Goal: Task Accomplishment & Management: Complete application form

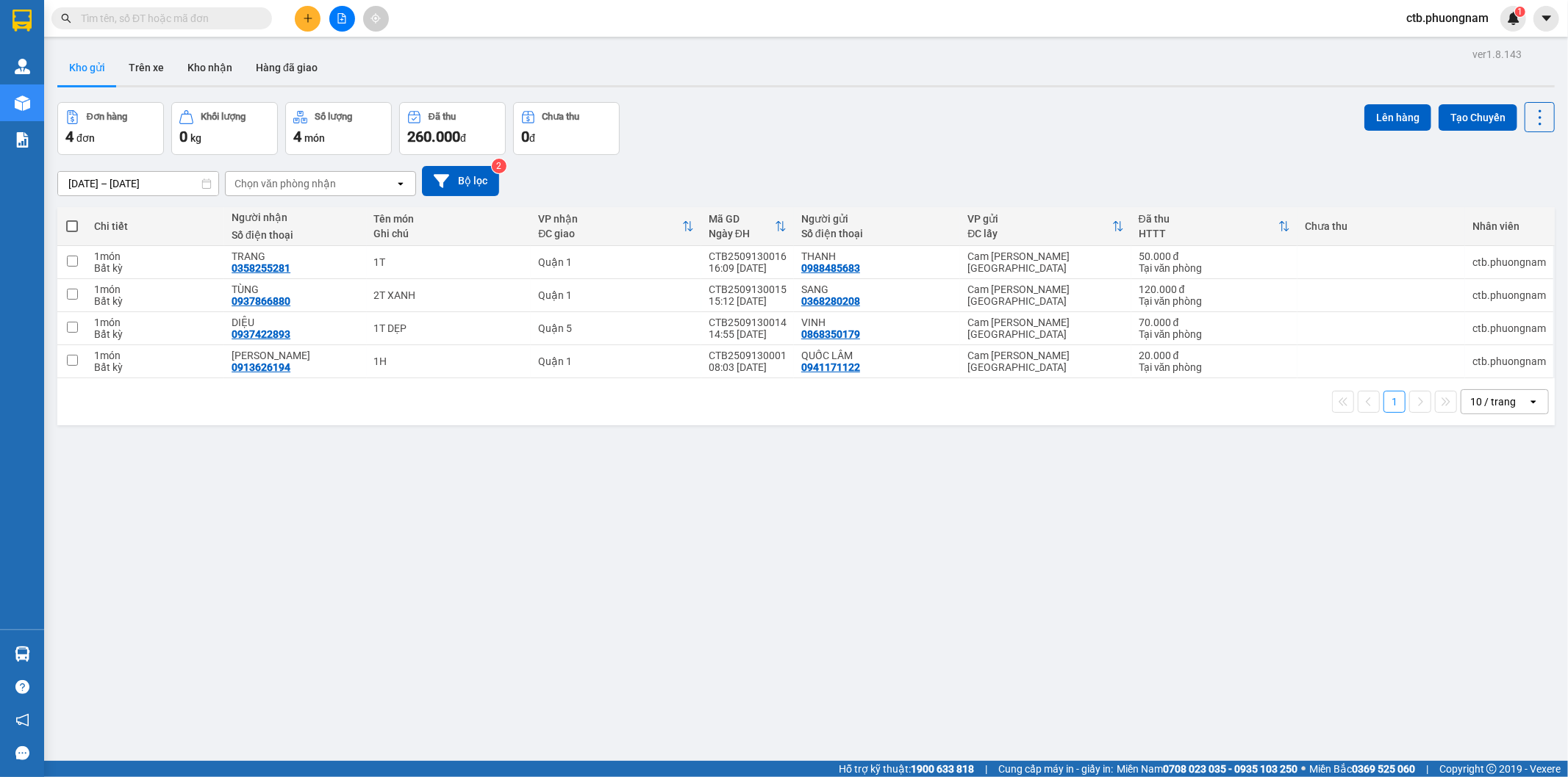
click at [313, 21] on button at bounding box center [307, 18] width 25 height 25
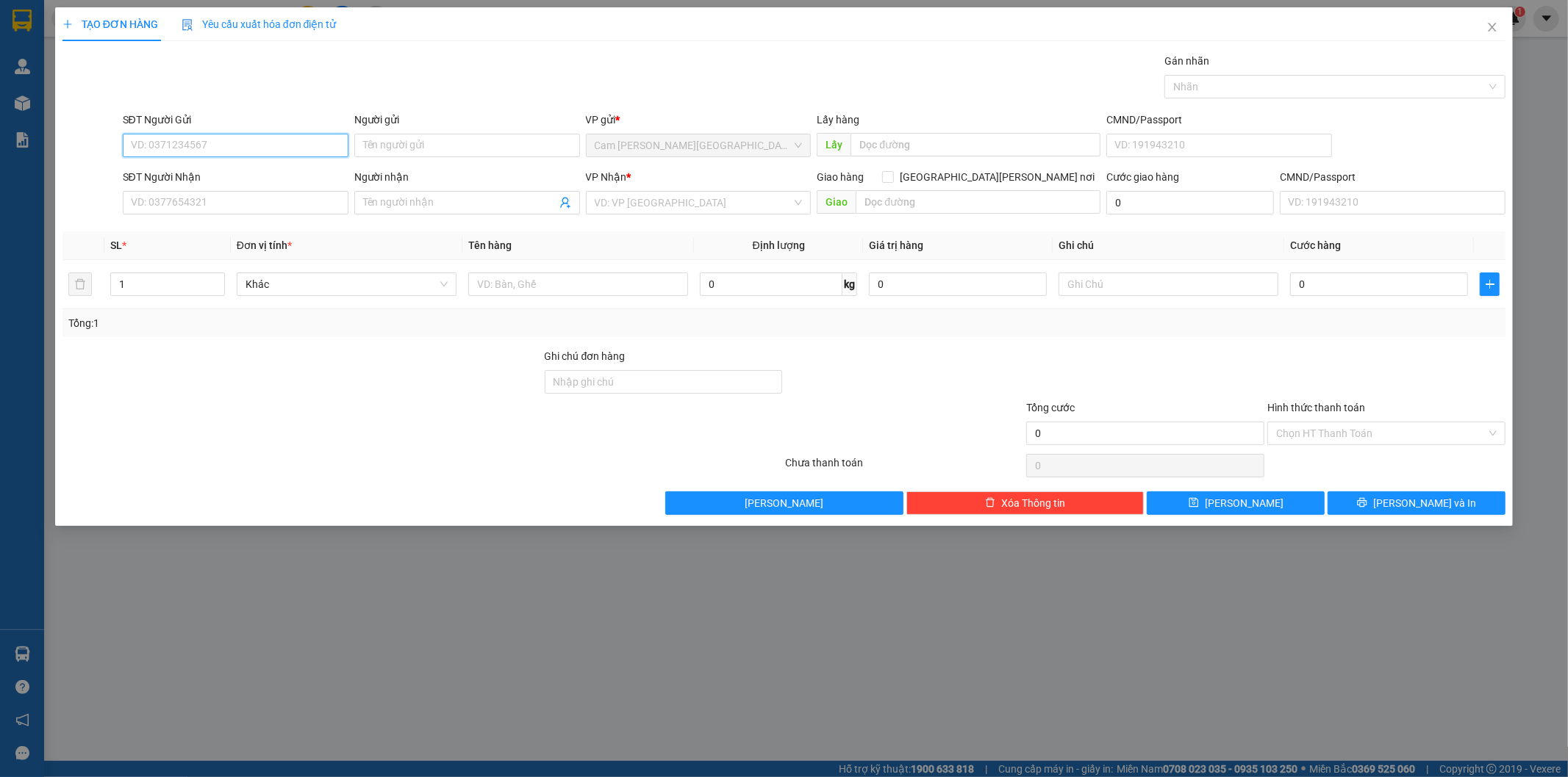
click at [307, 141] on input "SĐT Người Gửi" at bounding box center [235, 145] width 226 height 24
click at [296, 148] on input "SĐT Người Gửi" at bounding box center [235, 145] width 226 height 24
type input "0926993777"
click at [267, 170] on div "0926993777 - [PERSON_NAME]" at bounding box center [235, 174] width 208 height 16
type input "TOÀN"
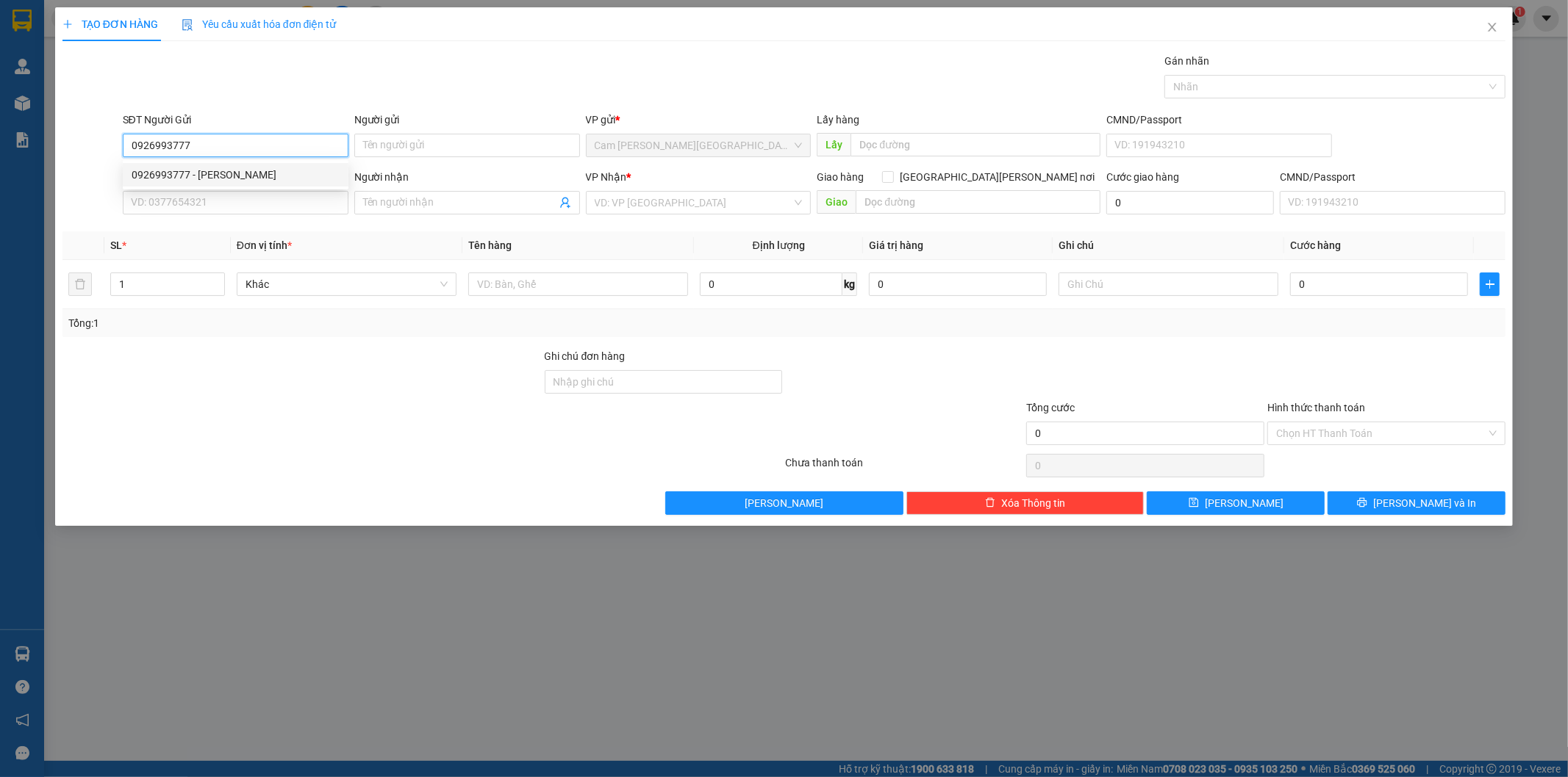
type input "0932110113"
type input "EUROSUN"
type input "0926993777"
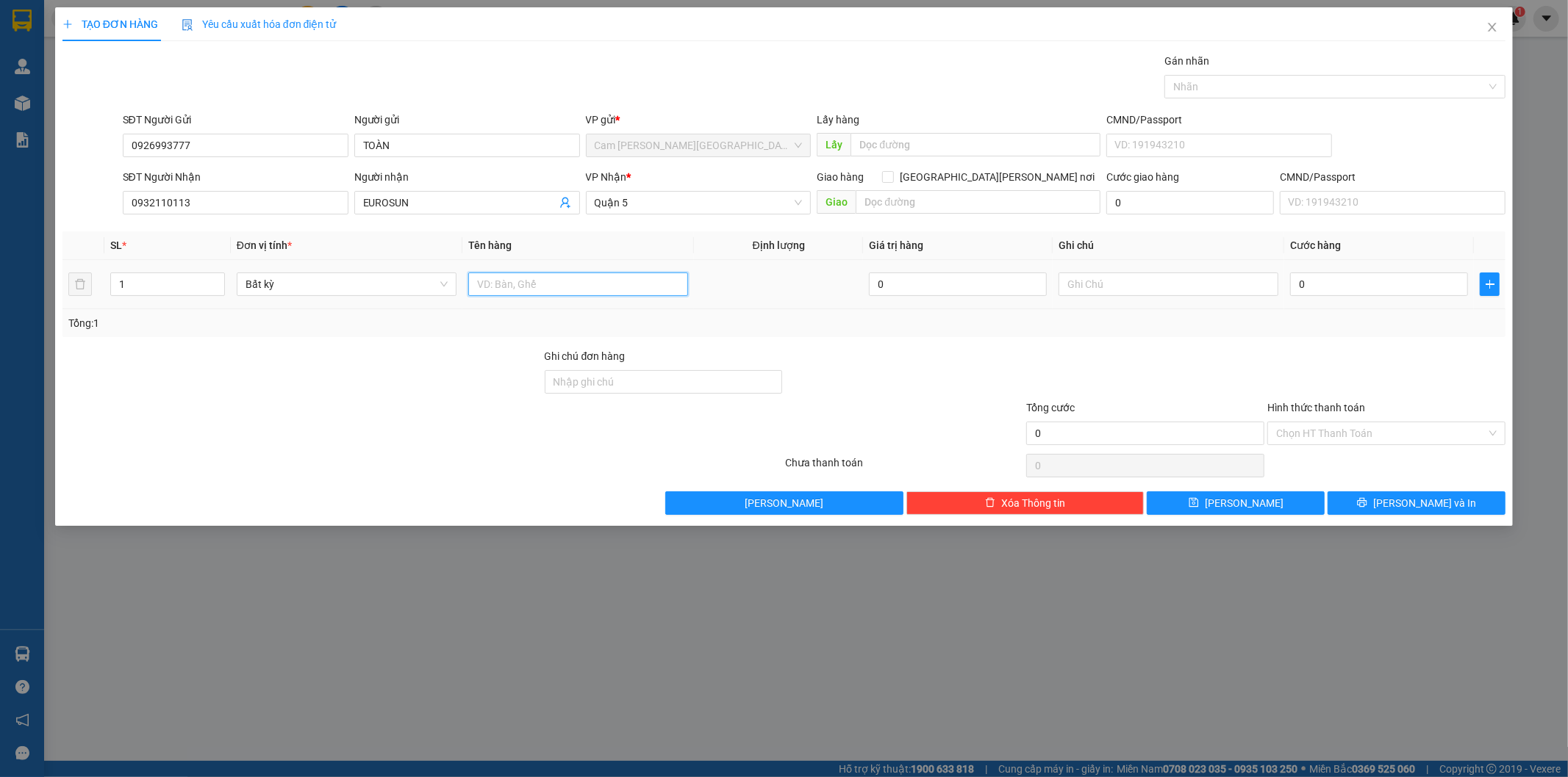
click at [589, 290] on input "text" at bounding box center [578, 284] width 220 height 24
type input "1T DẸP"
click at [1416, 290] on input "0" at bounding box center [1379, 284] width 178 height 24
type input "4"
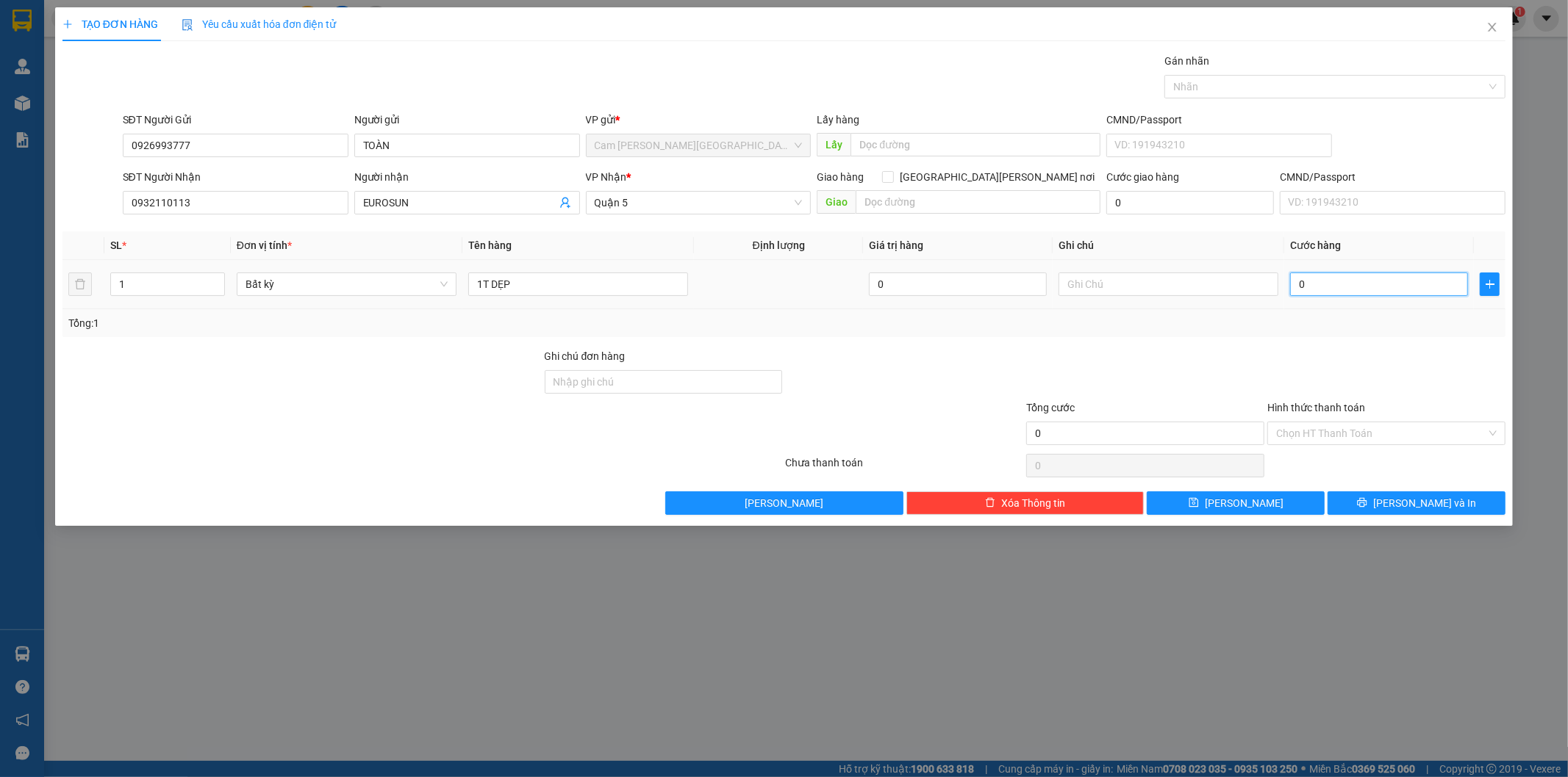
type input "4"
type input "40"
type input "400"
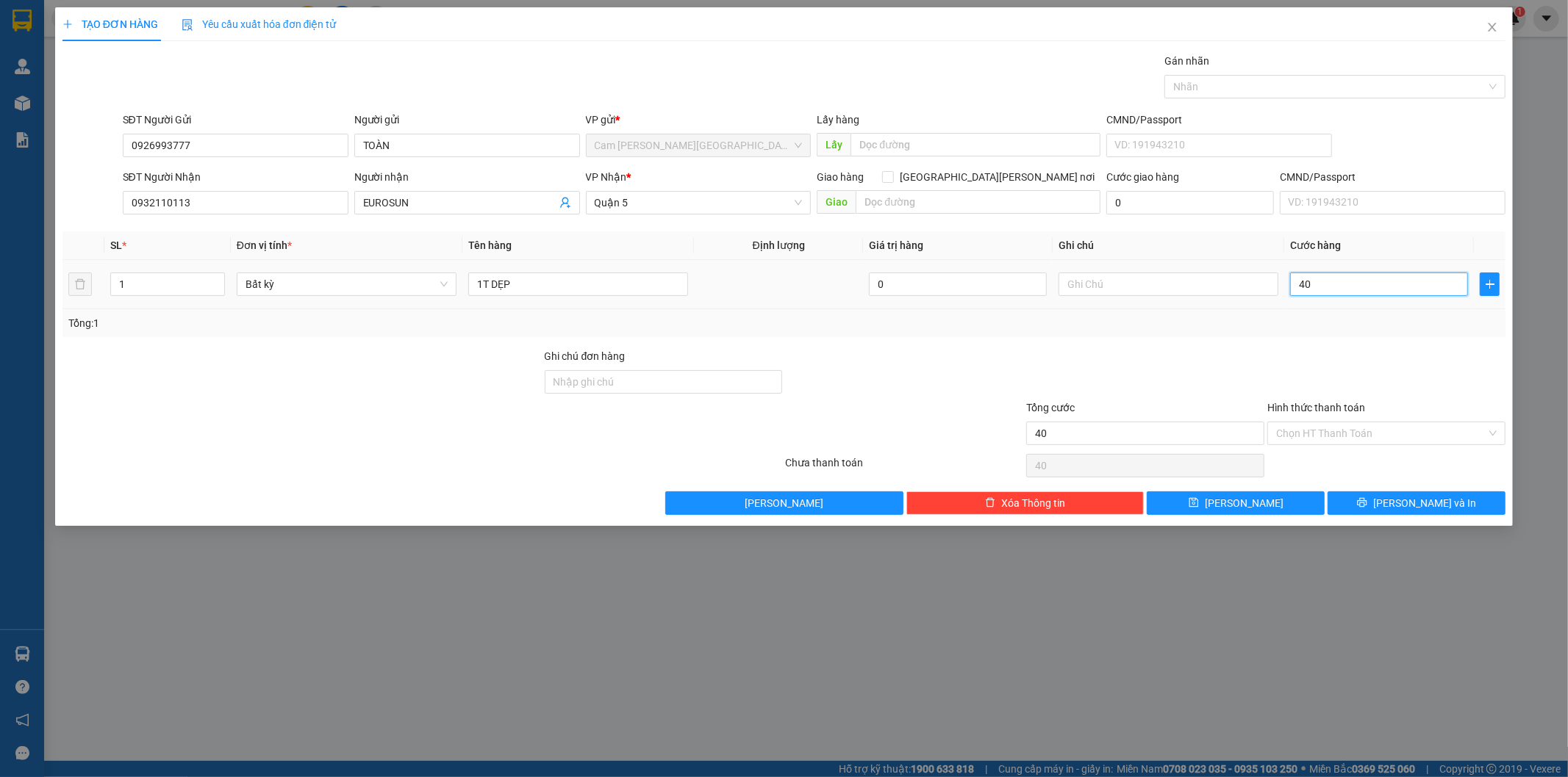
type input "400"
type input "4.000"
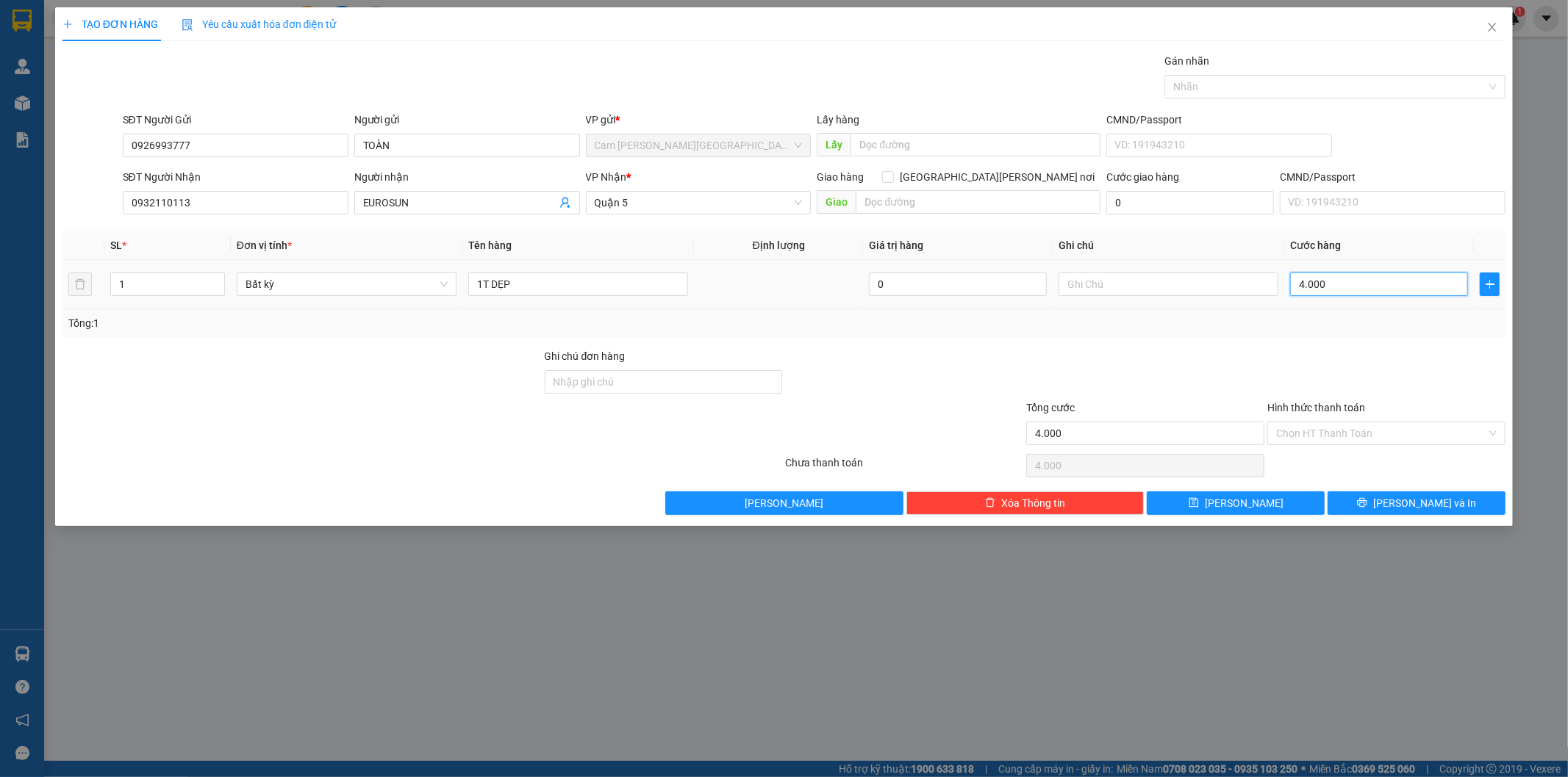
type input "40.000"
click at [1353, 437] on input "Hình thức thanh toán" at bounding box center [1381, 433] width 210 height 22
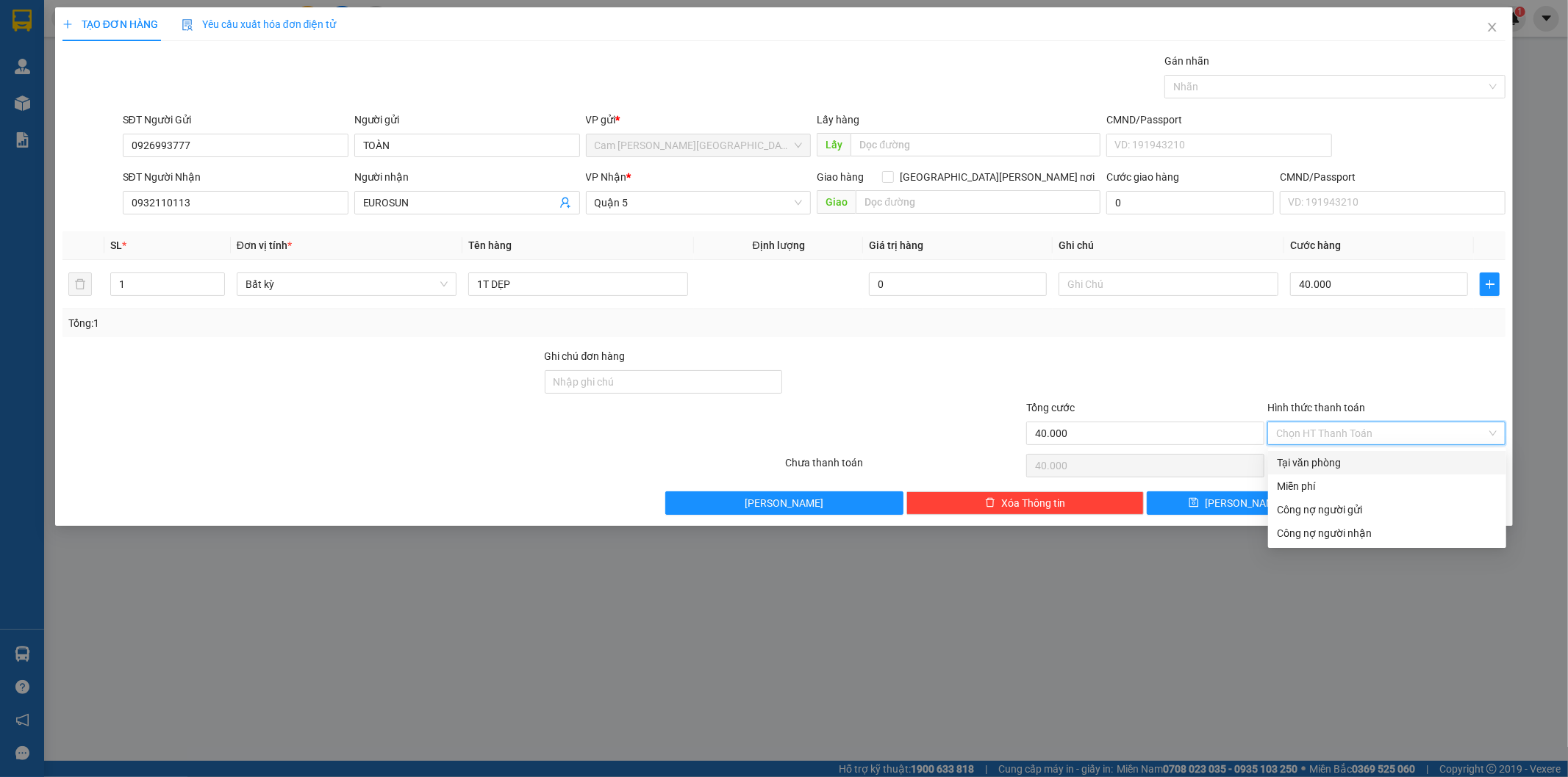
click at [1351, 468] on div "Tại văn phòng" at bounding box center [1387, 462] width 220 height 16
type input "0"
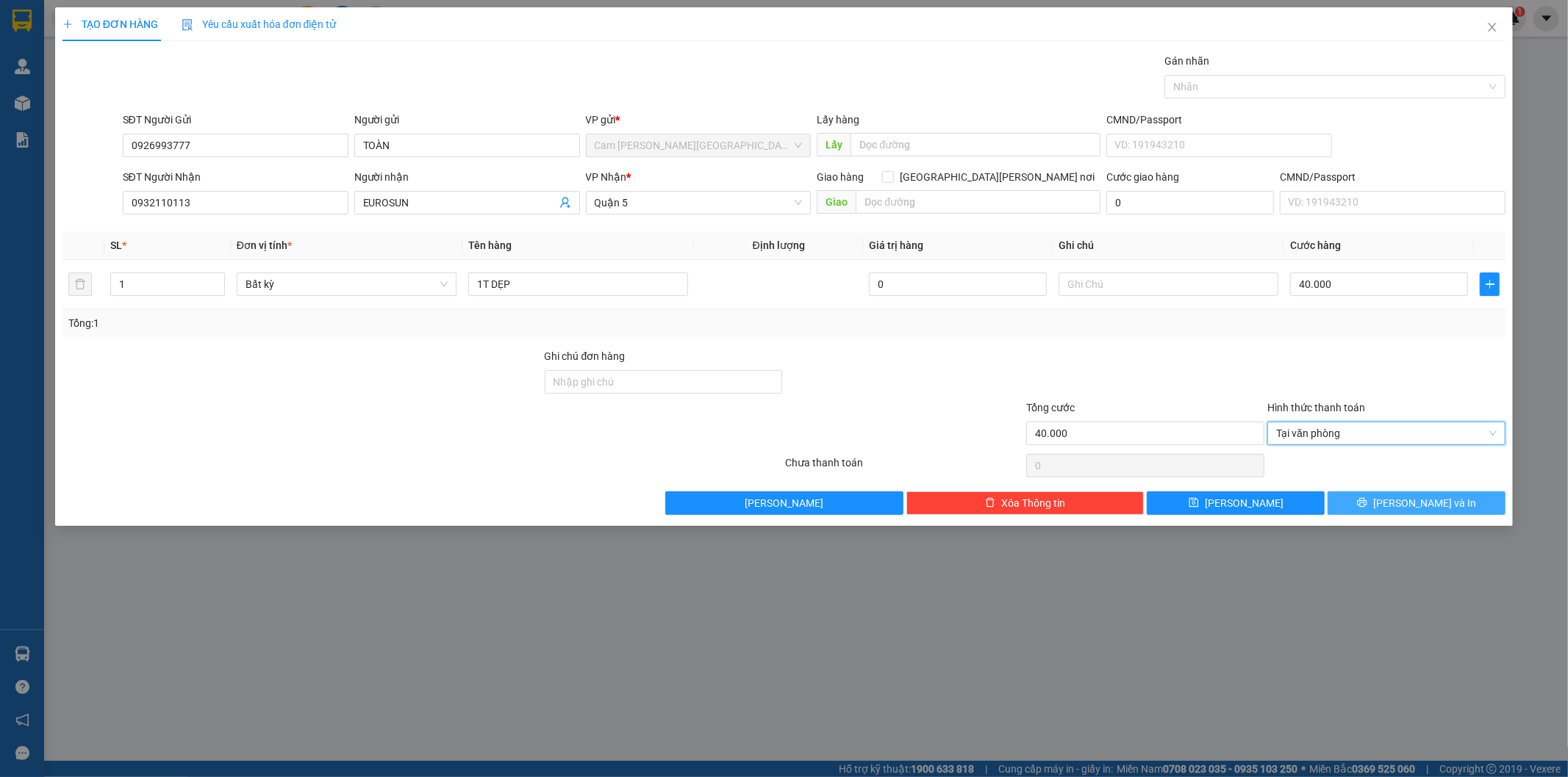
click at [1376, 505] on button "[PERSON_NAME] và In" at bounding box center [1416, 502] width 178 height 24
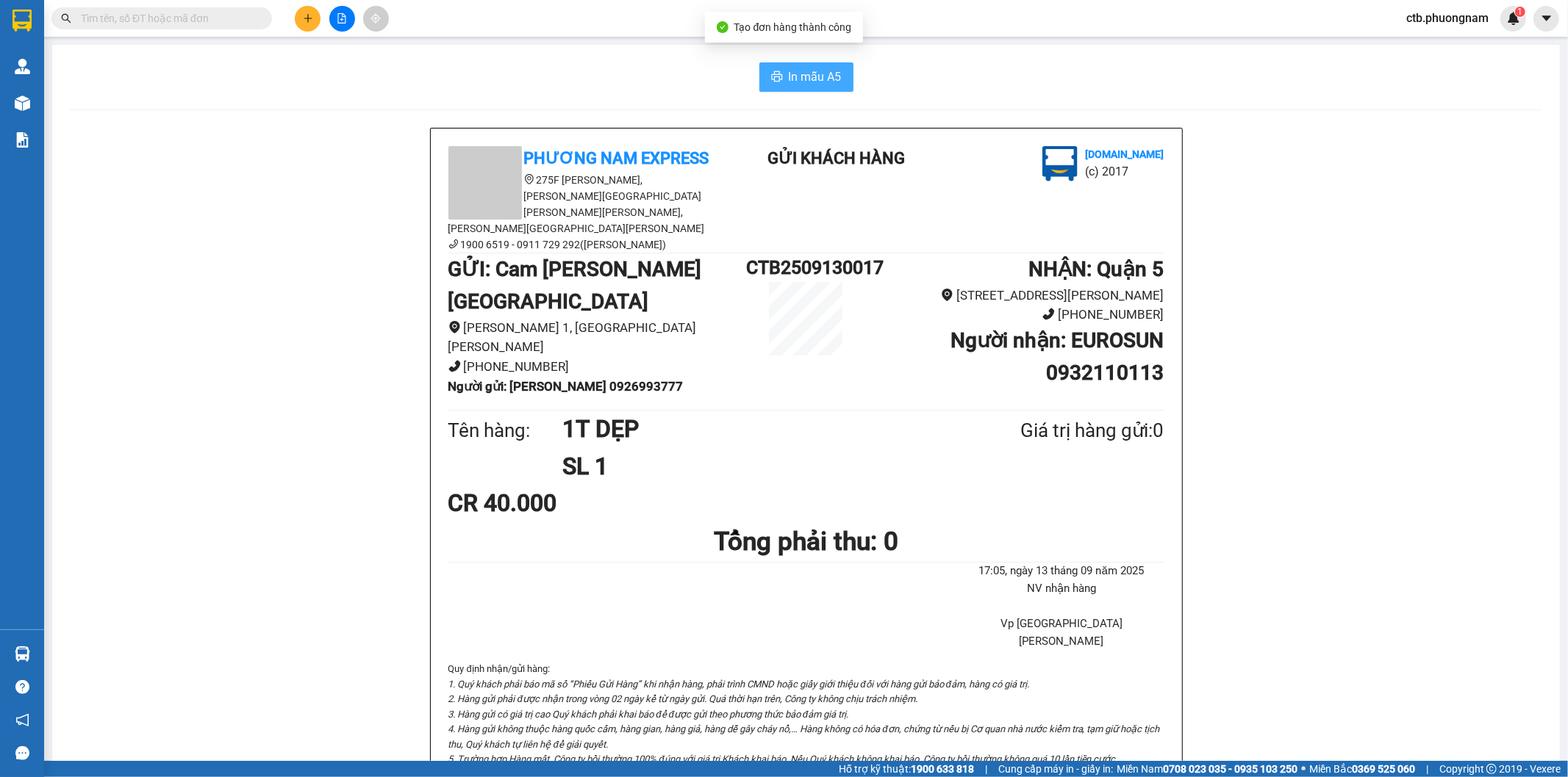
click at [774, 82] on icon "printer" at bounding box center [776, 76] width 11 height 11
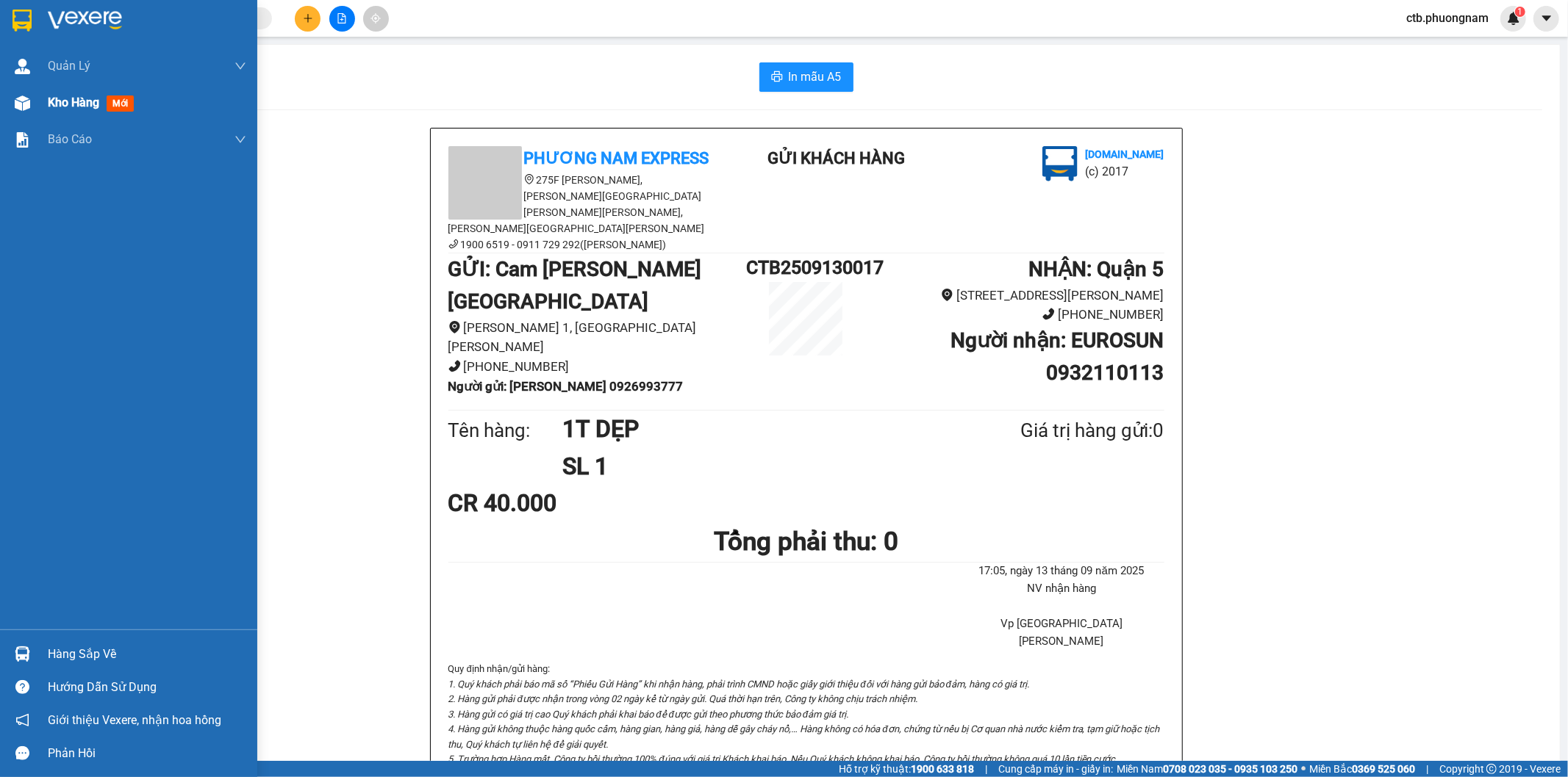
click at [0, 98] on div "Kho hàng mới" at bounding box center [128, 103] width 257 height 37
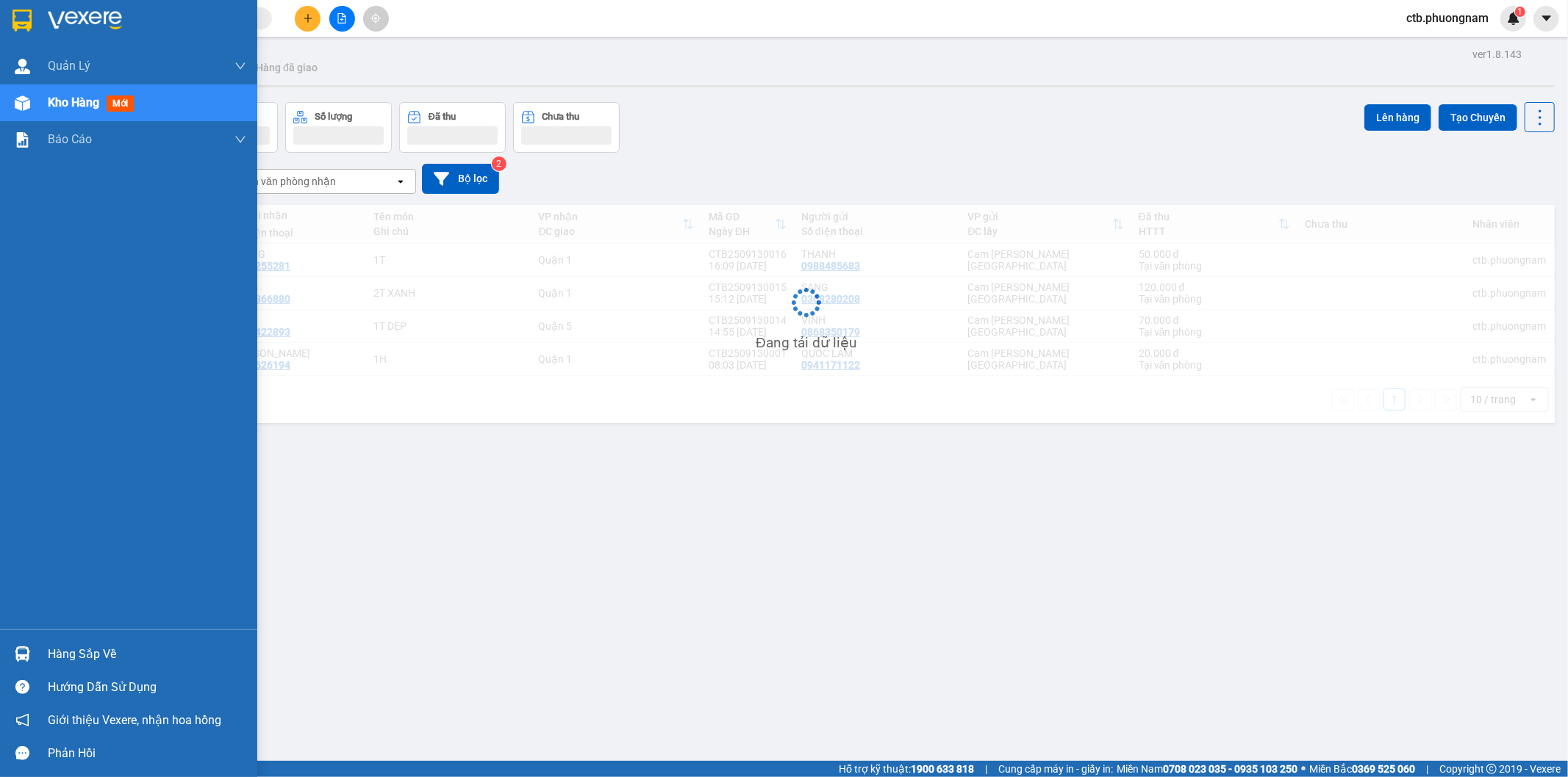
click at [39, 100] on div "Kho hàng mới" at bounding box center [128, 103] width 257 height 37
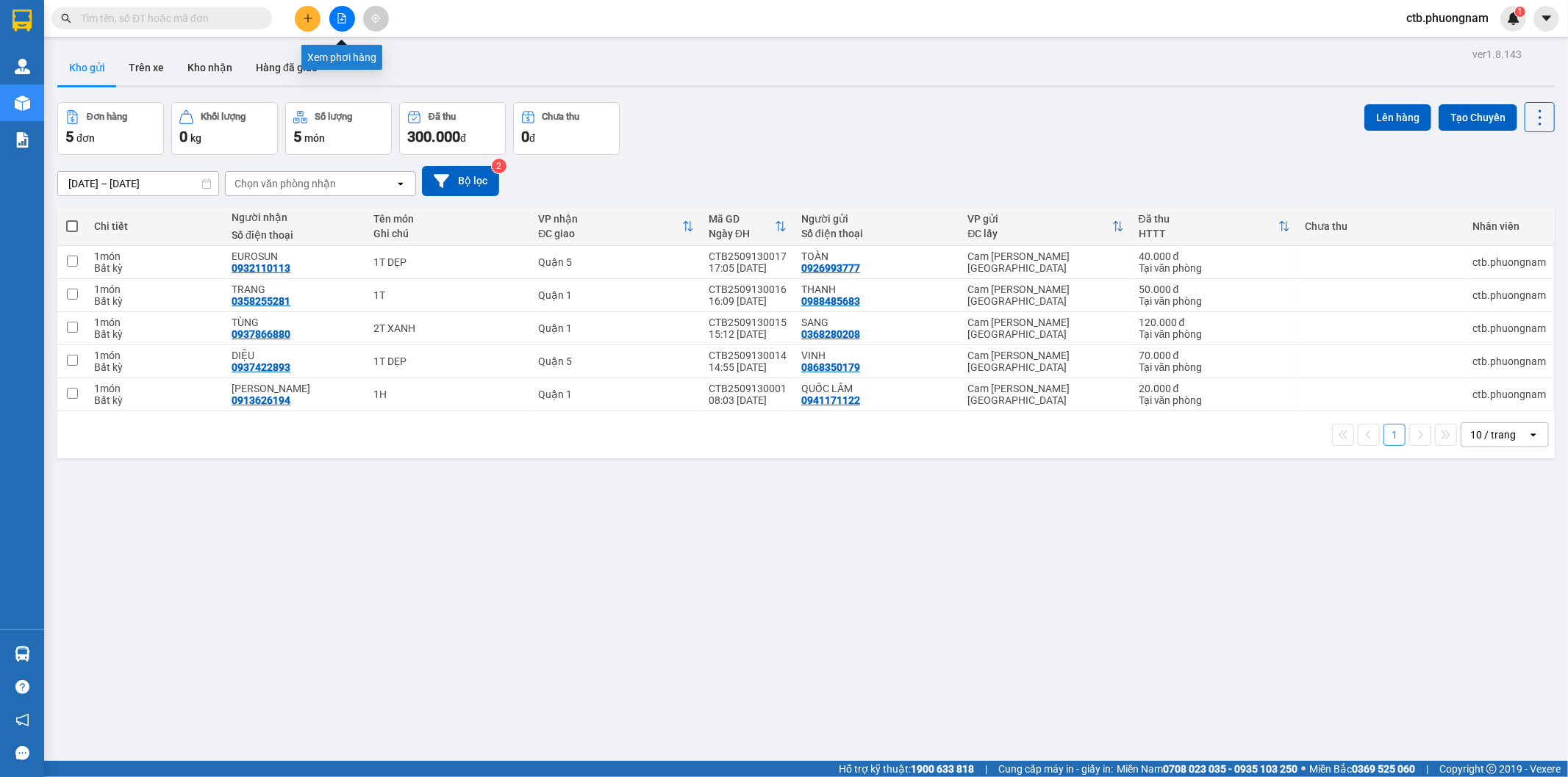
click at [340, 19] on icon "file-add" at bounding box center [342, 18] width 10 height 10
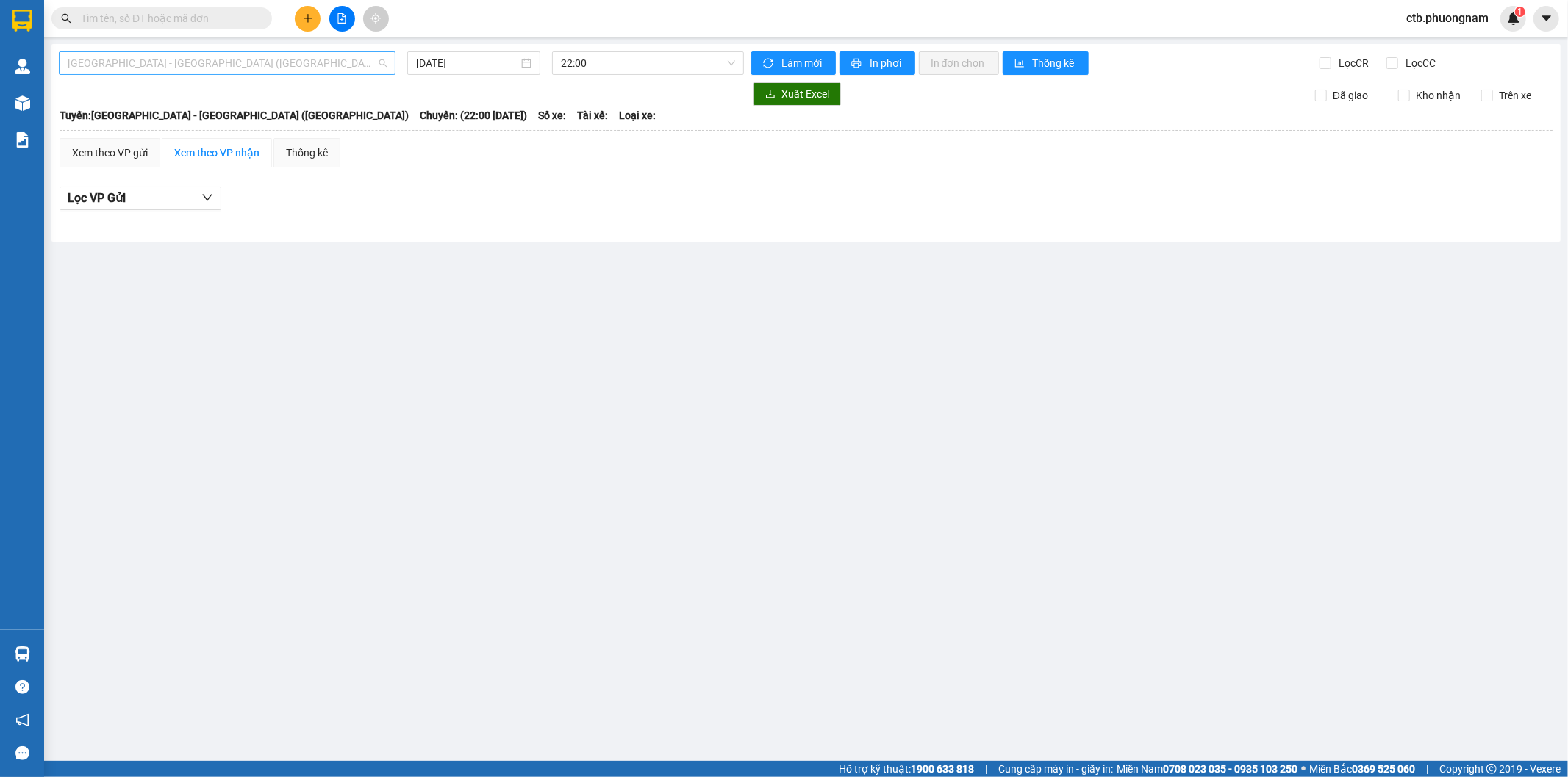
click at [312, 62] on span "[GEOGRAPHIC_DATA] - [GEOGRAPHIC_DATA] ([GEOGRAPHIC_DATA])" at bounding box center [227, 62] width 319 height 22
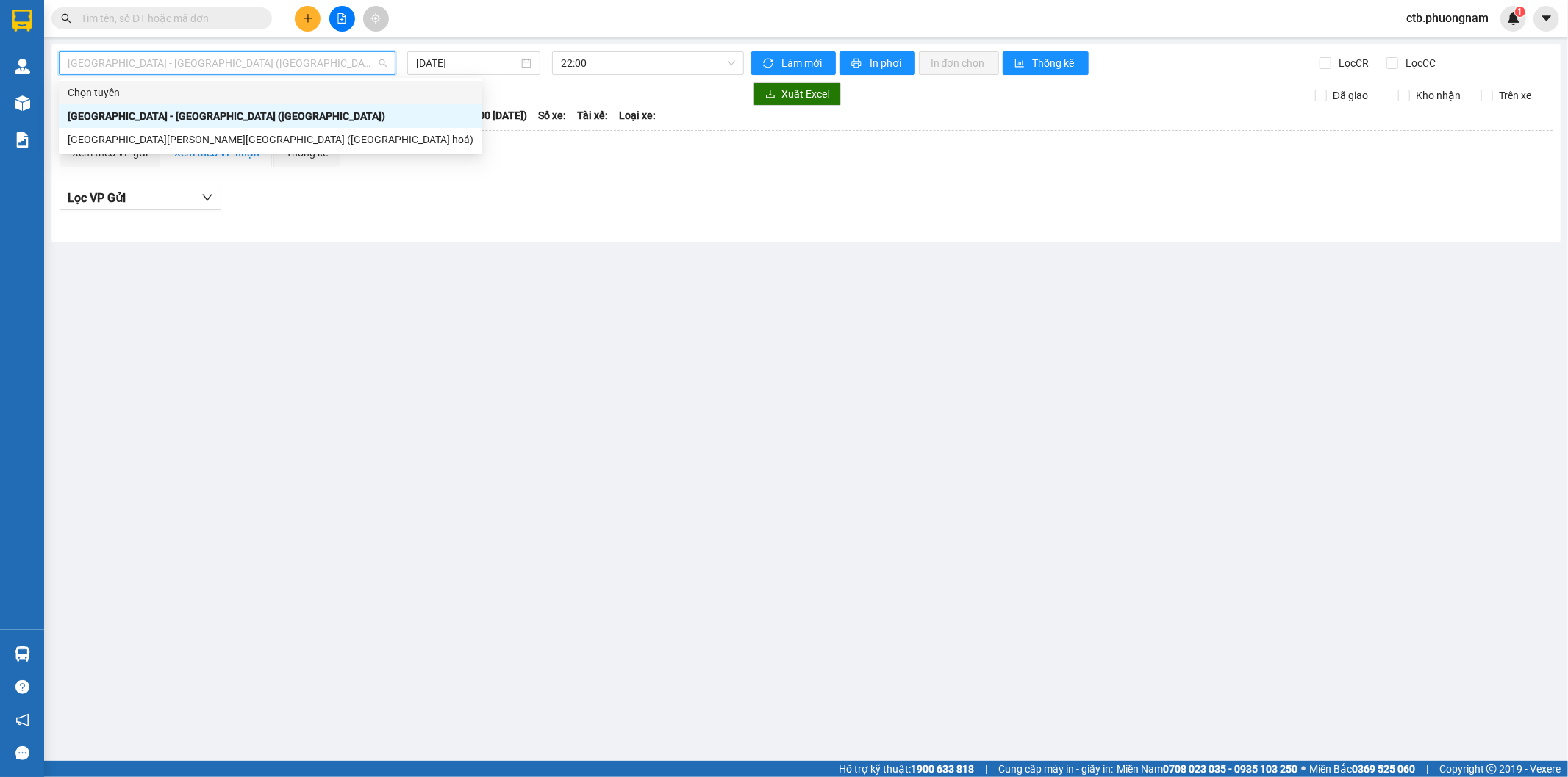
click at [307, 15] on icon "plus" at bounding box center [307, 18] width 1 height 8
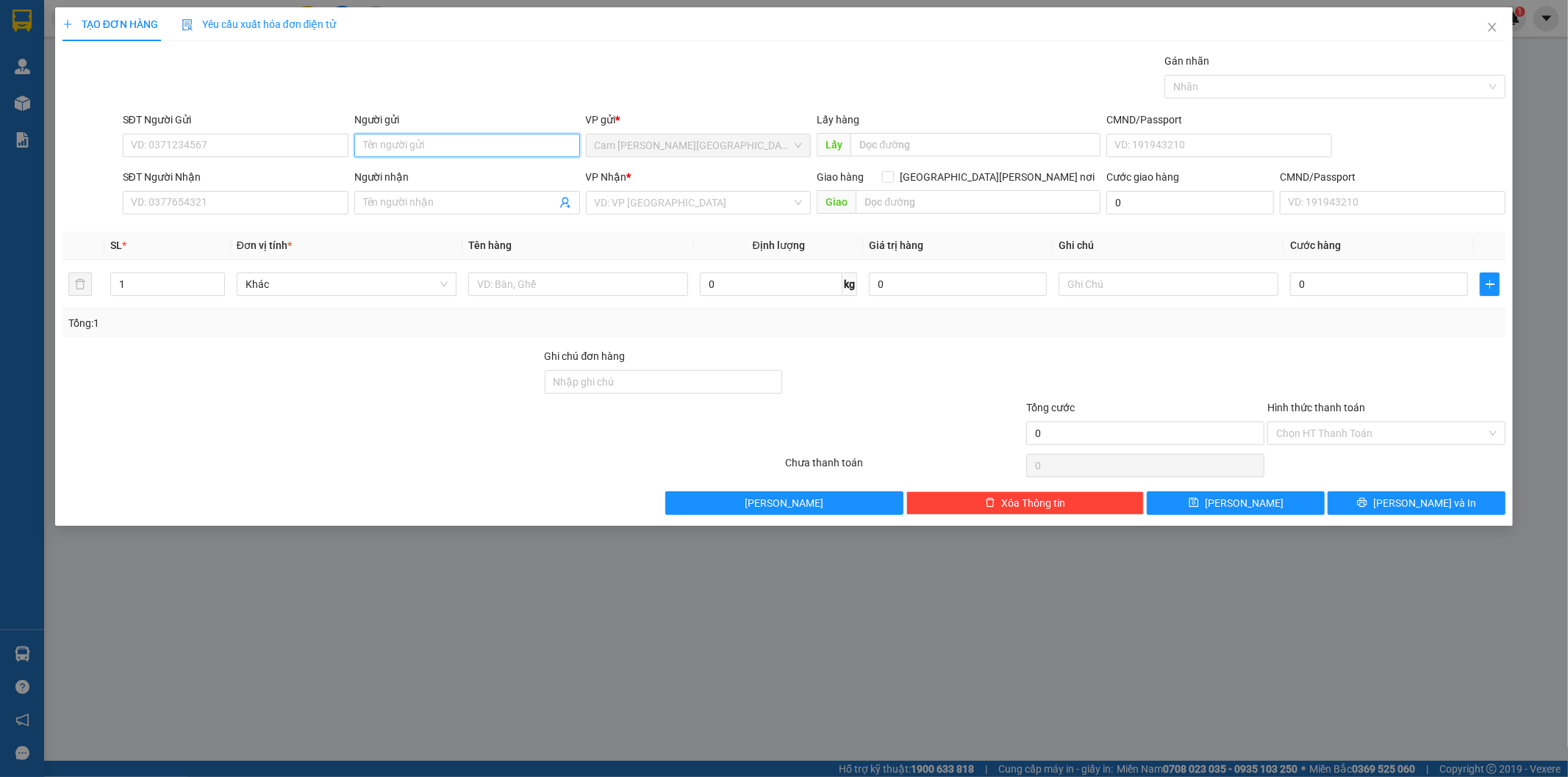
click at [401, 143] on input "Người gửi" at bounding box center [467, 145] width 226 height 24
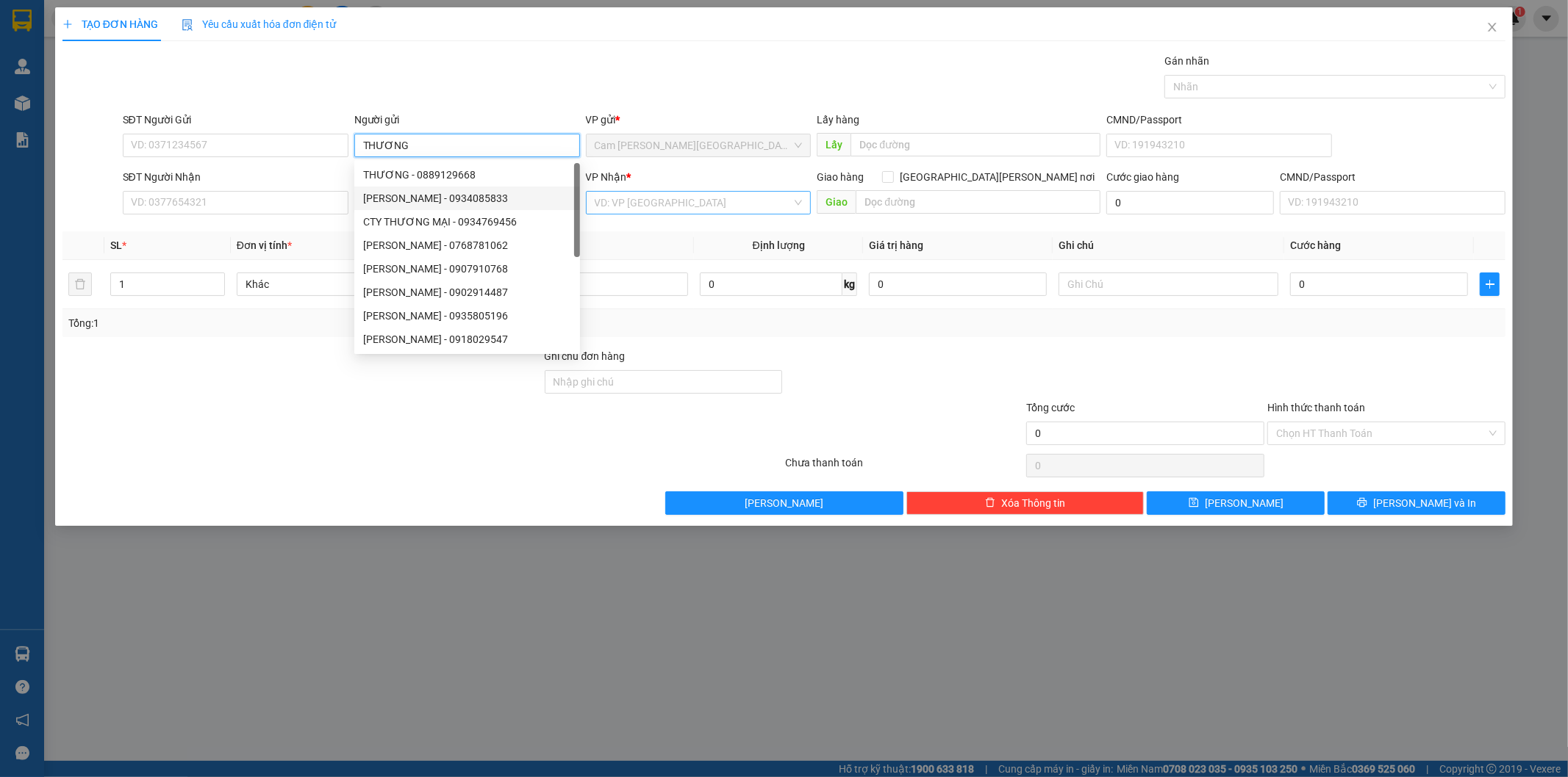
type input "THƯƠNG"
click at [727, 209] on input "search" at bounding box center [694, 202] width 198 height 22
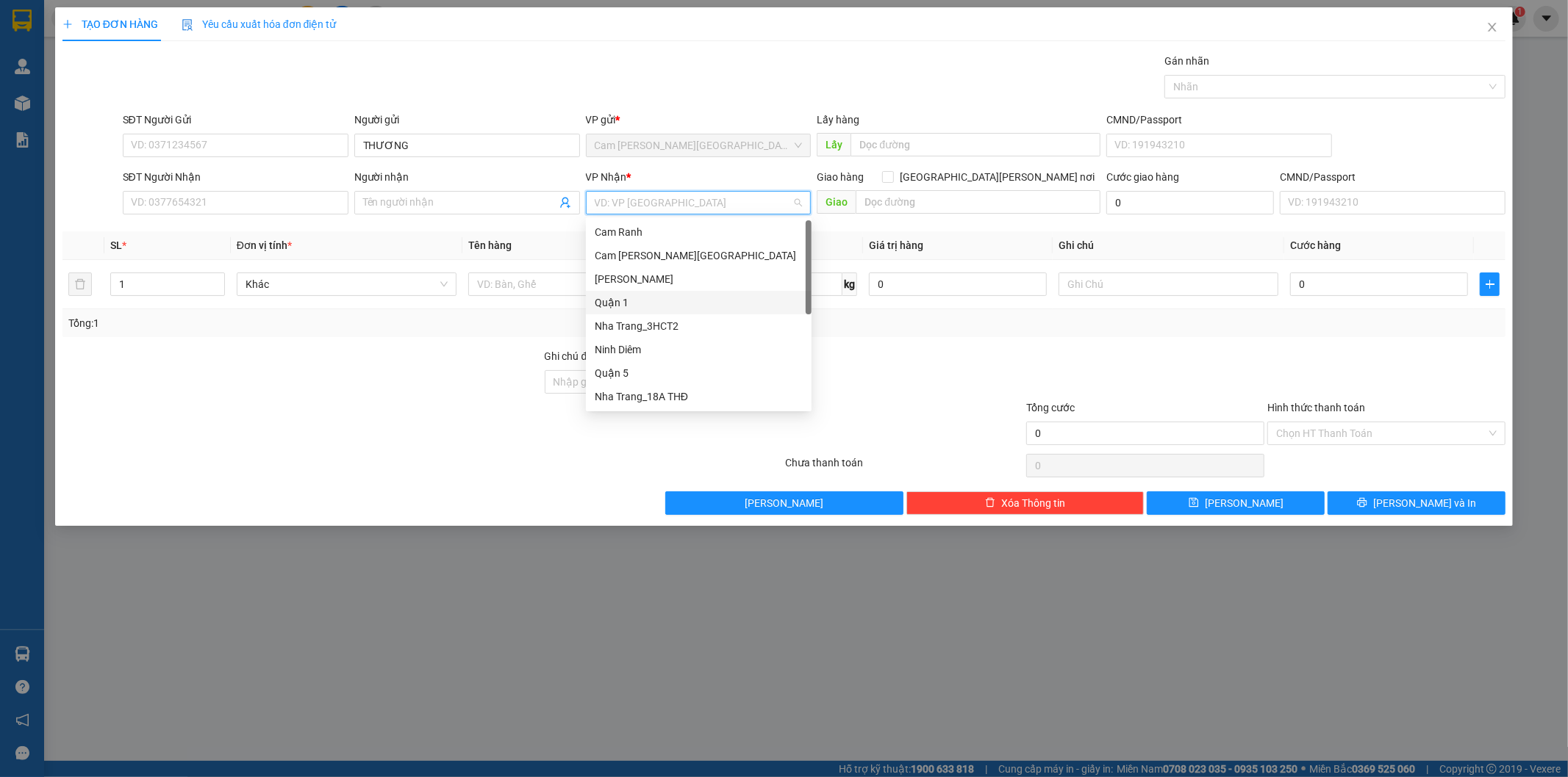
click at [639, 297] on div "Quận 1" at bounding box center [698, 302] width 208 height 16
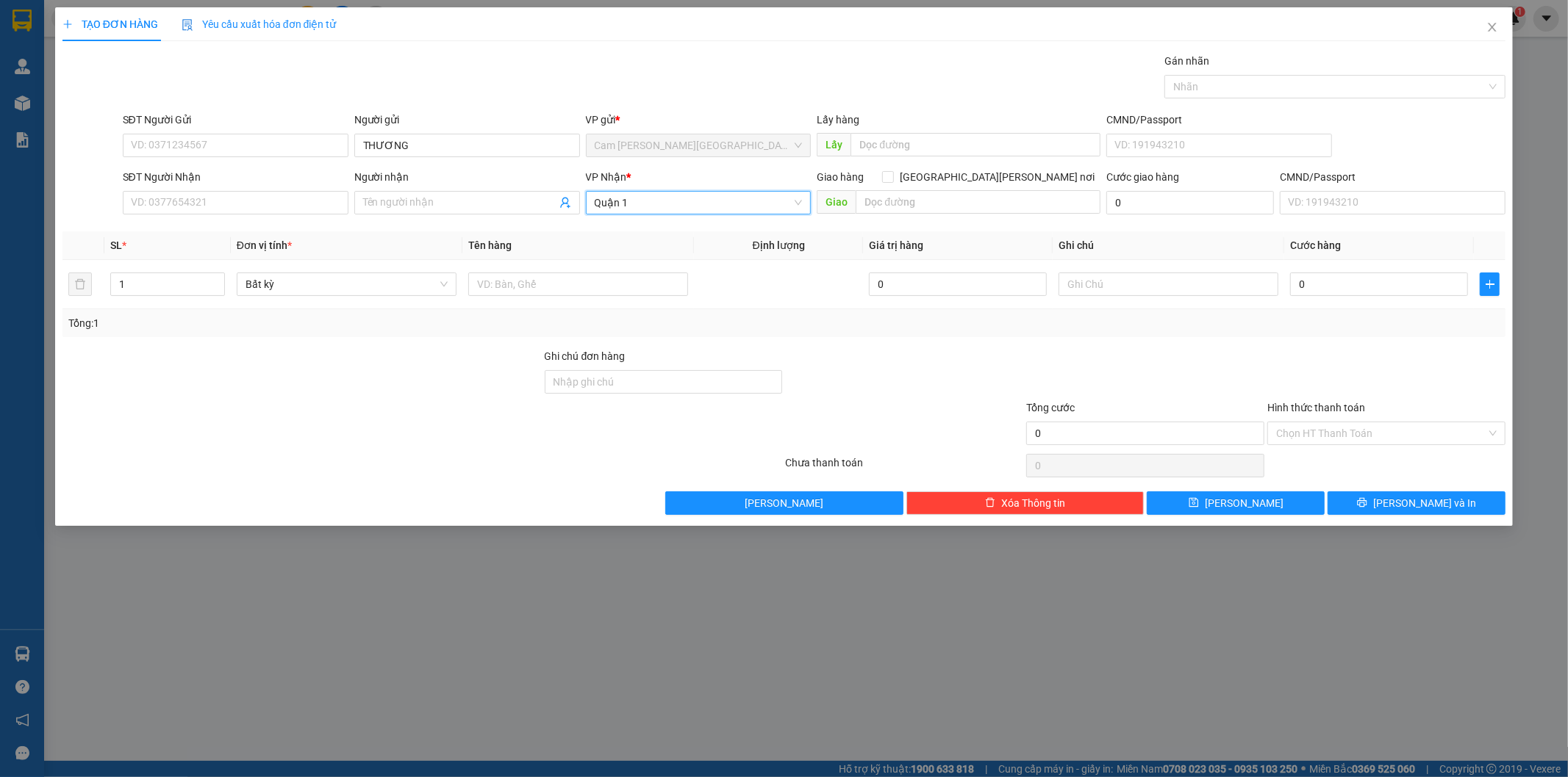
click at [641, 195] on span "Quận 1" at bounding box center [698, 202] width 208 height 22
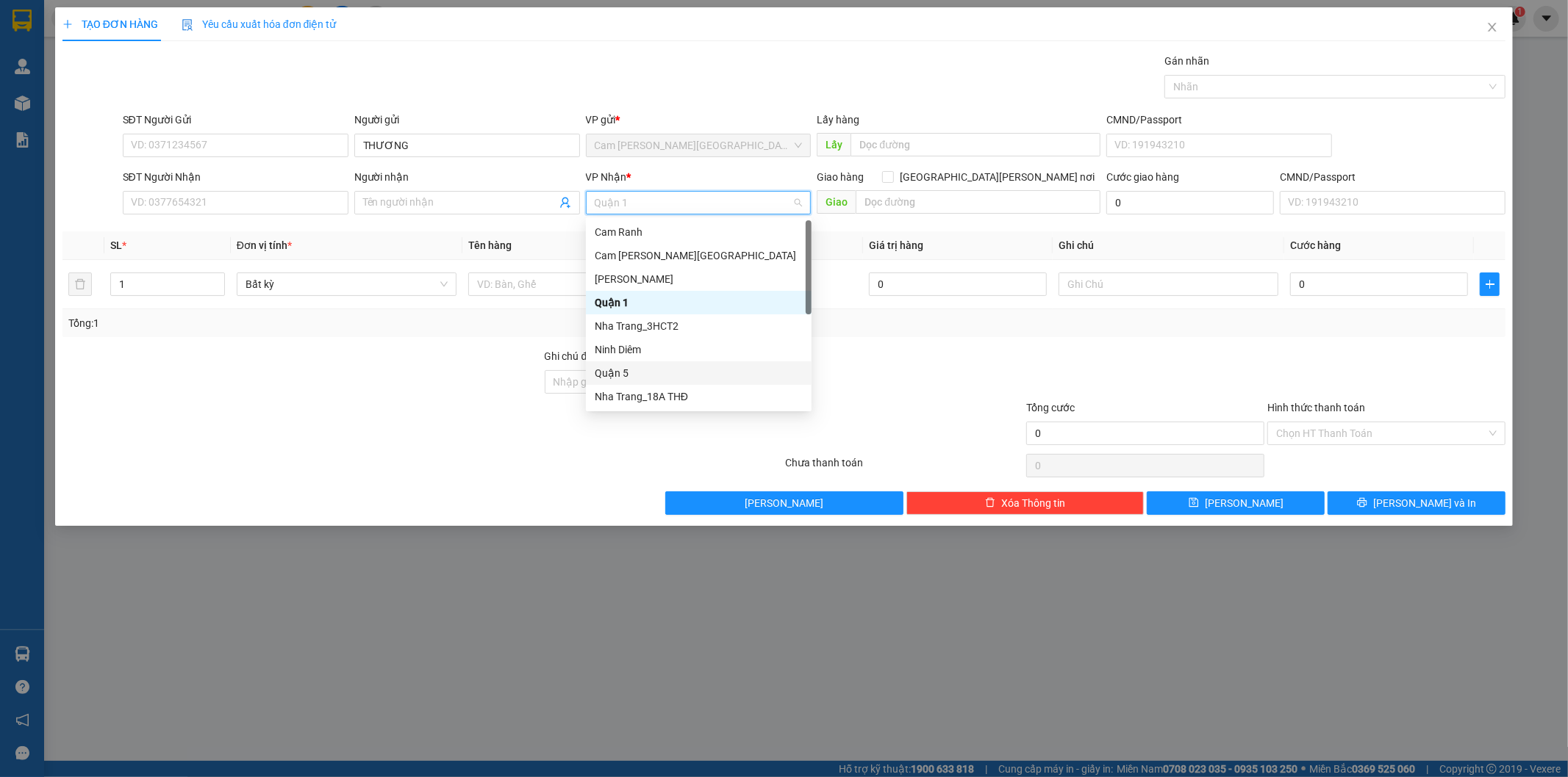
click at [666, 371] on div "Quận 5" at bounding box center [698, 373] width 208 height 16
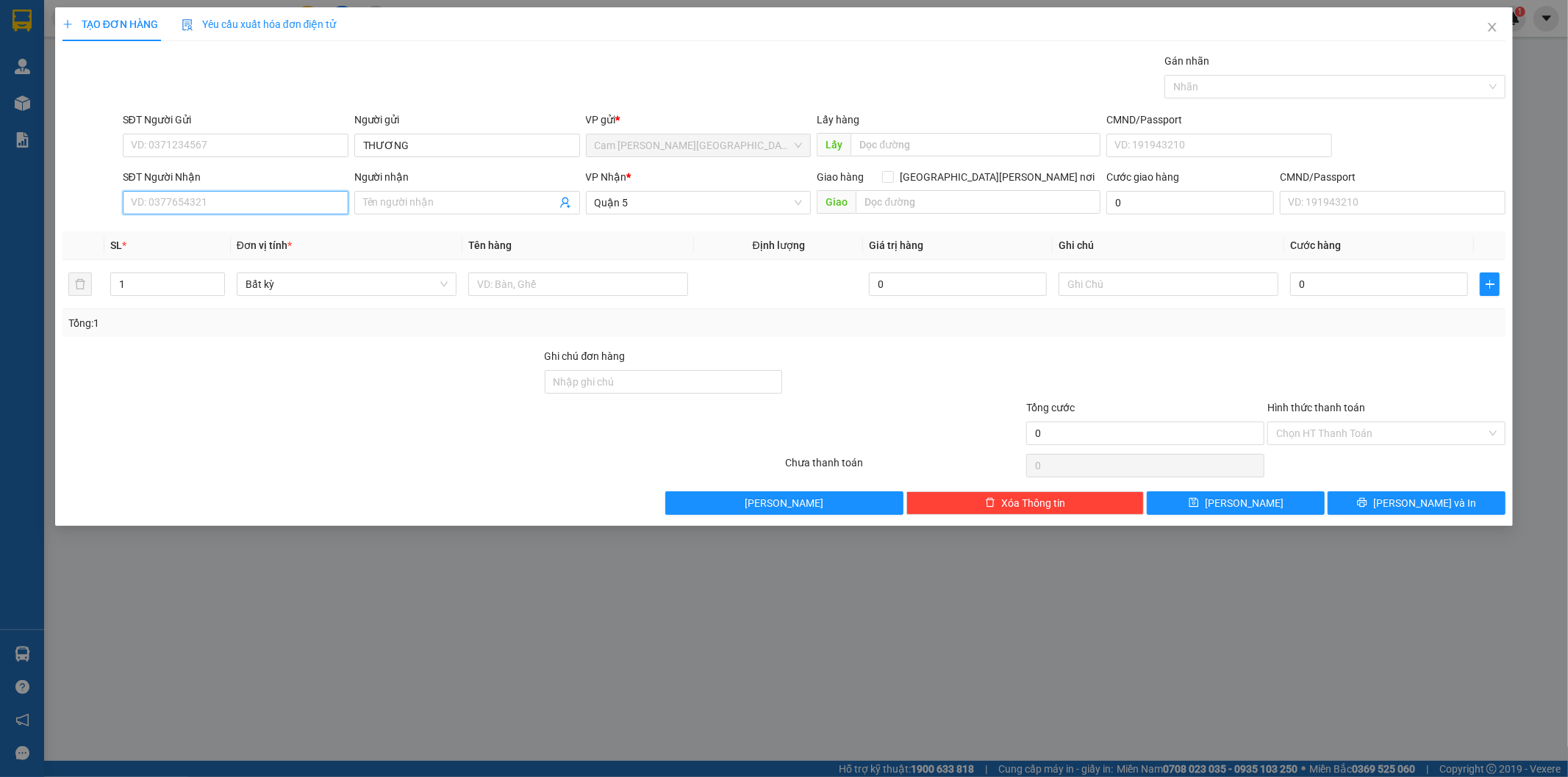
click at [243, 206] on input "SĐT Người Nhận" at bounding box center [235, 202] width 226 height 24
type input "0355098088"
click at [264, 232] on div "0355098088 - SƠN" at bounding box center [235, 231] width 208 height 16
type input "SƠN"
type input "0355098088"
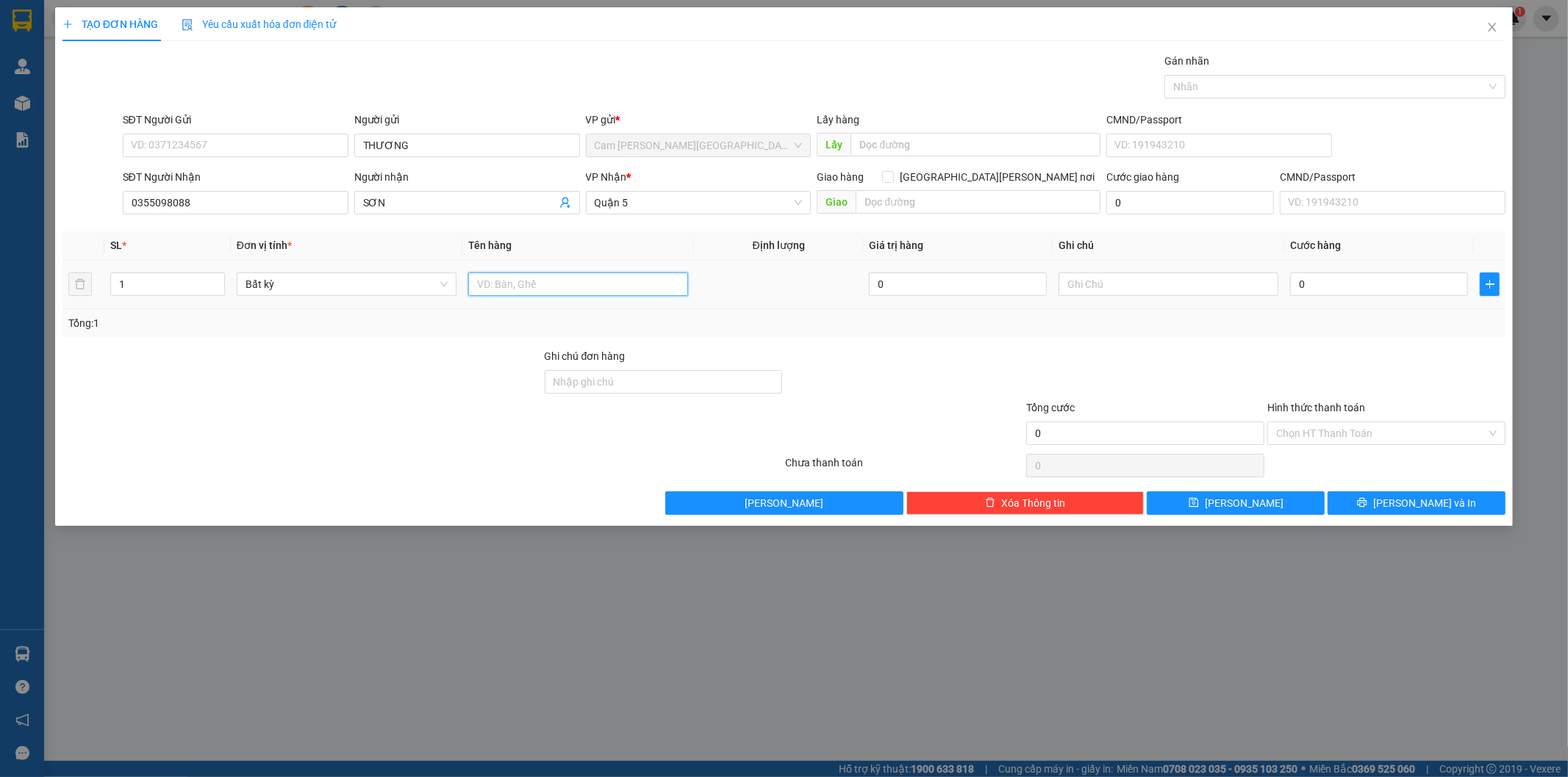
click at [619, 283] on input "text" at bounding box center [578, 284] width 220 height 24
type input "1T"
click at [1305, 284] on input "0" at bounding box center [1379, 284] width 178 height 24
drag, startPoint x: 672, startPoint y: 210, endPoint x: 651, endPoint y: 214, distance: 21.4
click at [651, 214] on div "[PERSON_NAME] * [PERSON_NAME][GEOGRAPHIC_DATA]" at bounding box center [698, 195] width 226 height 52
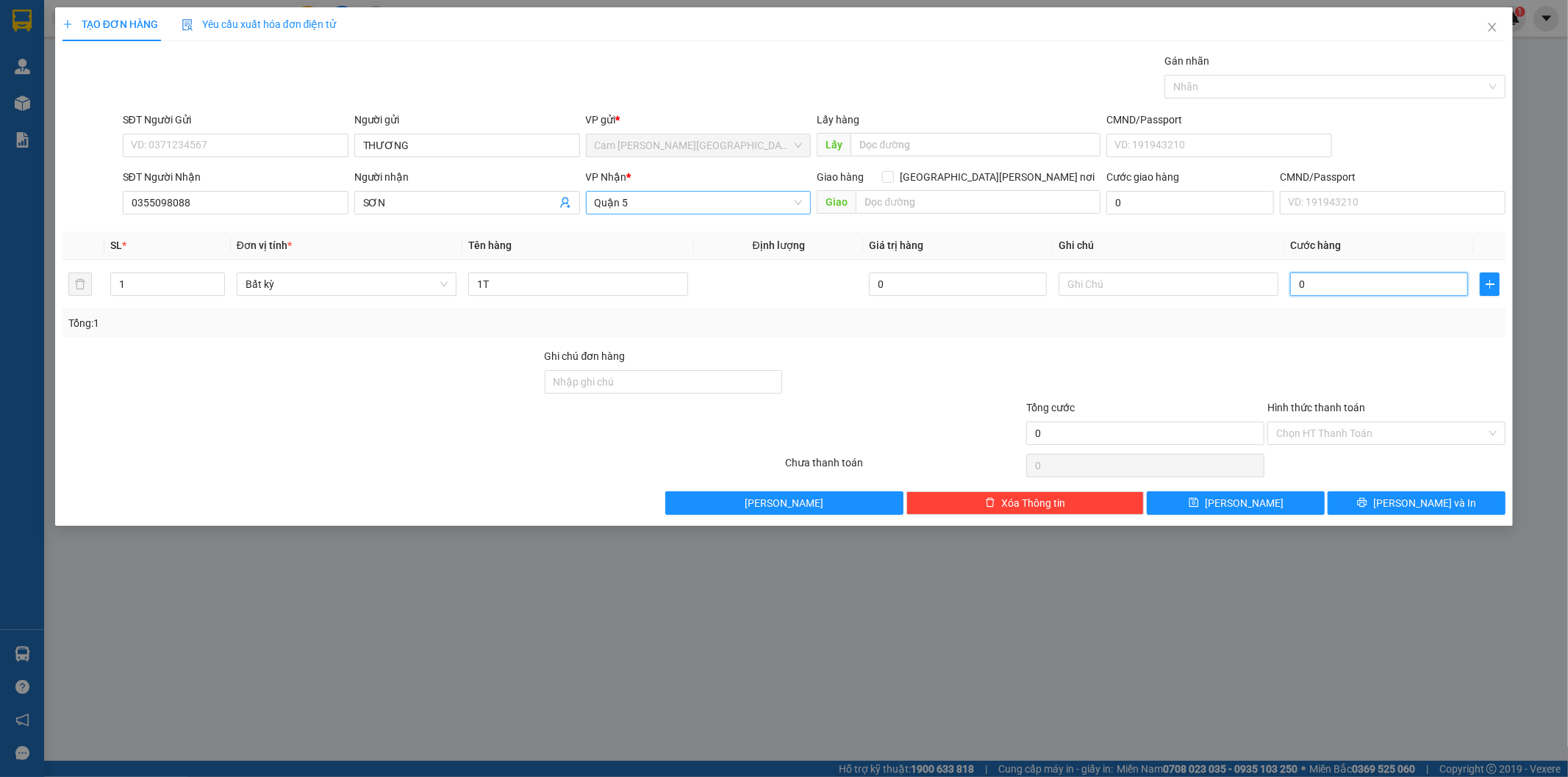
click at [650, 207] on span "Quận 5" at bounding box center [698, 202] width 208 height 22
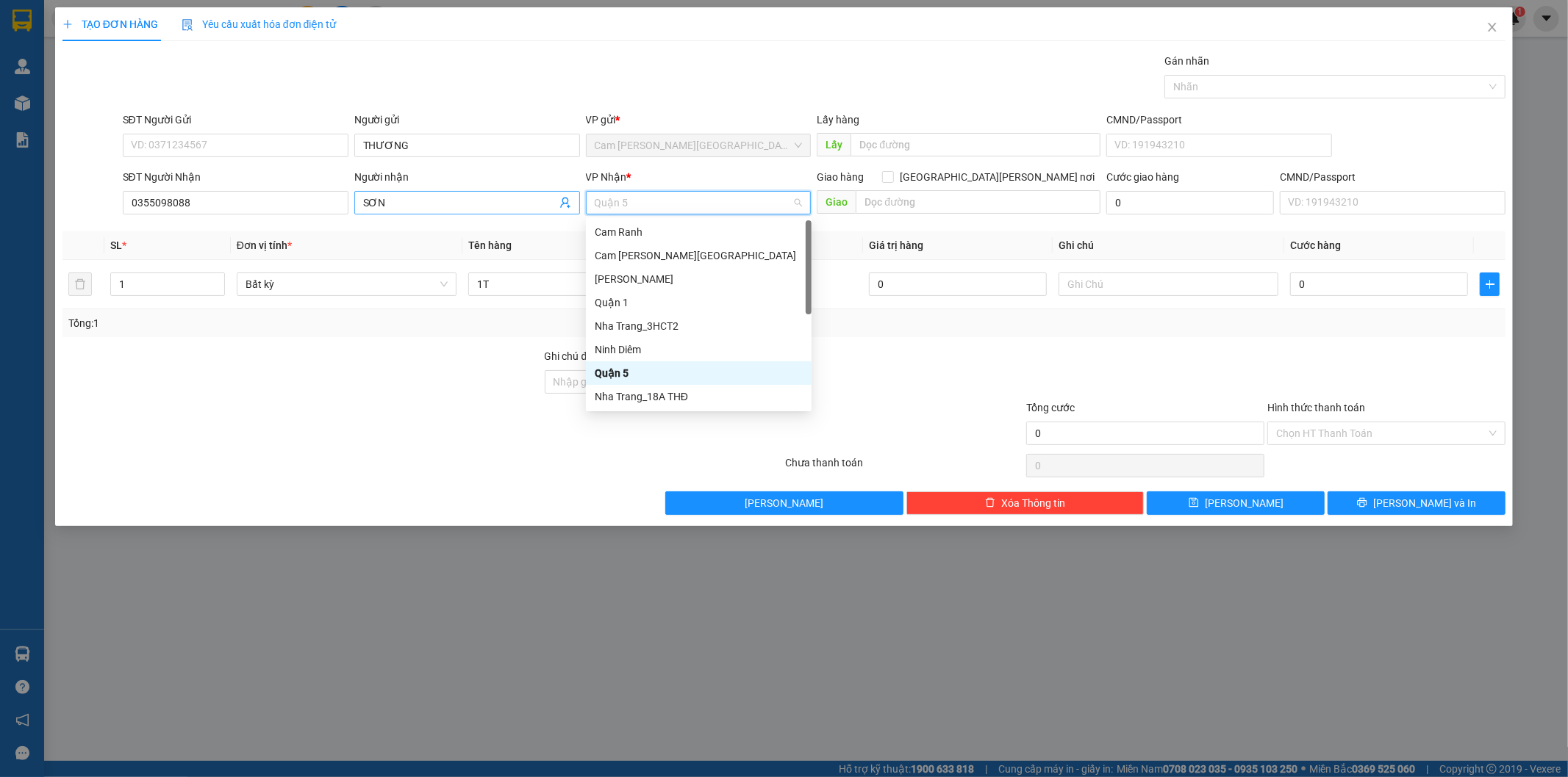
click at [431, 199] on input "SƠN" at bounding box center [459, 202] width 193 height 16
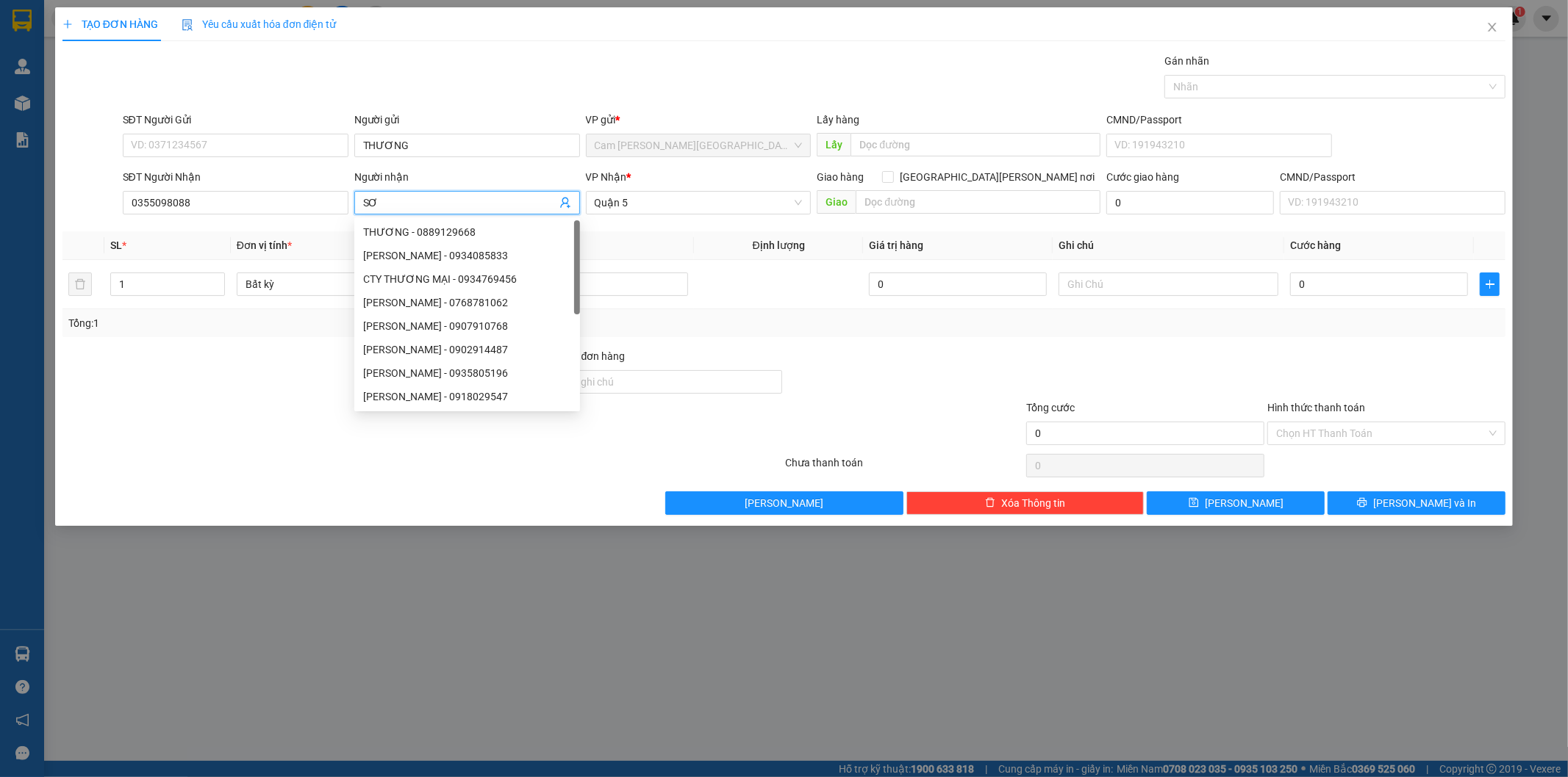
type input "S"
click at [635, 196] on span "Quận 5" at bounding box center [698, 202] width 208 height 22
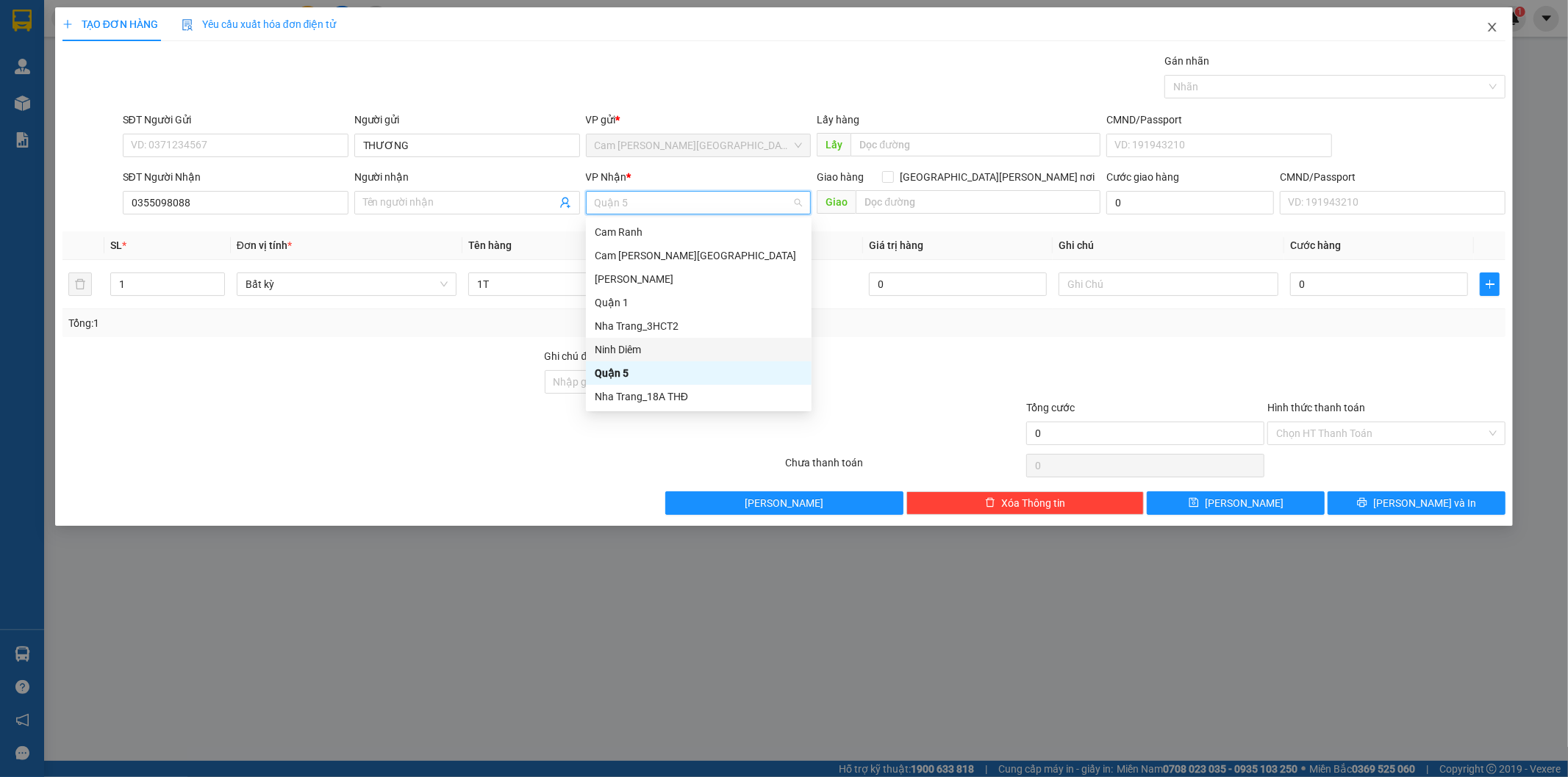
click at [1489, 25] on icon "close" at bounding box center [1493, 26] width 8 height 8
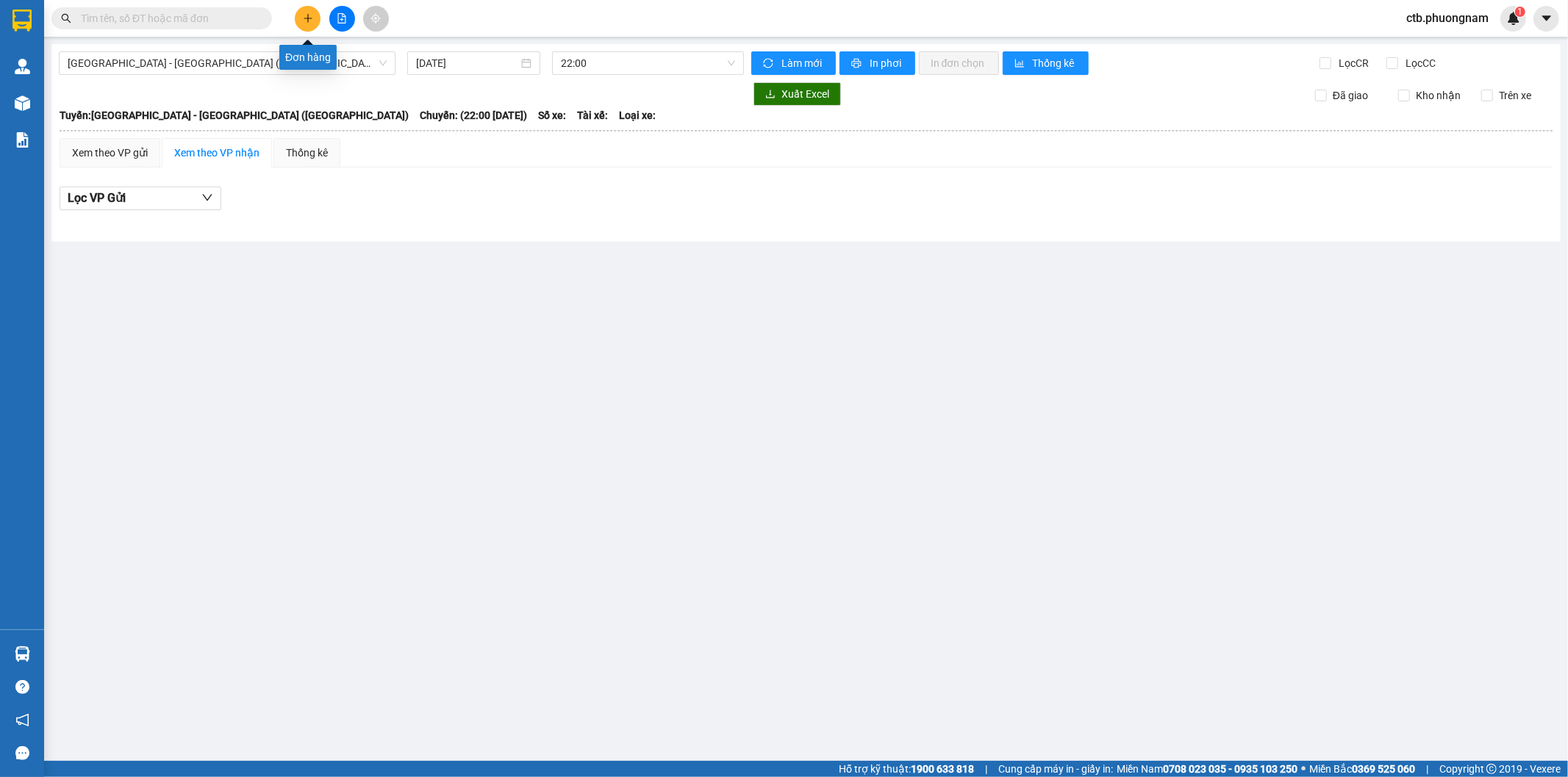
click at [305, 23] on icon "plus" at bounding box center [308, 18] width 10 height 10
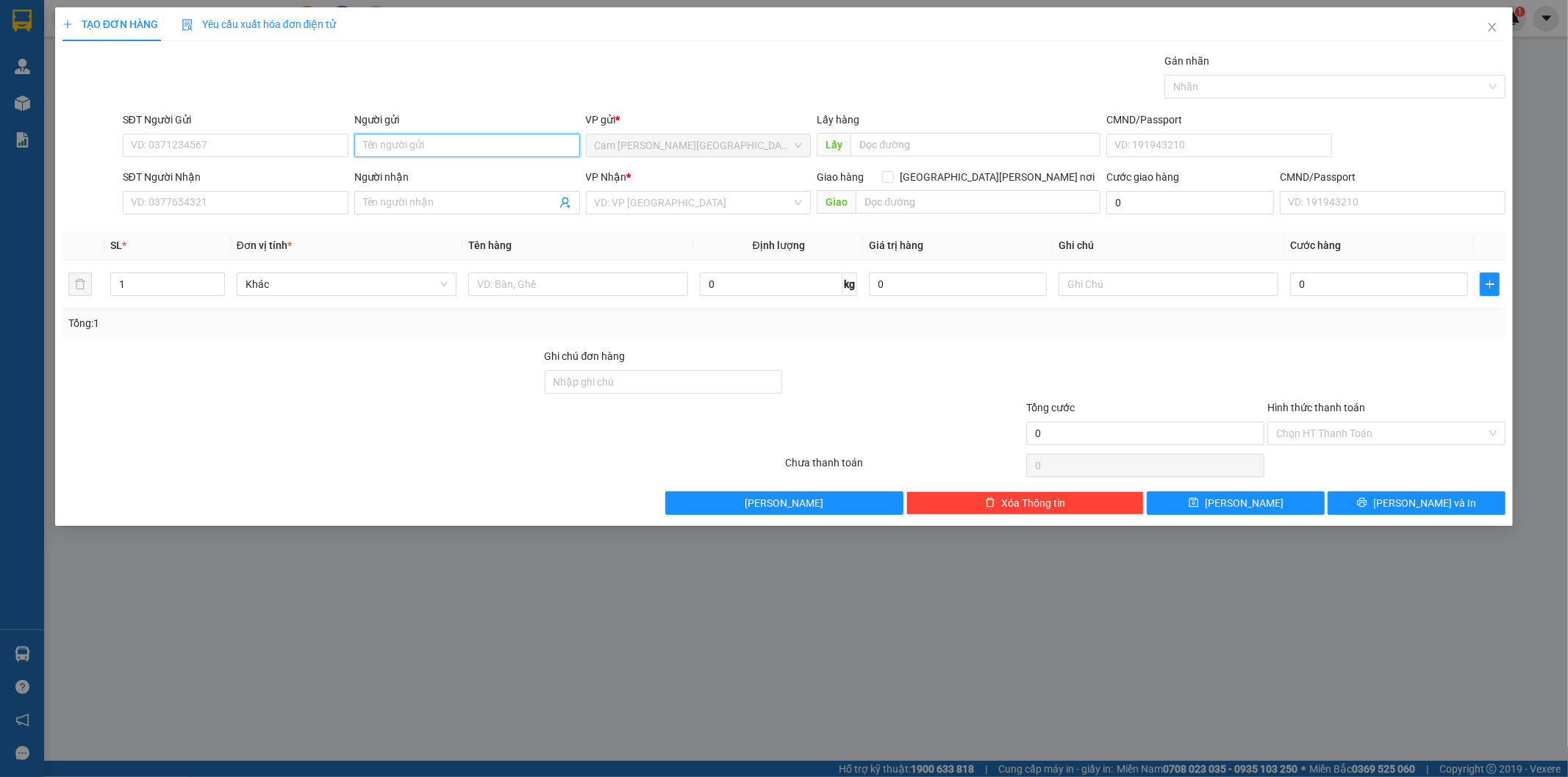
click at [395, 148] on input "Người gửi" at bounding box center [467, 145] width 226 height 24
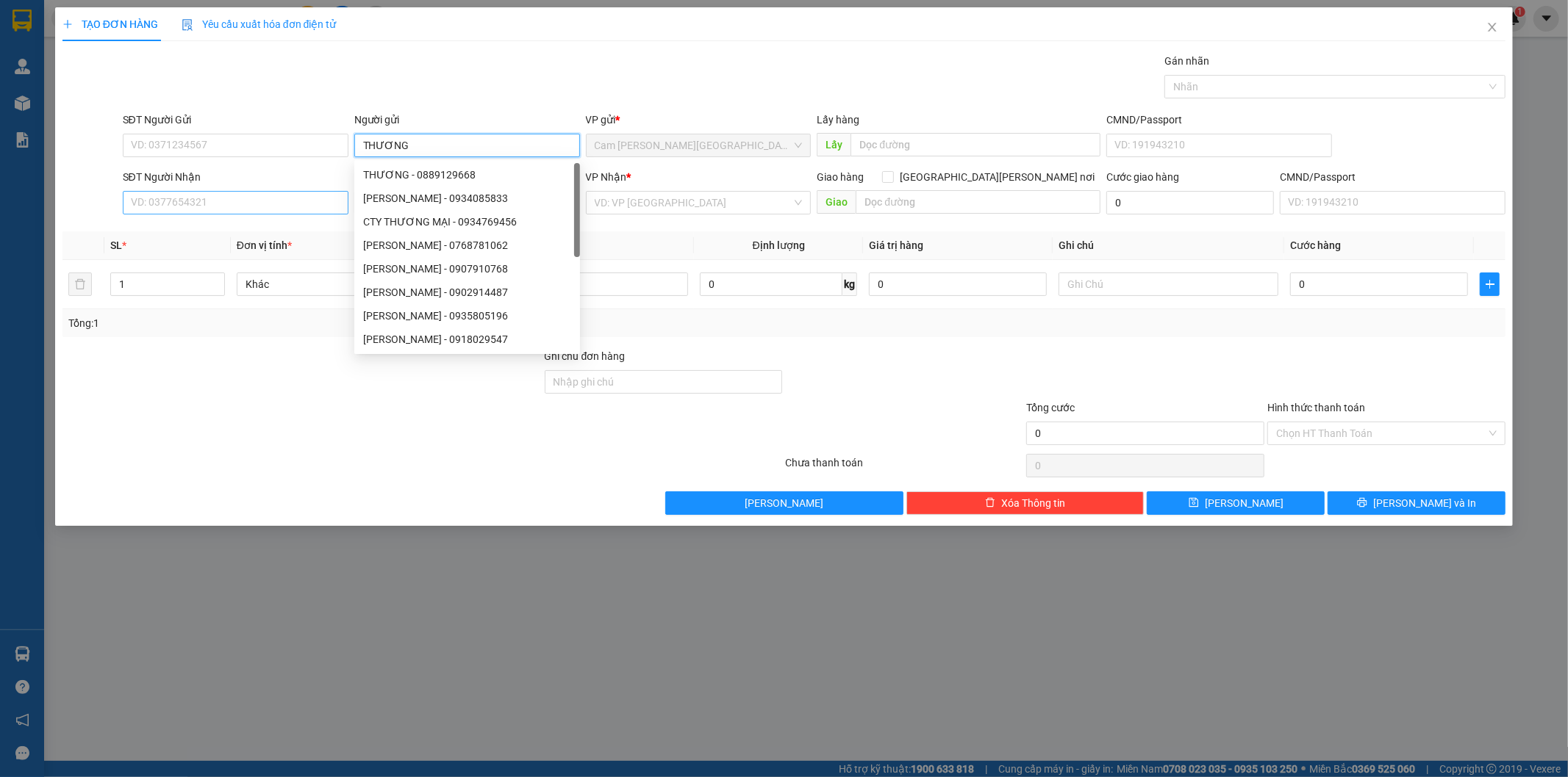
type input "THƯƠNG"
click at [288, 203] on input "SĐT Người Nhận" at bounding box center [235, 202] width 226 height 24
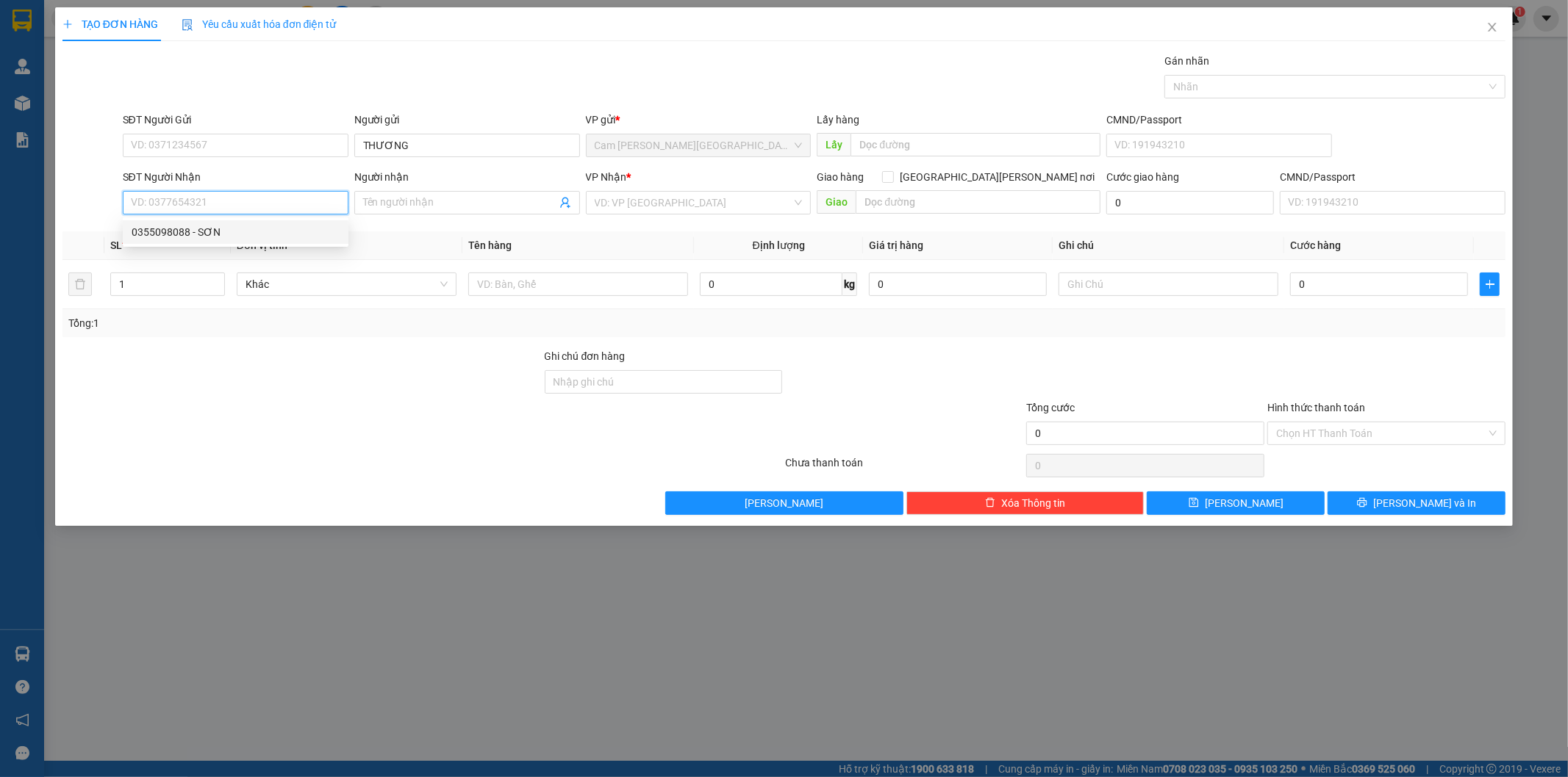
click at [297, 233] on div "0355098088 - SƠN" at bounding box center [235, 231] width 208 height 16
type input "0355098088"
type input "SƠN"
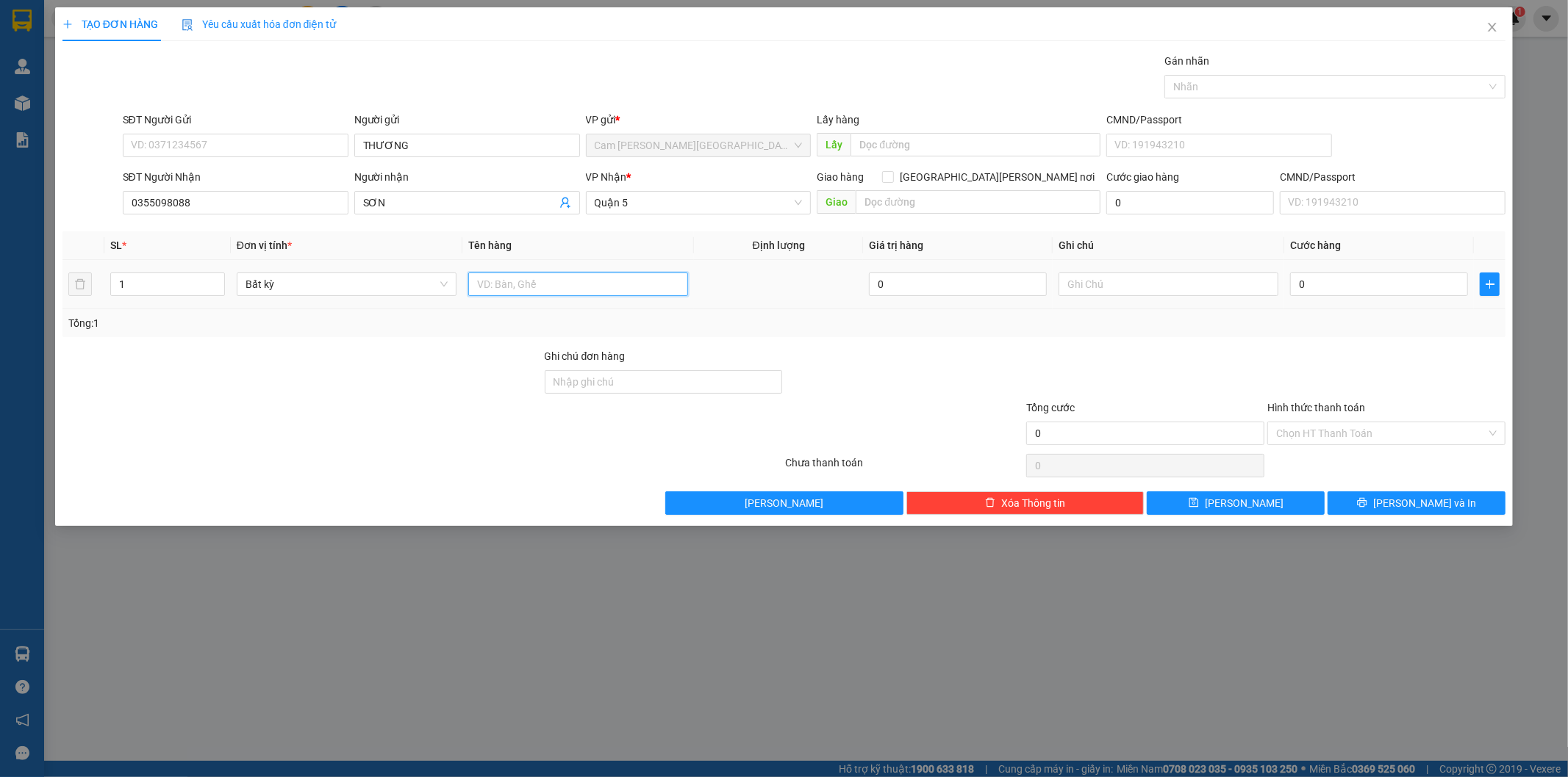
click at [598, 282] on input "text" at bounding box center [578, 284] width 220 height 24
type input "1T"
click at [1387, 287] on input "0" at bounding box center [1379, 284] width 178 height 24
type input "3"
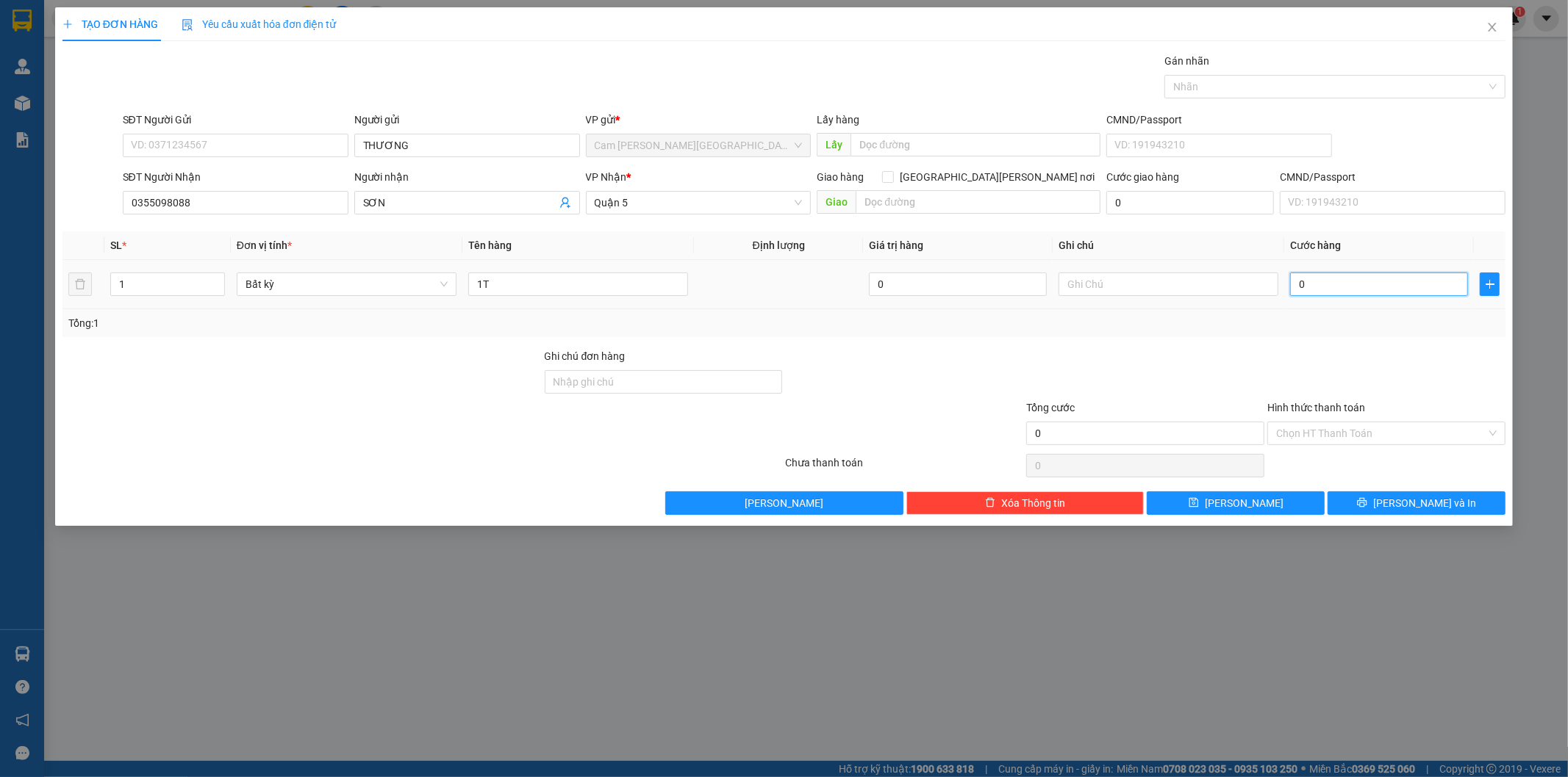
type input "3"
type input "30"
type input "300"
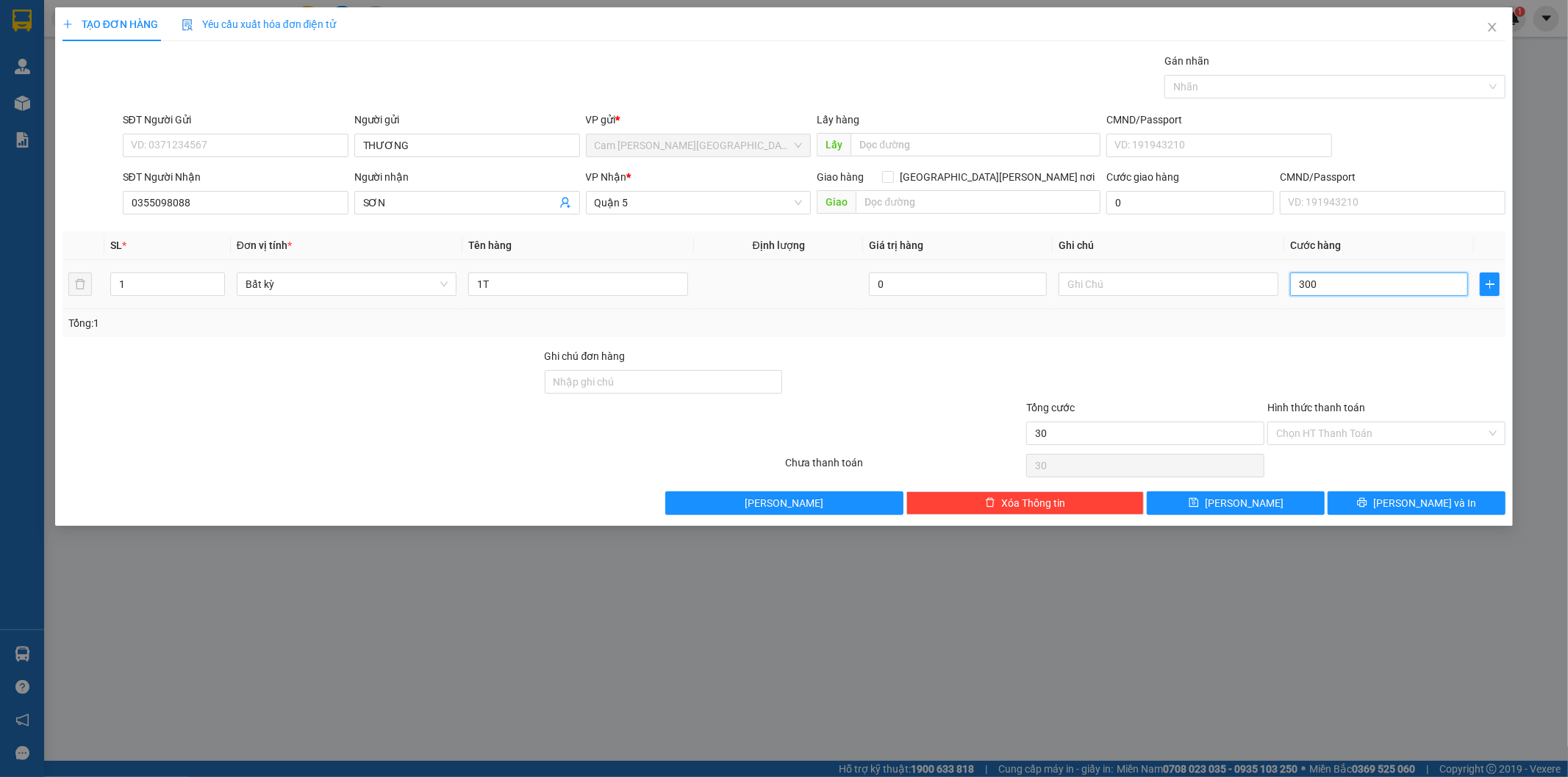
type input "300"
type input "3.000"
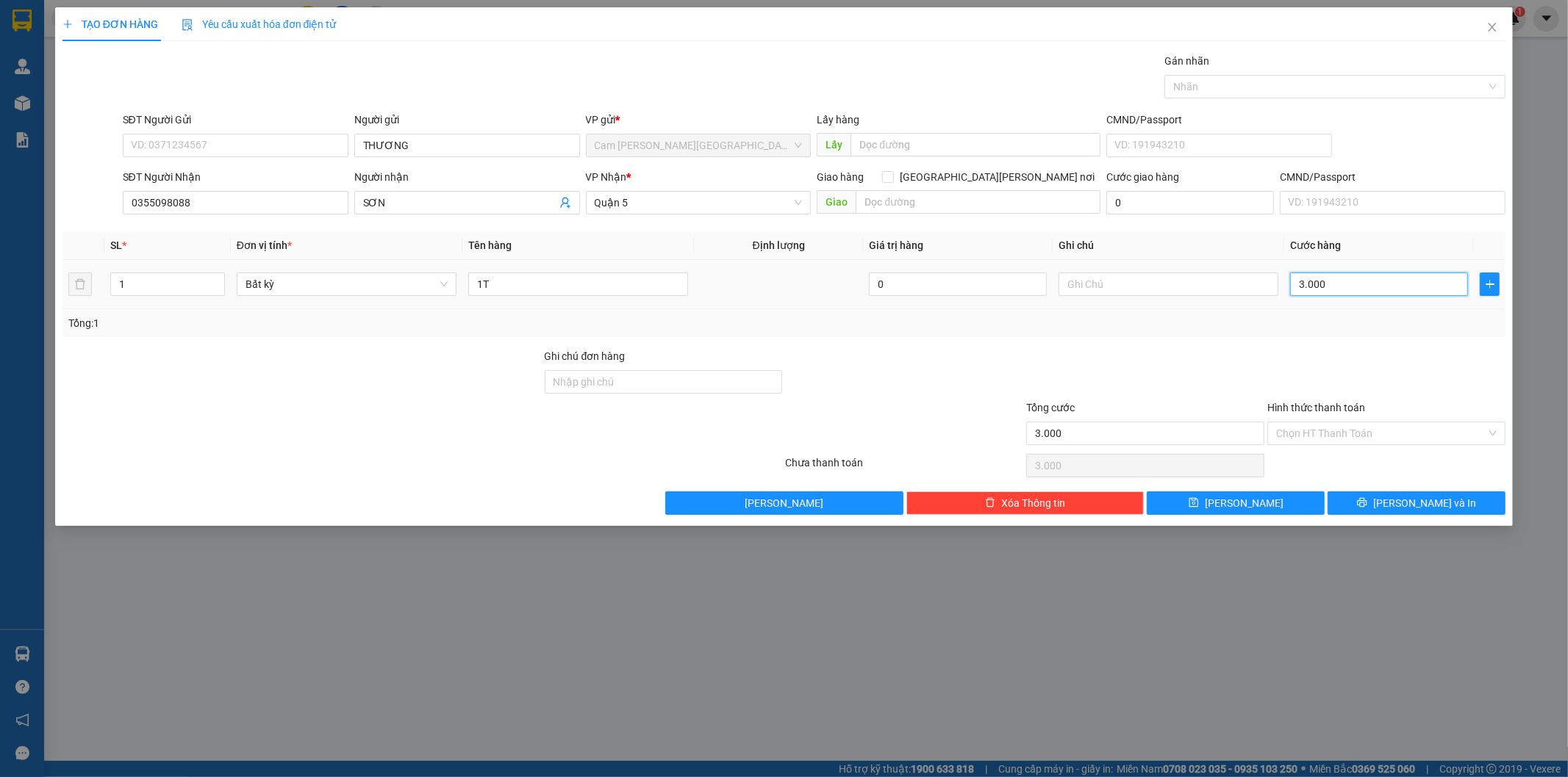
type input "30.000"
click at [1334, 439] on input "Hình thức thanh toán" at bounding box center [1381, 433] width 210 height 22
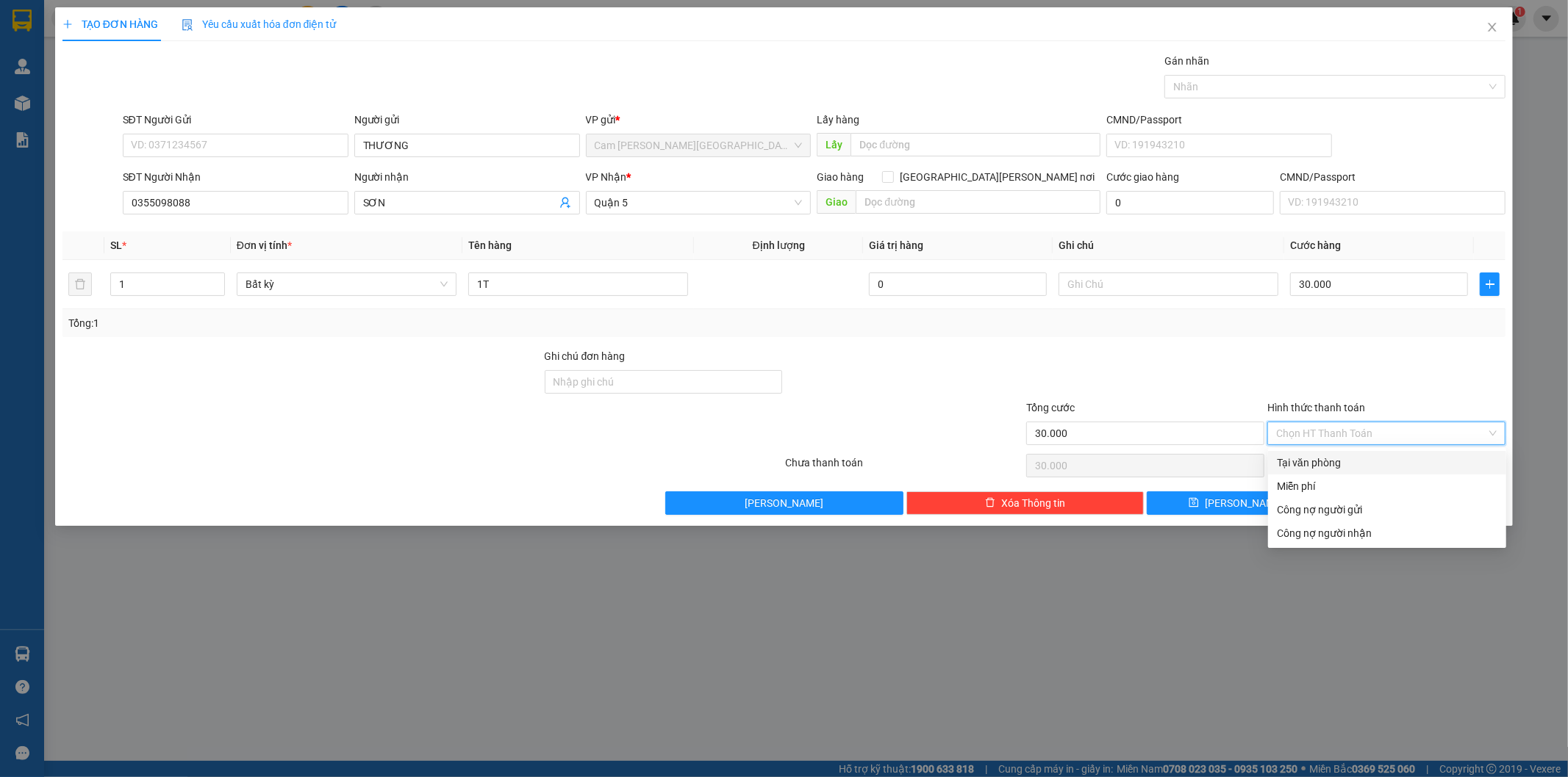
click at [1323, 468] on div "Tại văn phòng" at bounding box center [1387, 462] width 220 height 16
type input "0"
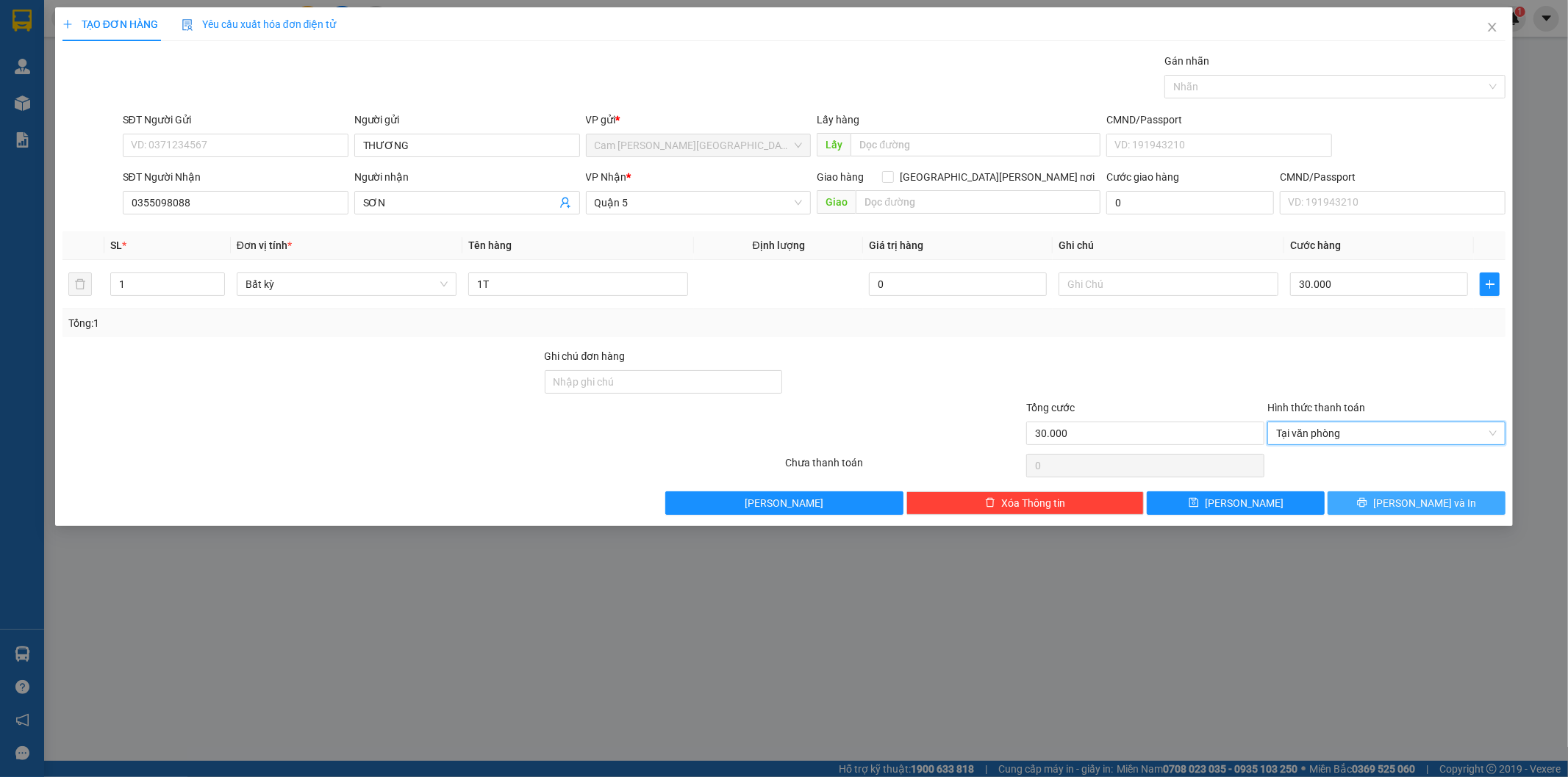
click at [1368, 505] on button "[PERSON_NAME] và In" at bounding box center [1416, 502] width 178 height 24
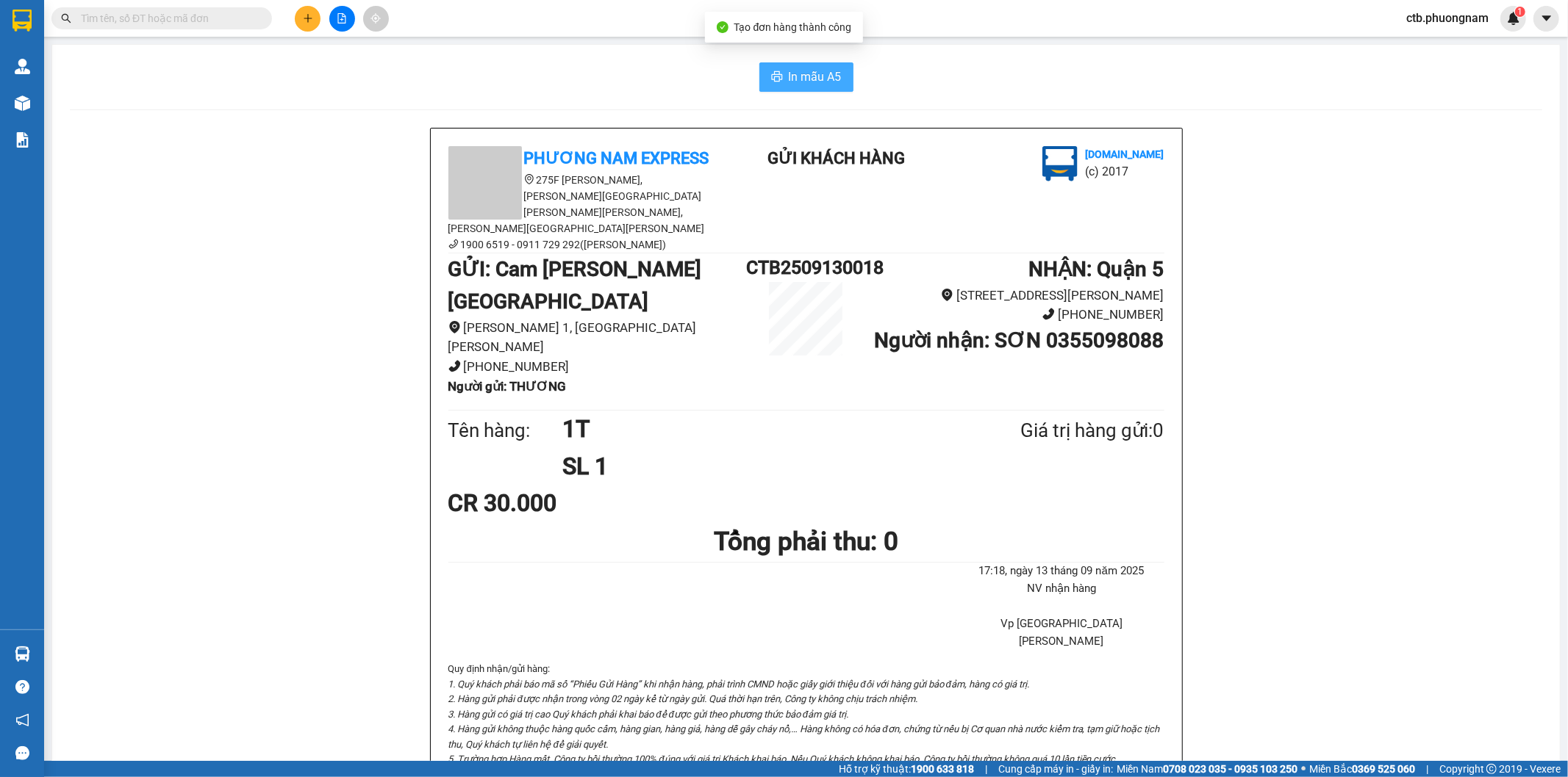
click at [789, 72] on span "In mẫu A5" at bounding box center [815, 77] width 53 height 19
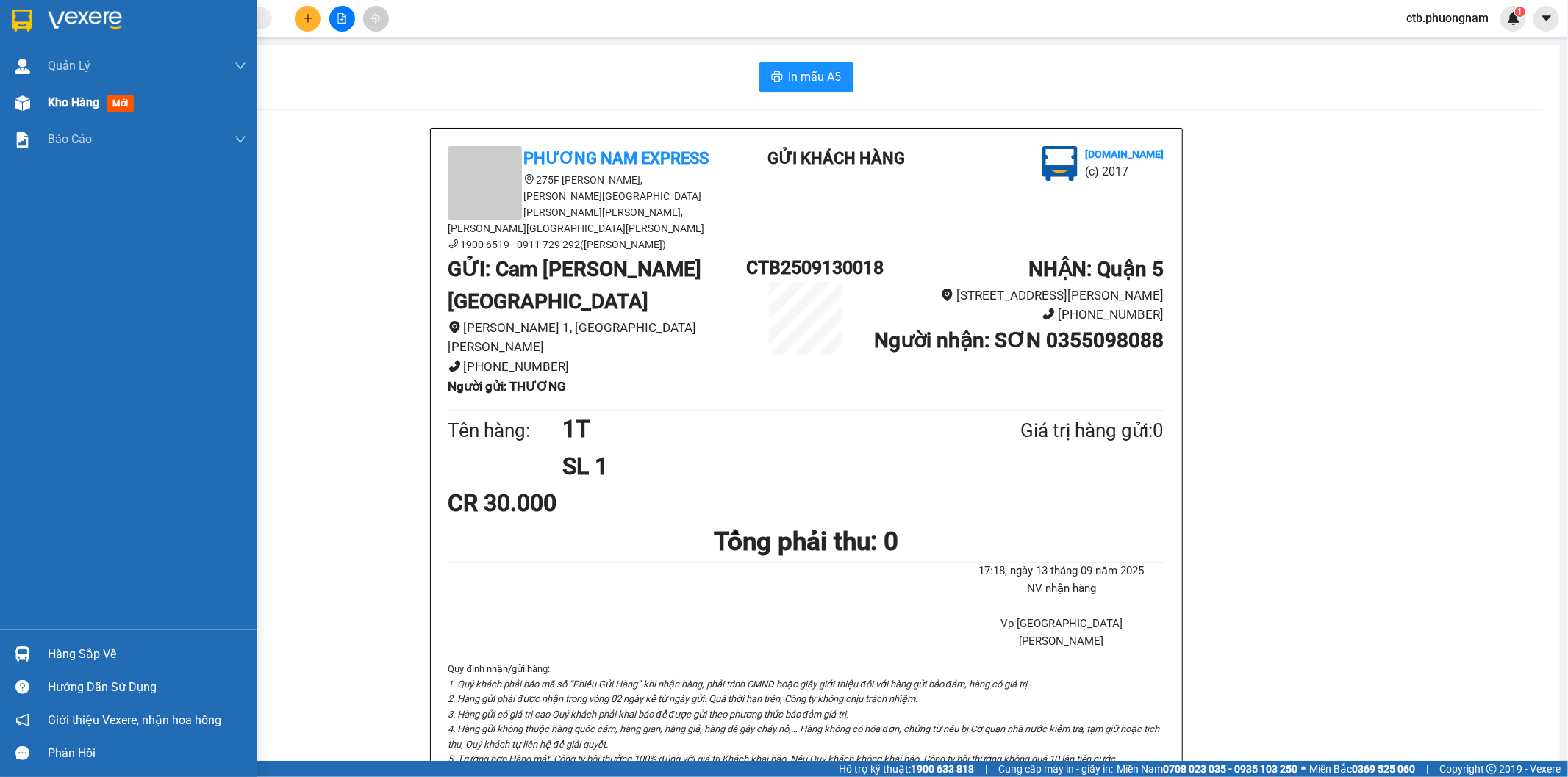
click at [46, 103] on div "Kho hàng mới" at bounding box center [128, 103] width 257 height 37
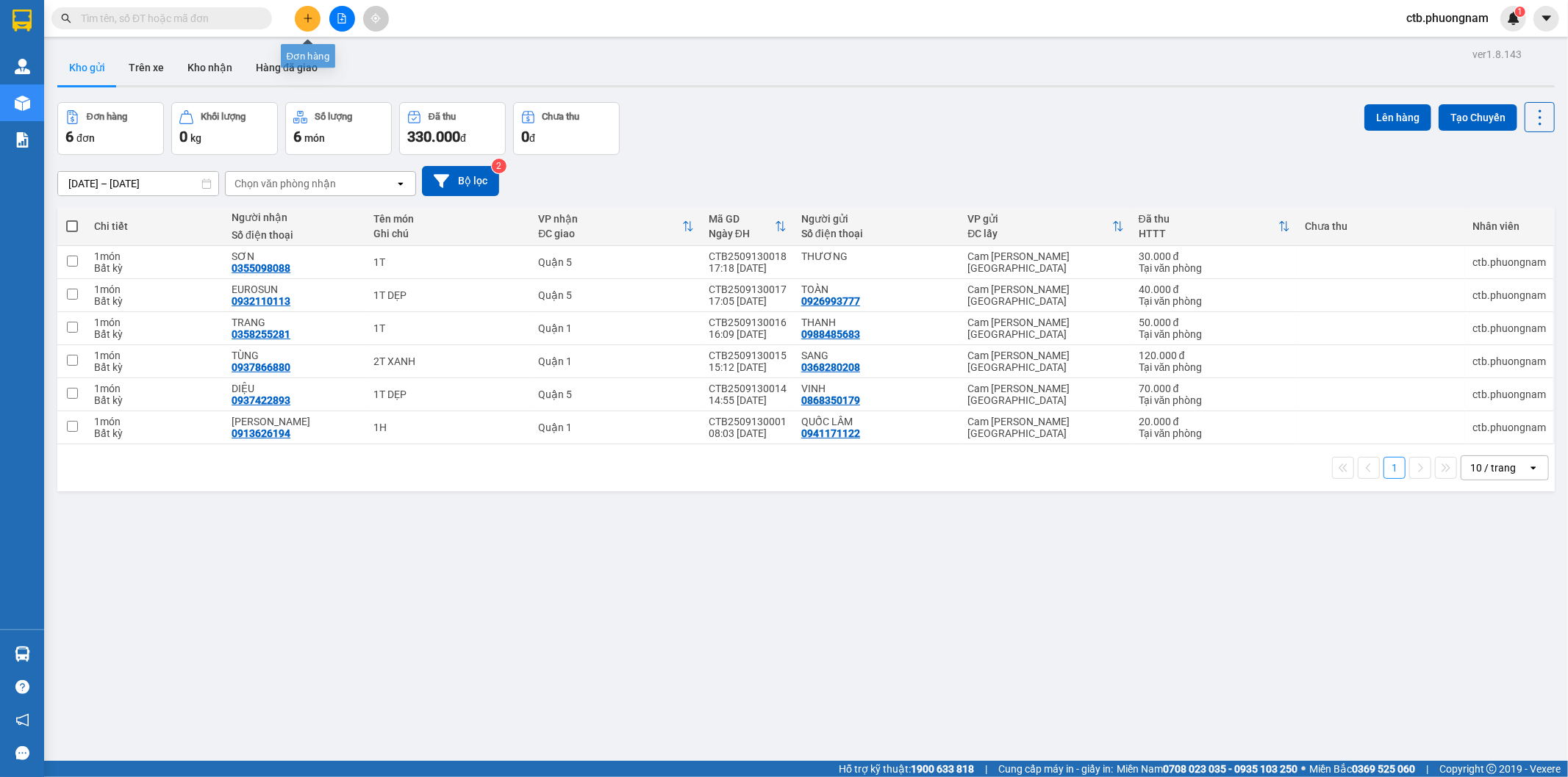
click at [305, 15] on icon "plus" at bounding box center [308, 18] width 10 height 10
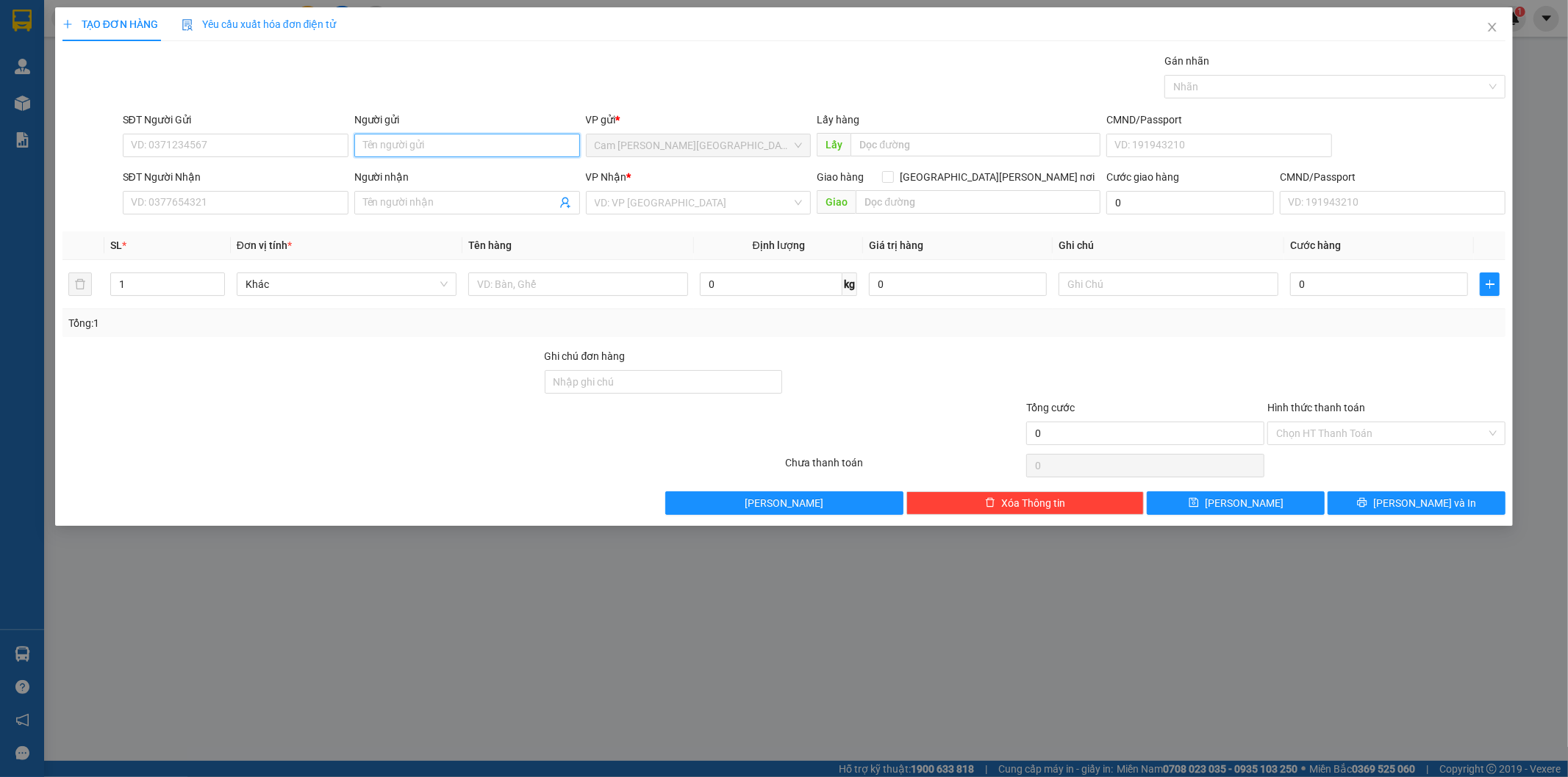
click at [450, 147] on input "Người gửi" at bounding box center [467, 145] width 226 height 24
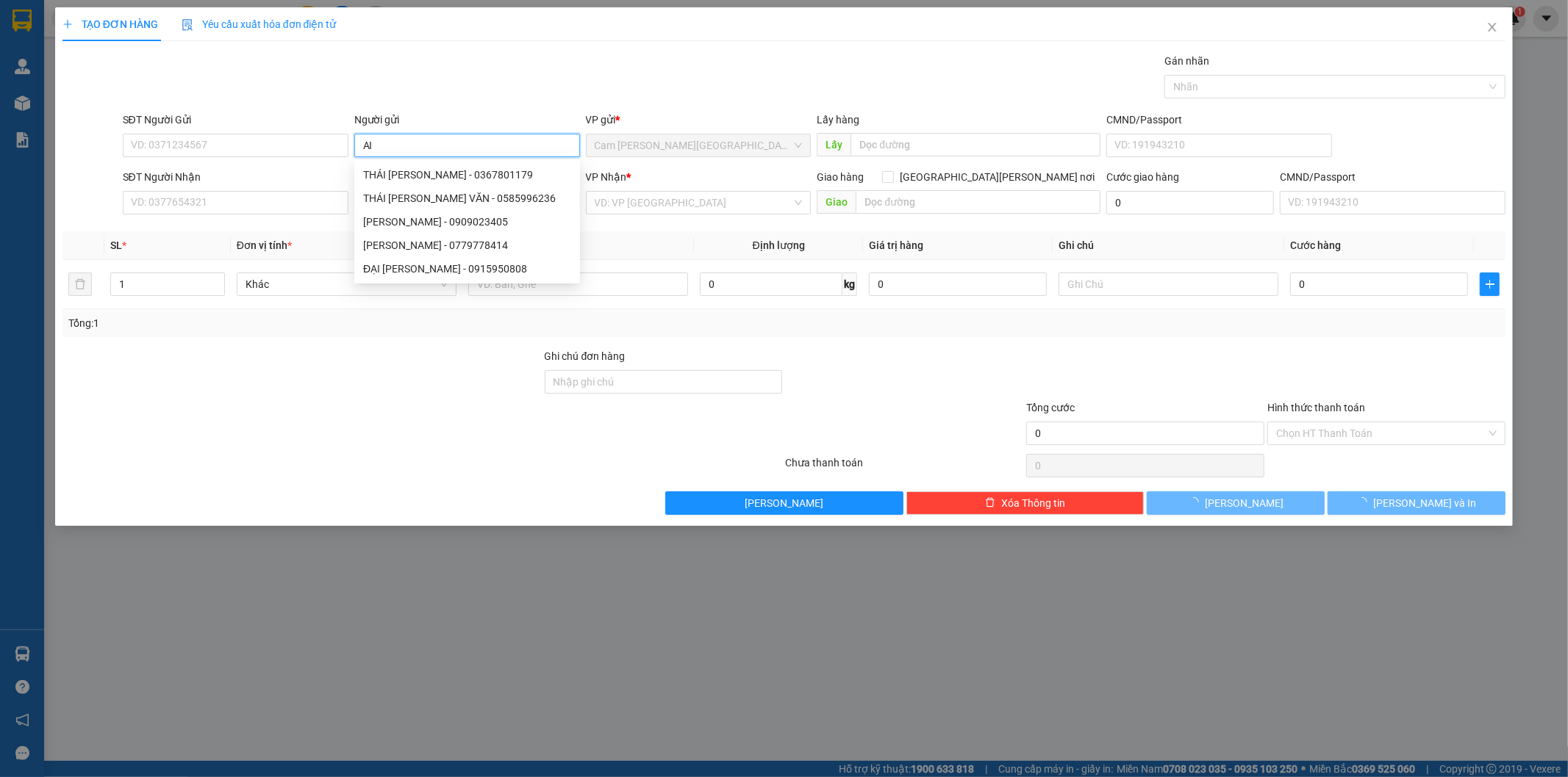
type input "A"
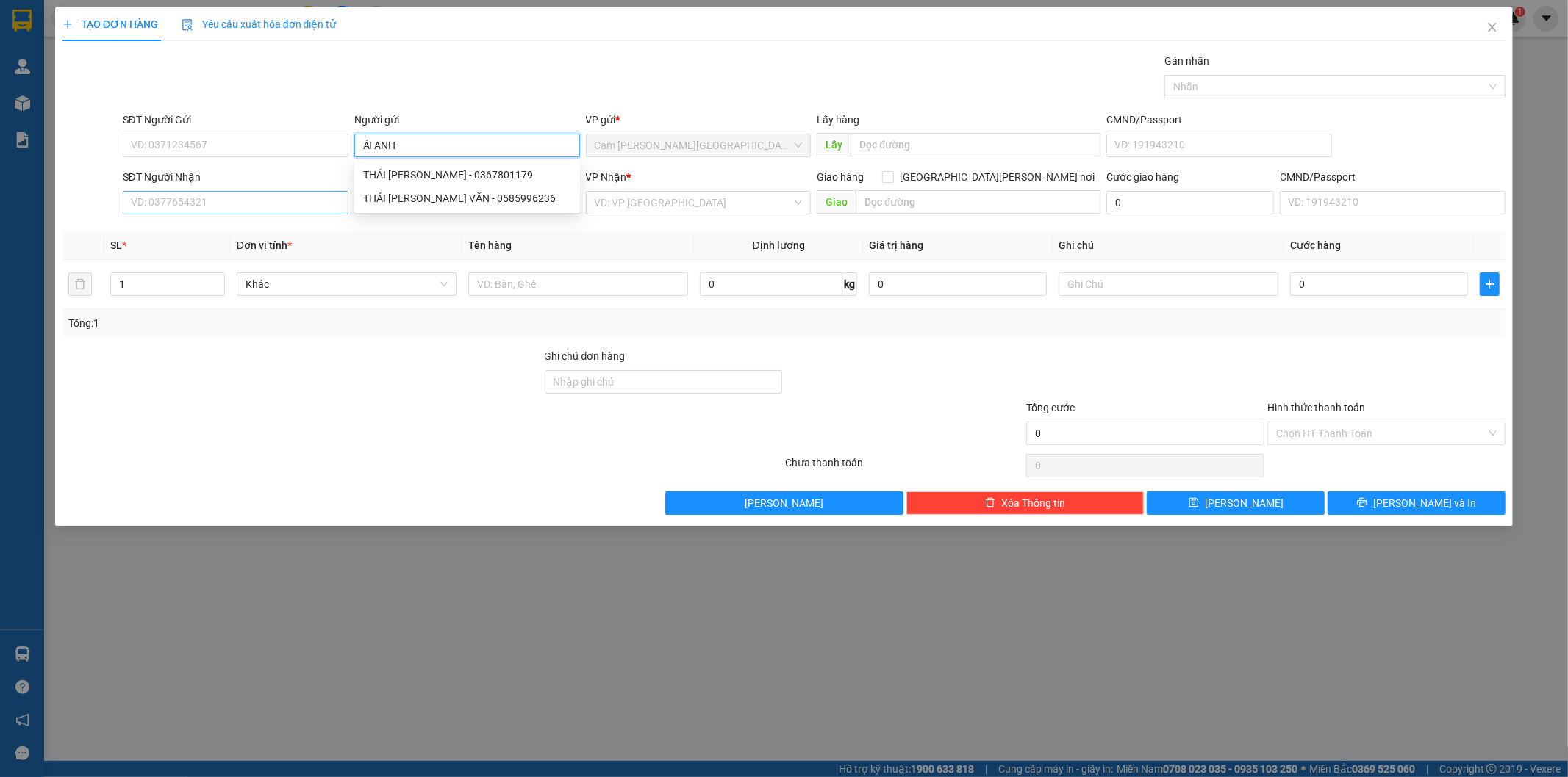
type input "ÁI ANH"
click at [223, 200] on input "SĐT Người Nhận" at bounding box center [235, 202] width 226 height 24
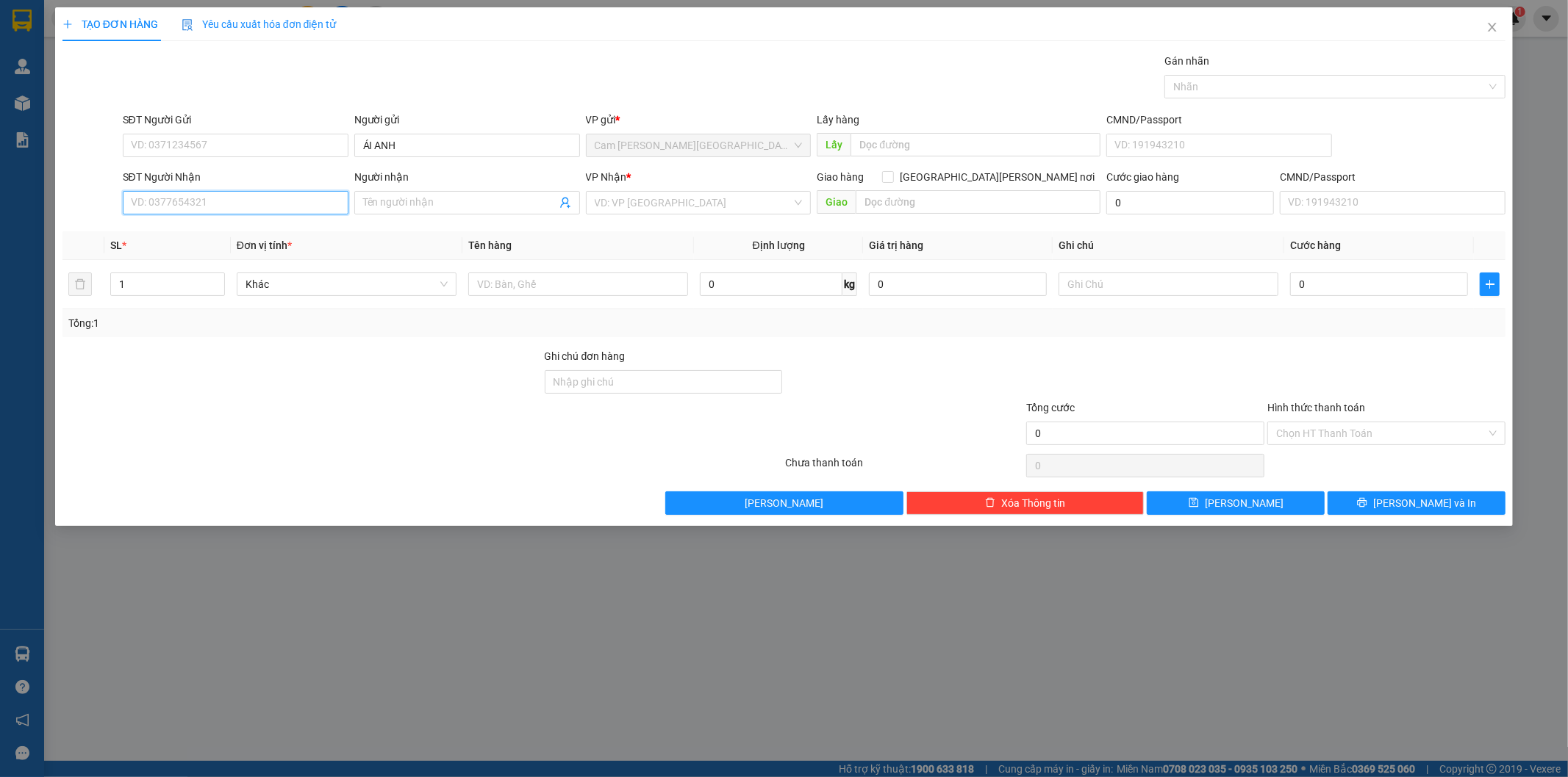
click at [274, 209] on input "SĐT Người Nhận" at bounding box center [235, 202] width 226 height 24
click at [280, 223] on div "0933439036 - LAN [PERSON_NAME]" at bounding box center [235, 231] width 226 height 24
type input "0933439036"
type input "LAN ANH"
type input "0933439036"
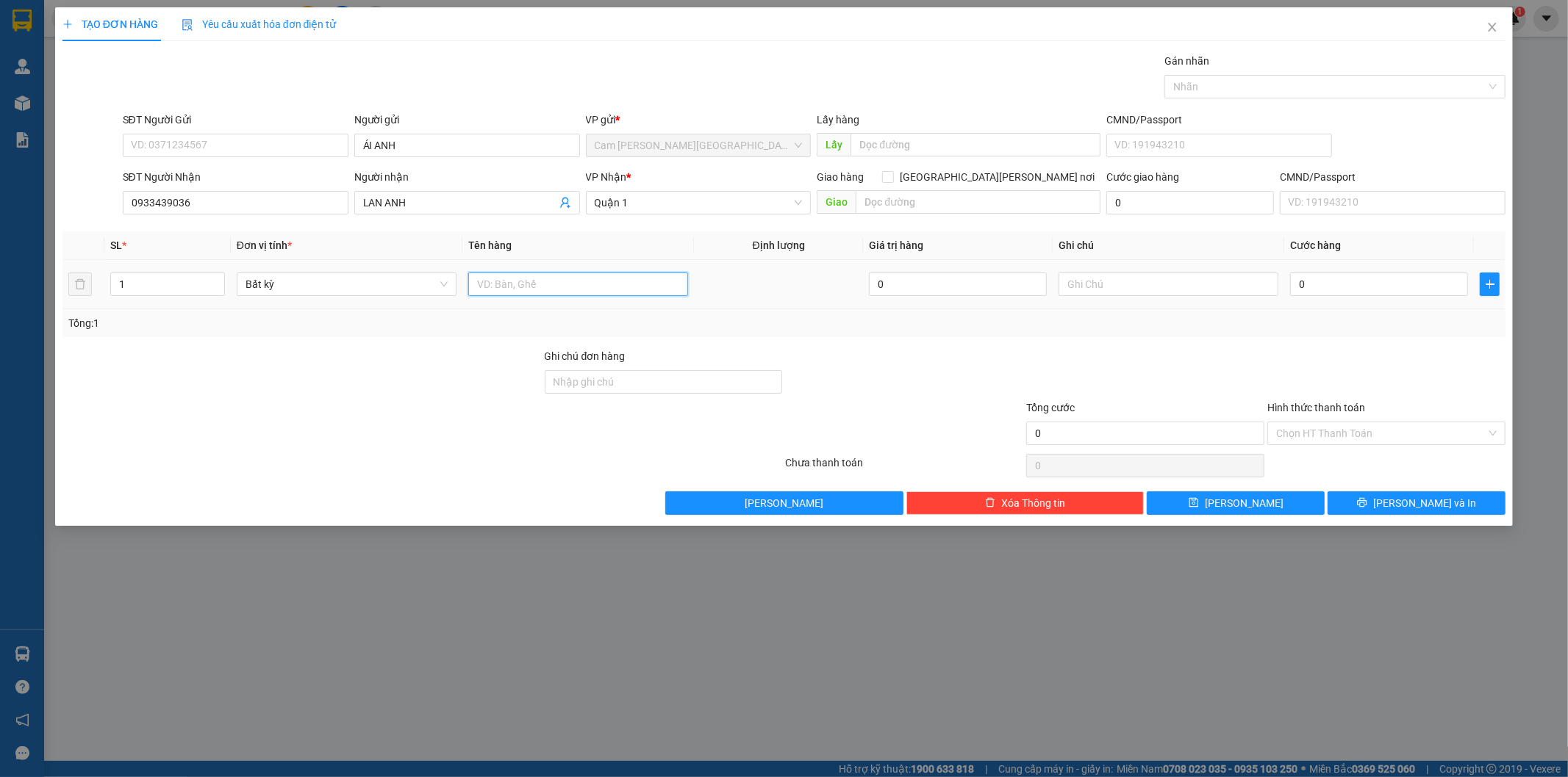
click at [538, 292] on input "text" at bounding box center [578, 284] width 220 height 24
type input "1T XỐP"
click at [1364, 278] on input "0" at bounding box center [1379, 284] width 178 height 24
type input "5"
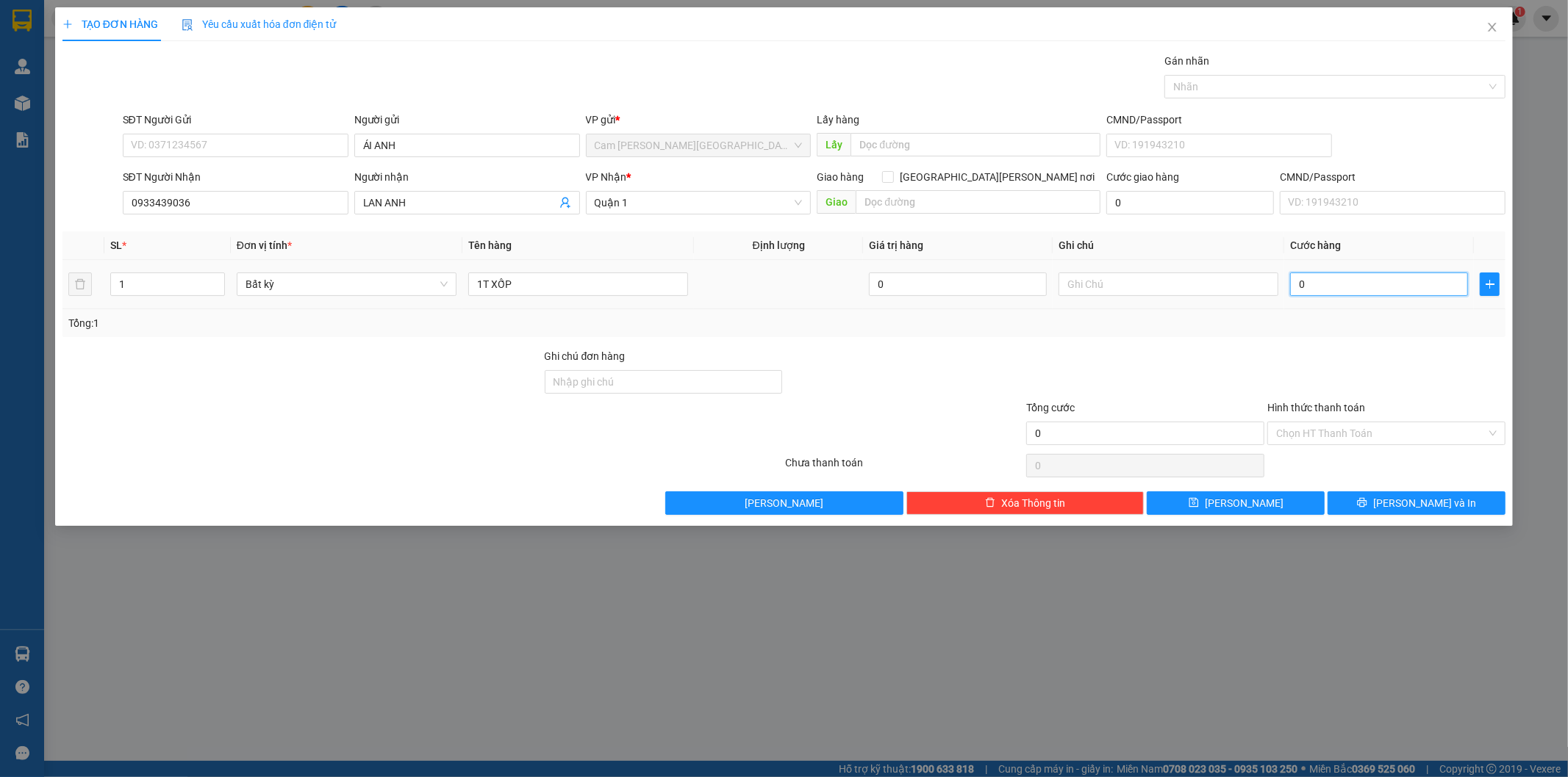
type input "5"
type input "50"
type input "500"
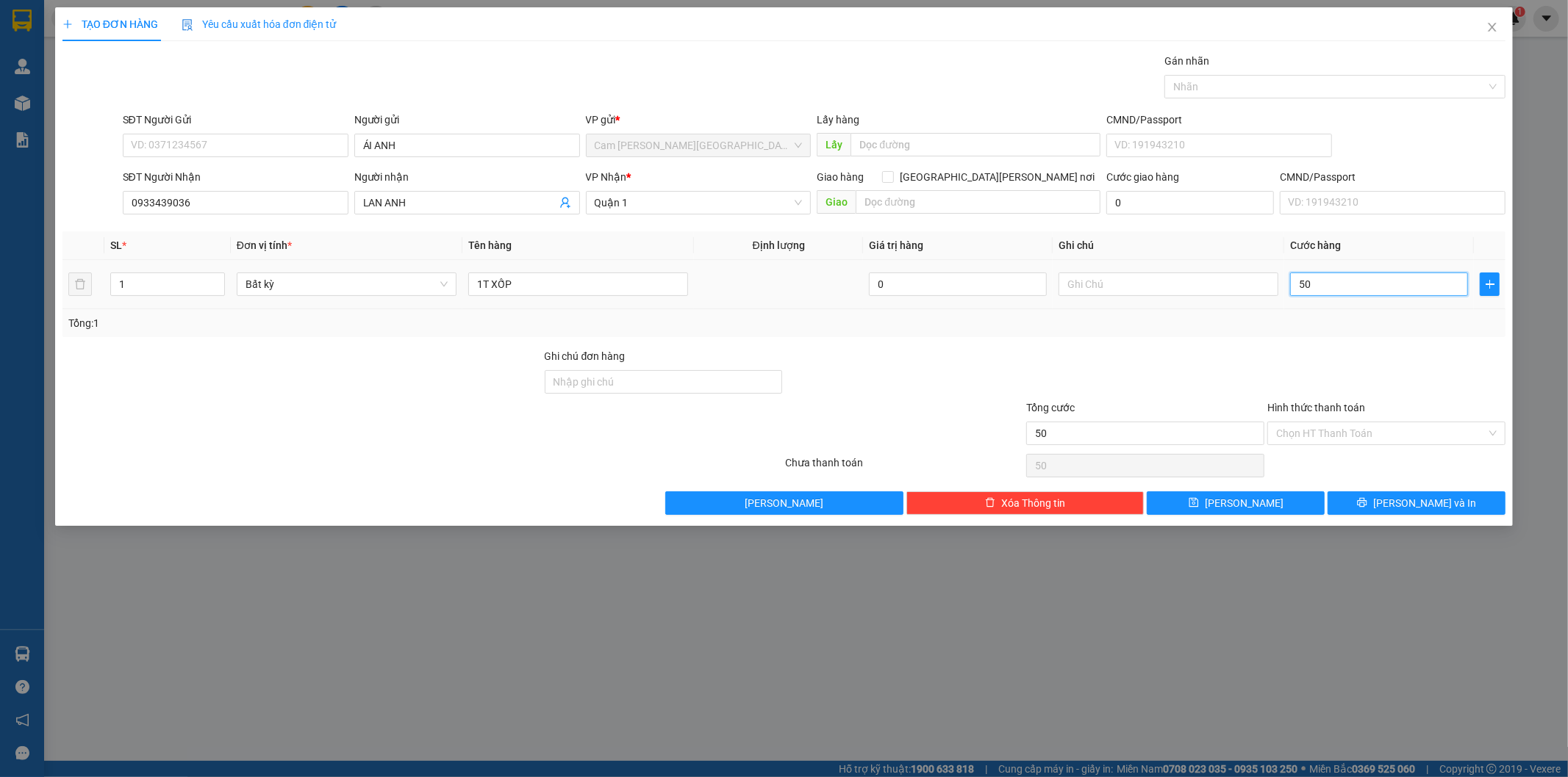
type input "500"
type input "5.000"
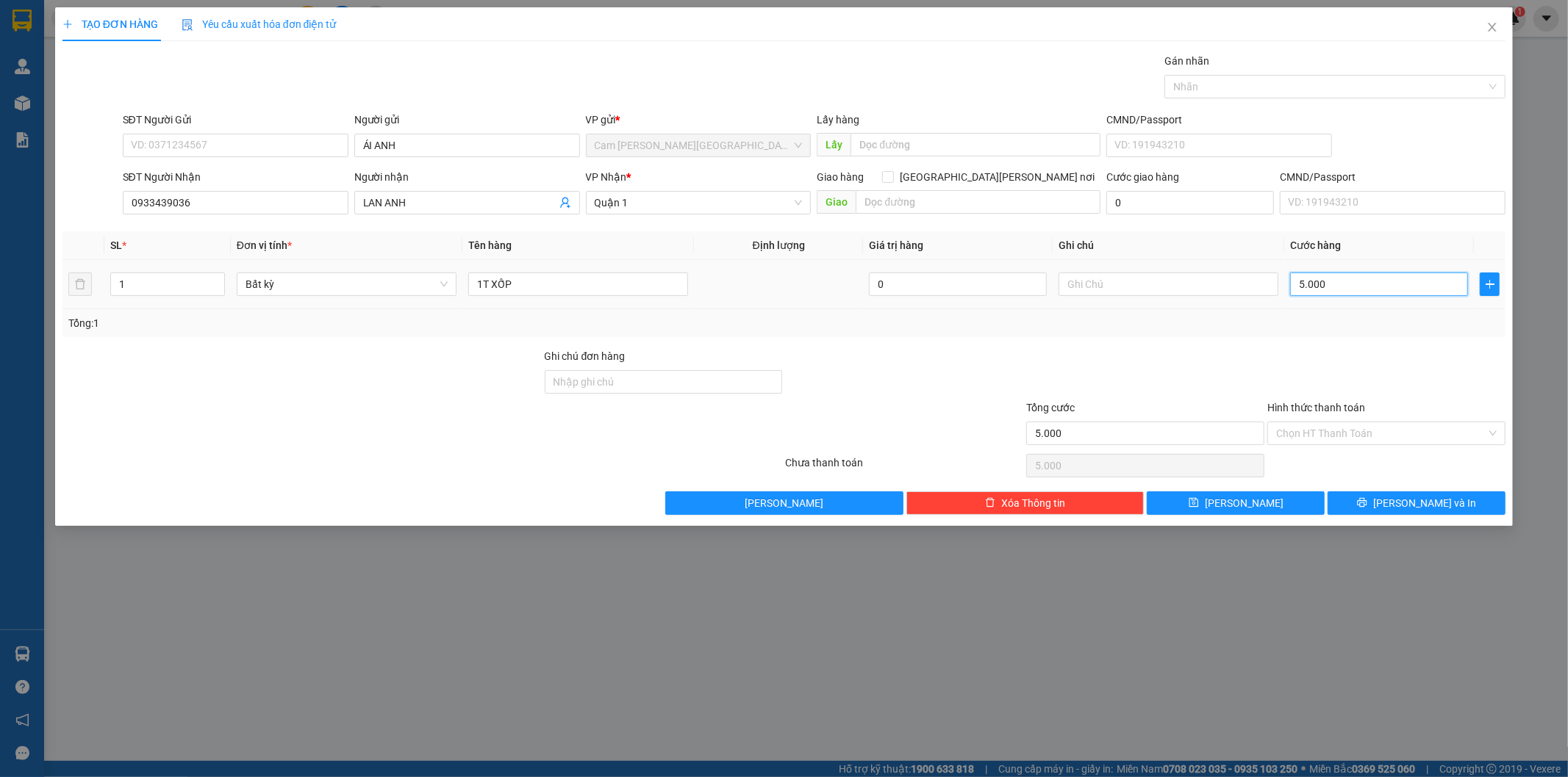
type input "50.000"
click at [1351, 435] on input "Hình thức thanh toán" at bounding box center [1381, 433] width 210 height 22
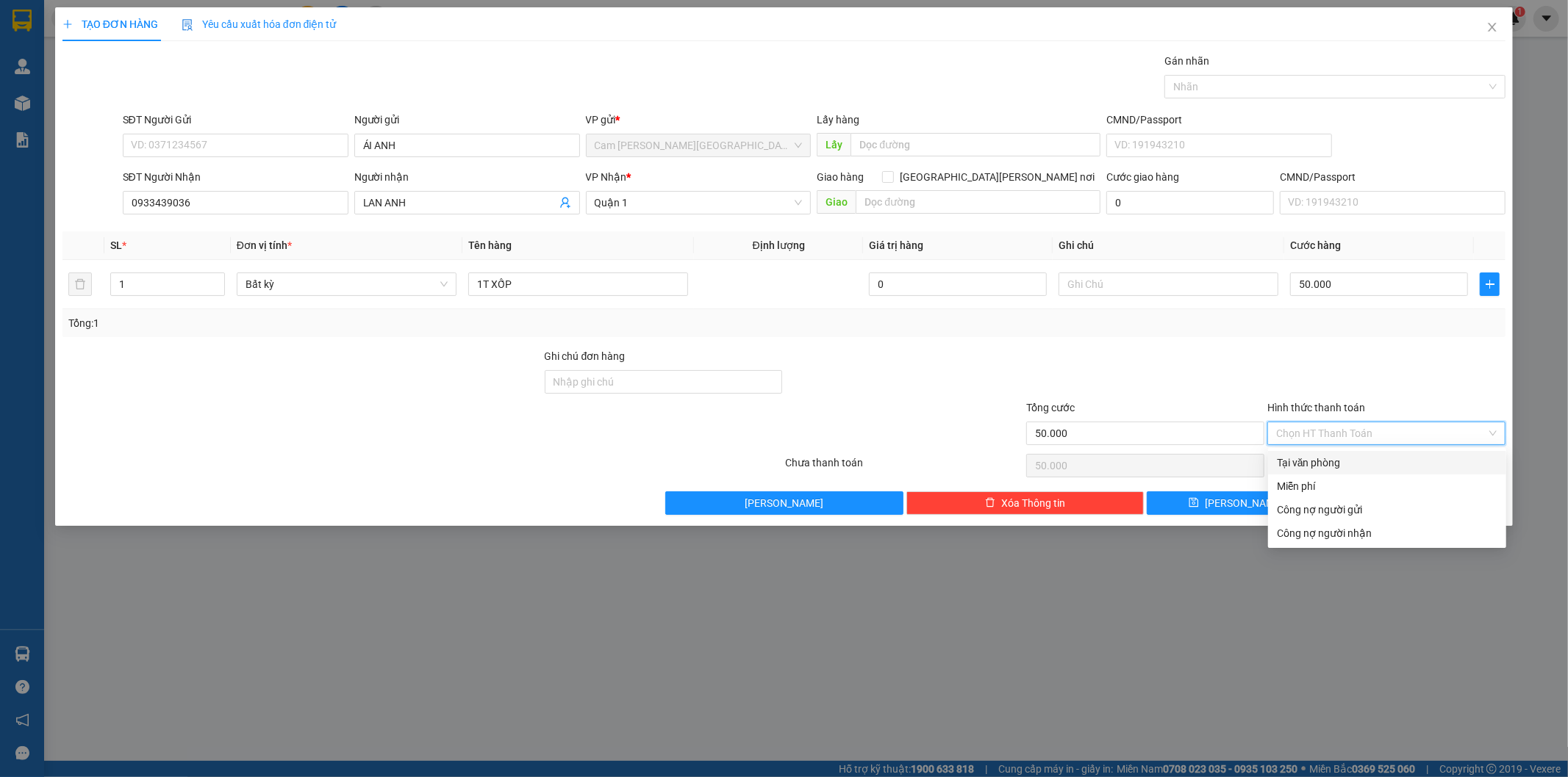
drag, startPoint x: 1351, startPoint y: 463, endPoint x: 1348, endPoint y: 480, distance: 17.3
click at [1351, 464] on div "Tại văn phòng" at bounding box center [1387, 462] width 220 height 16
type input "0"
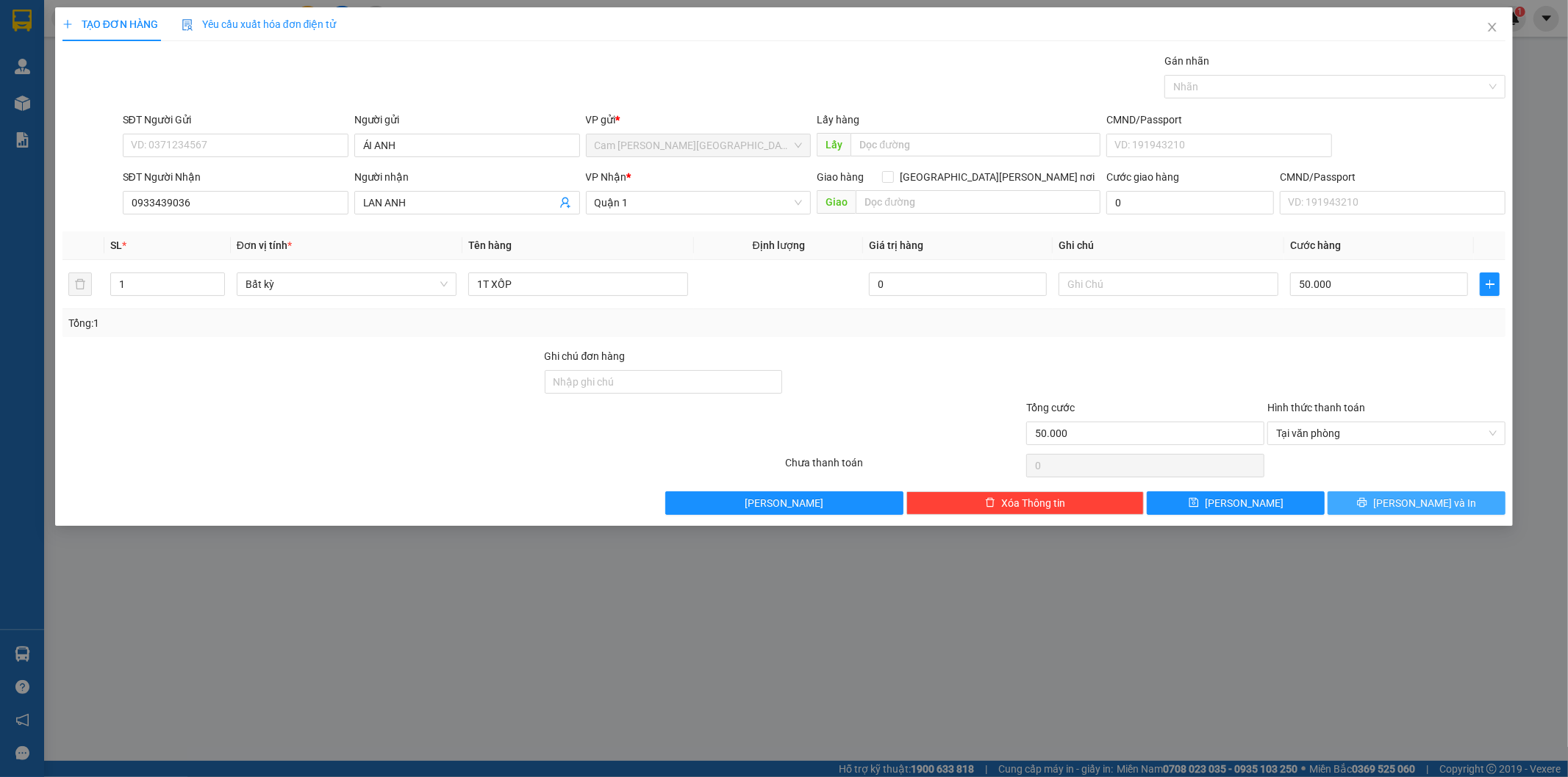
click at [1357, 508] on button "[PERSON_NAME] và In" at bounding box center [1416, 502] width 178 height 24
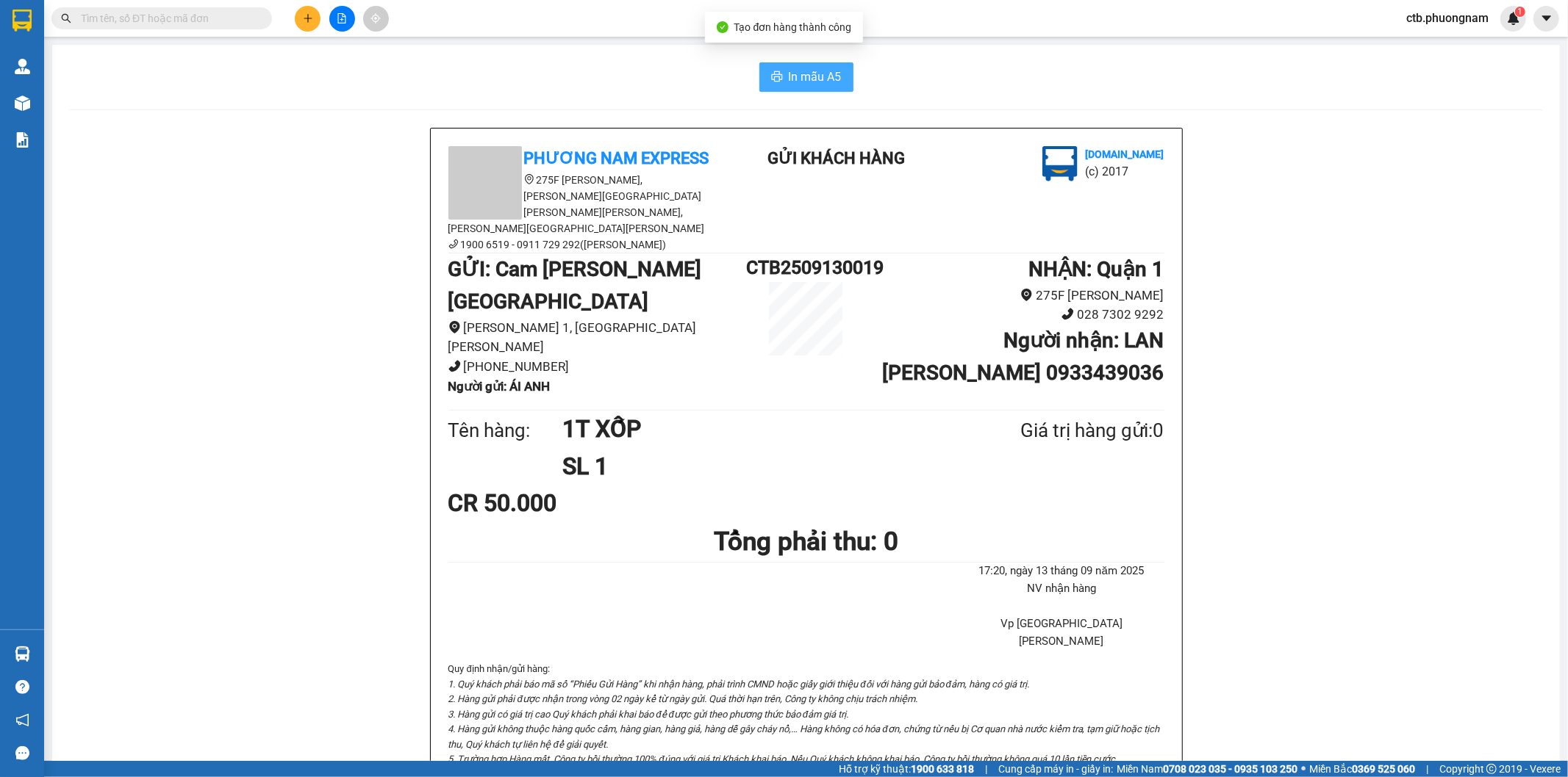
click at [804, 73] on span "In mẫu A5" at bounding box center [815, 77] width 53 height 19
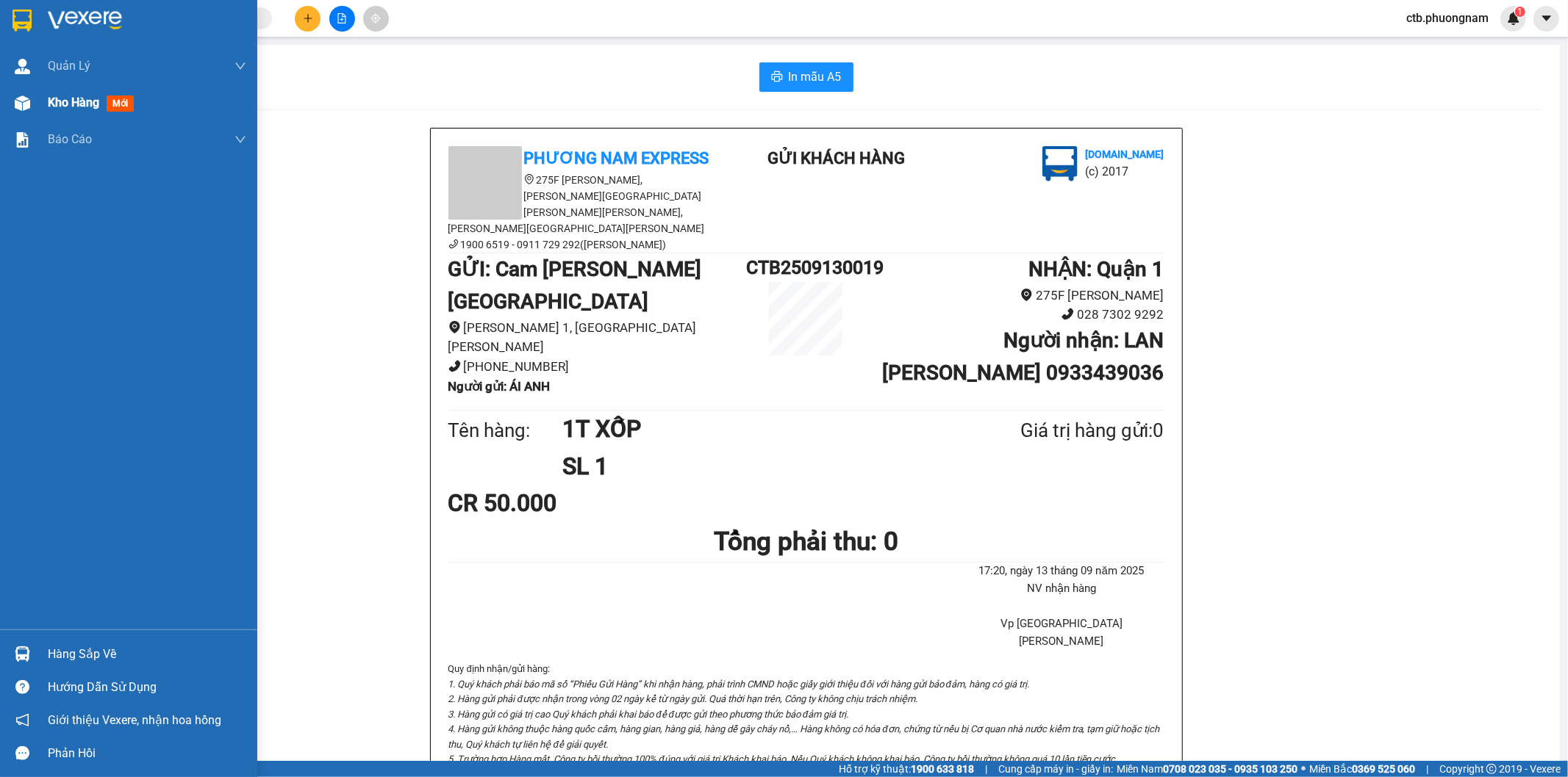
click at [39, 105] on div "Kho hàng mới" at bounding box center [128, 103] width 257 height 37
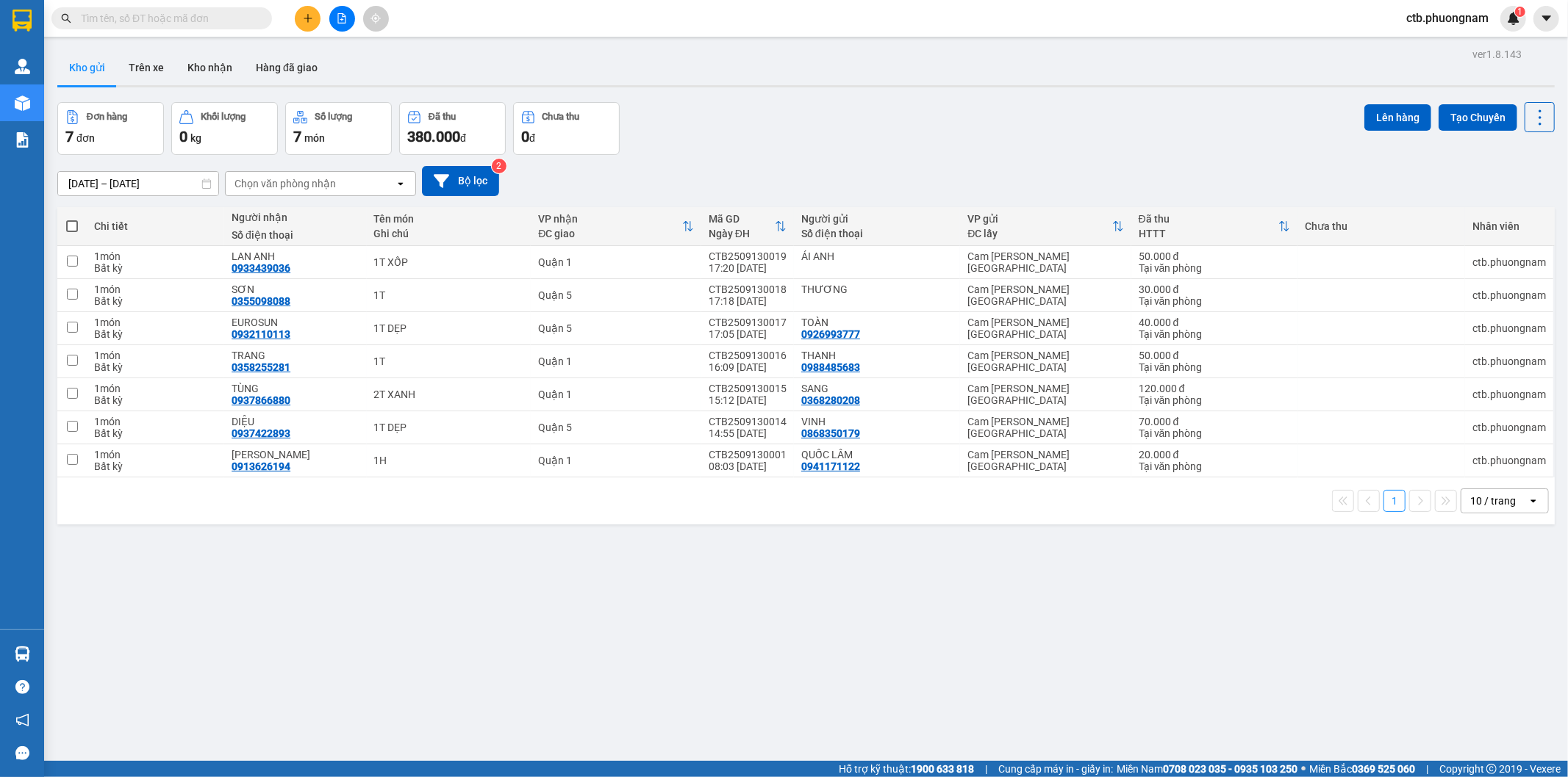
click at [307, 8] on button at bounding box center [307, 18] width 25 height 25
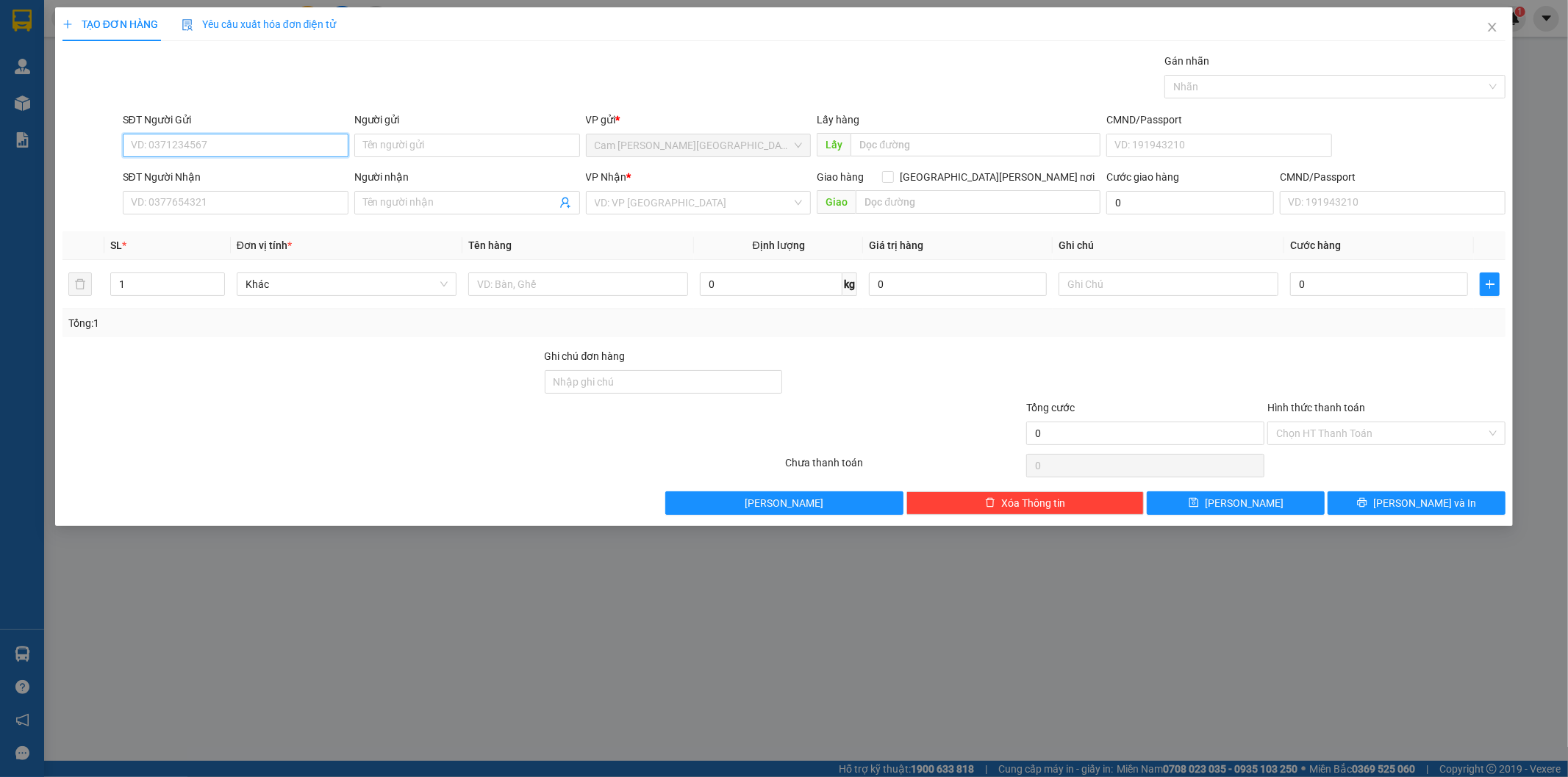
click at [289, 144] on input "SĐT Người Gửi" at bounding box center [235, 145] width 226 height 24
type input "0907186093"
click at [282, 185] on div "0907186093 - MẸ [PERSON_NAME]" at bounding box center [235, 174] width 226 height 24
type input "MẸ [PERSON_NAME]"
type input "0939743192"
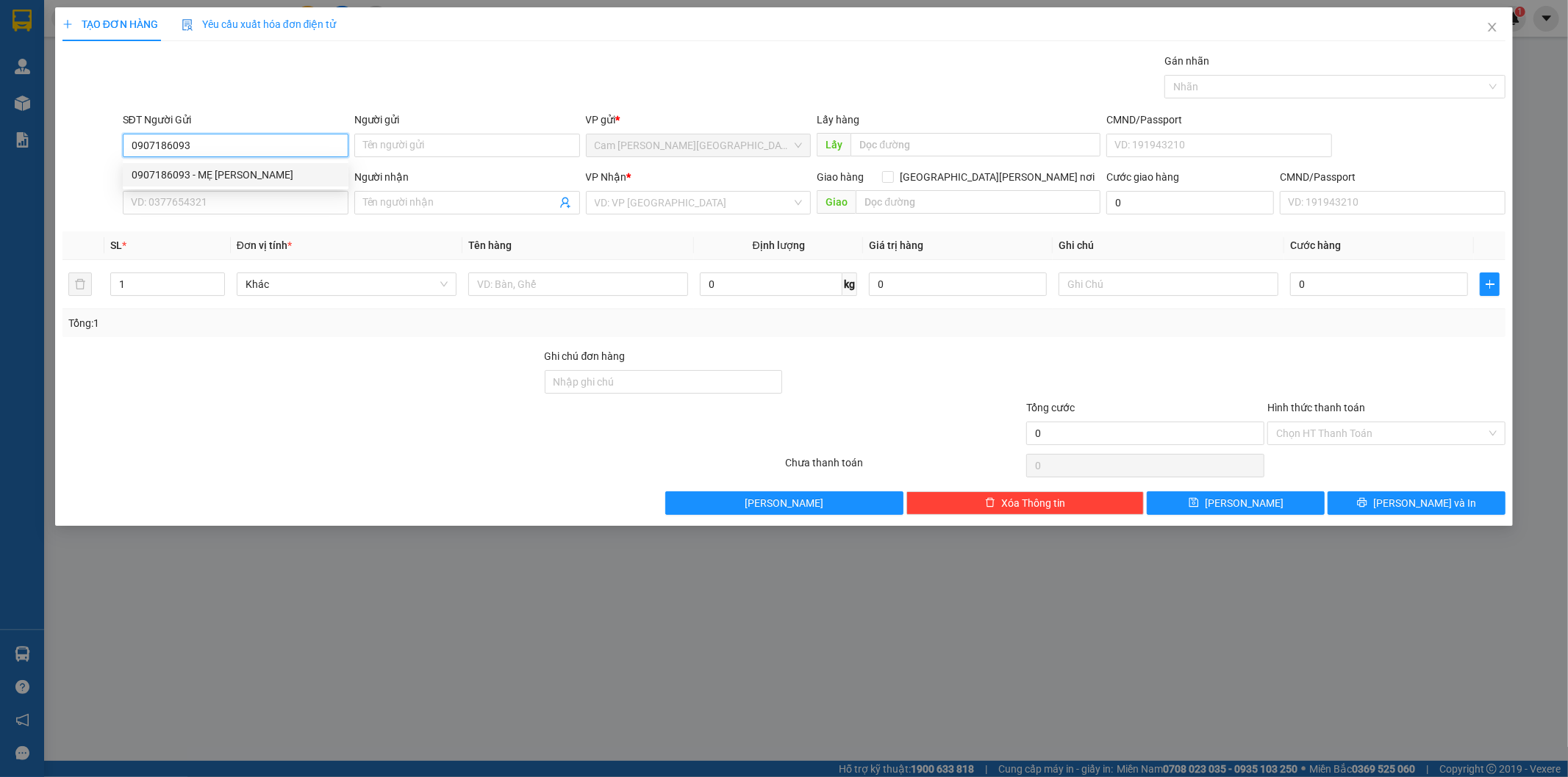
type input "[PERSON_NAME]"
type input "0907186093"
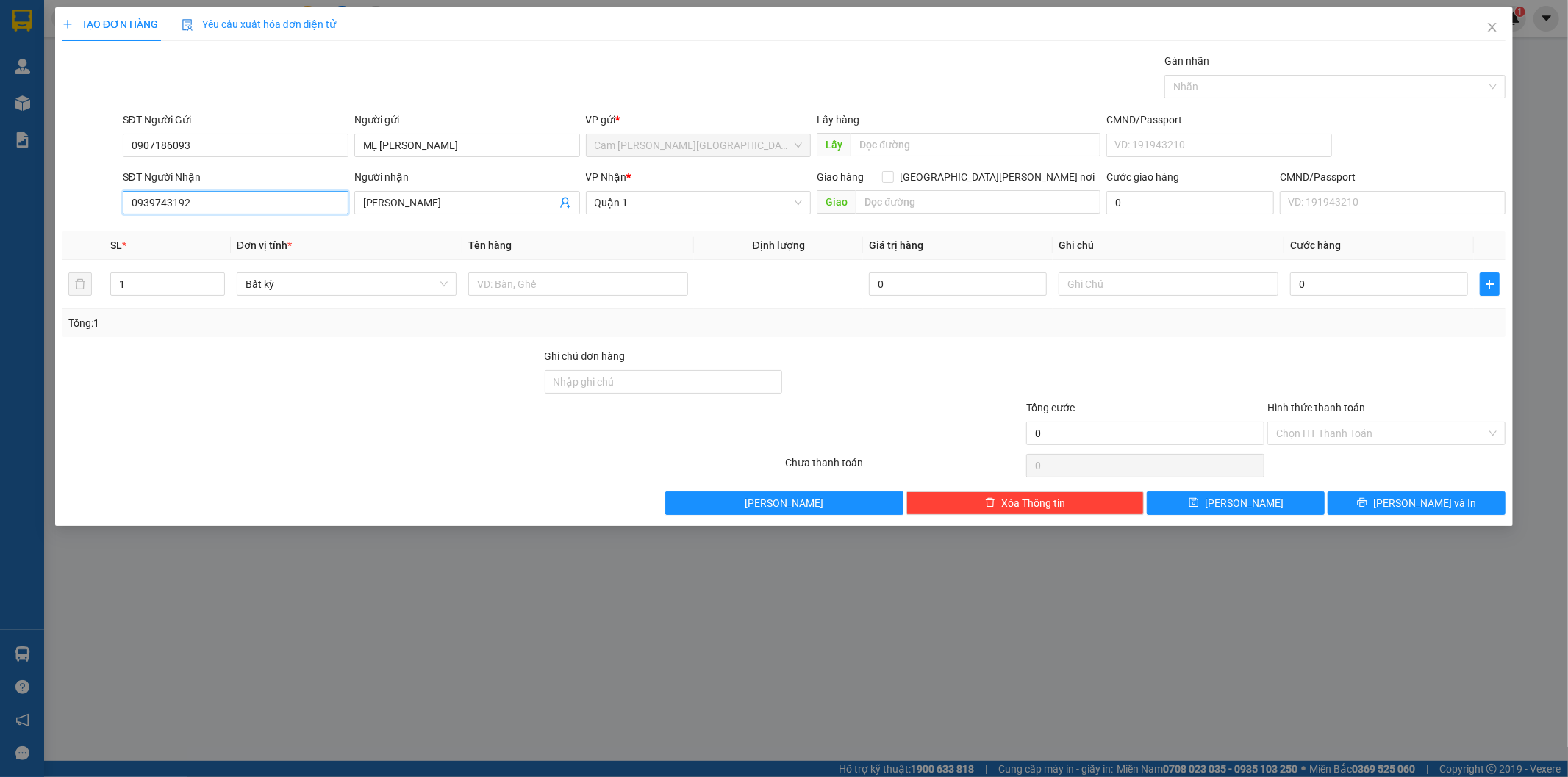
click at [267, 206] on input "0939743192" at bounding box center [235, 202] width 226 height 24
click at [488, 90] on div "Gói vận chuyển * Tiêu chuẩn Gán nhãn Nhãn" at bounding box center [814, 78] width 1389 height 52
click at [457, 200] on input "[PERSON_NAME]" at bounding box center [459, 202] width 193 height 16
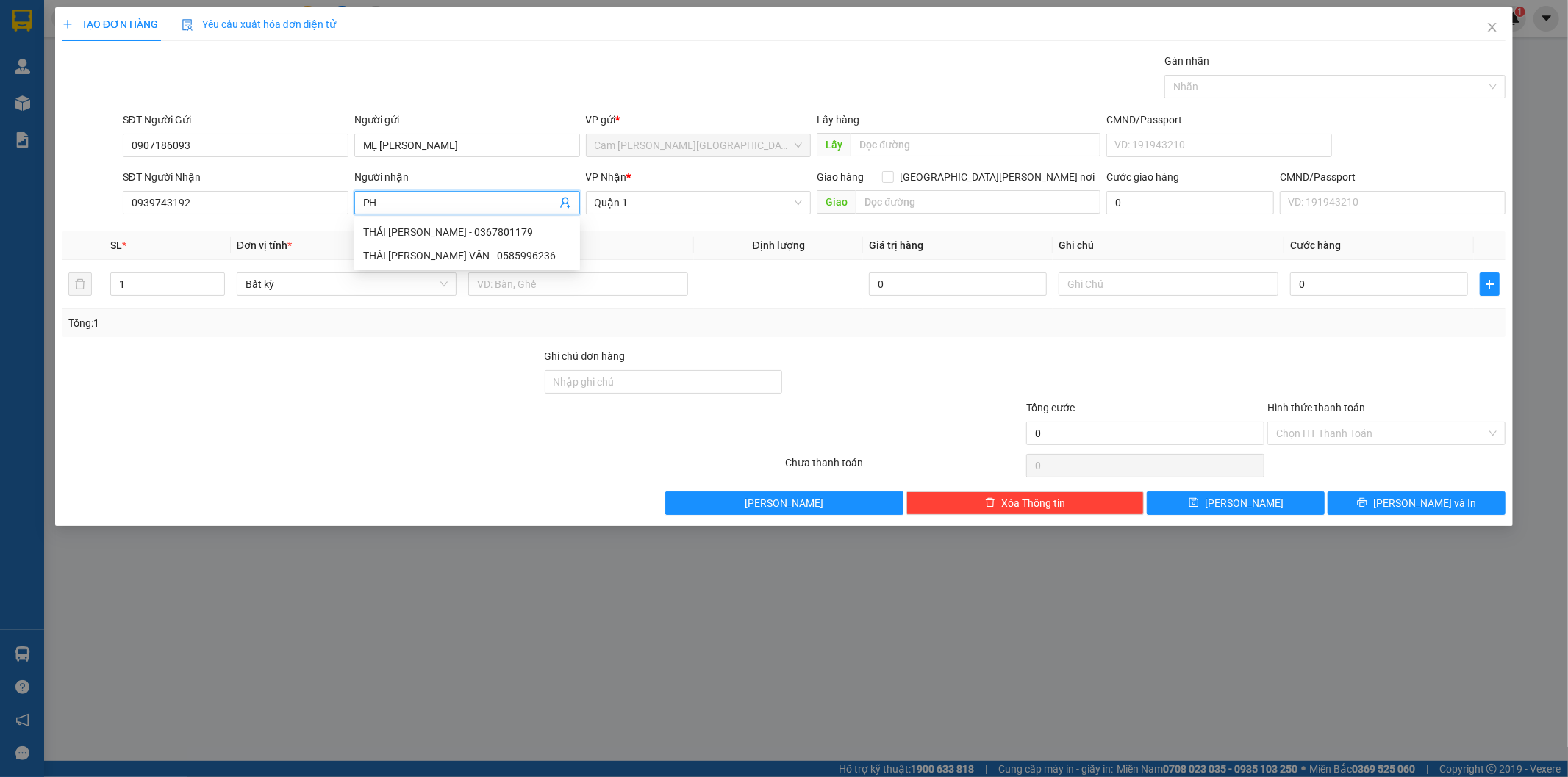
type input "P"
click at [244, 199] on input "0939743192" at bounding box center [235, 202] width 226 height 24
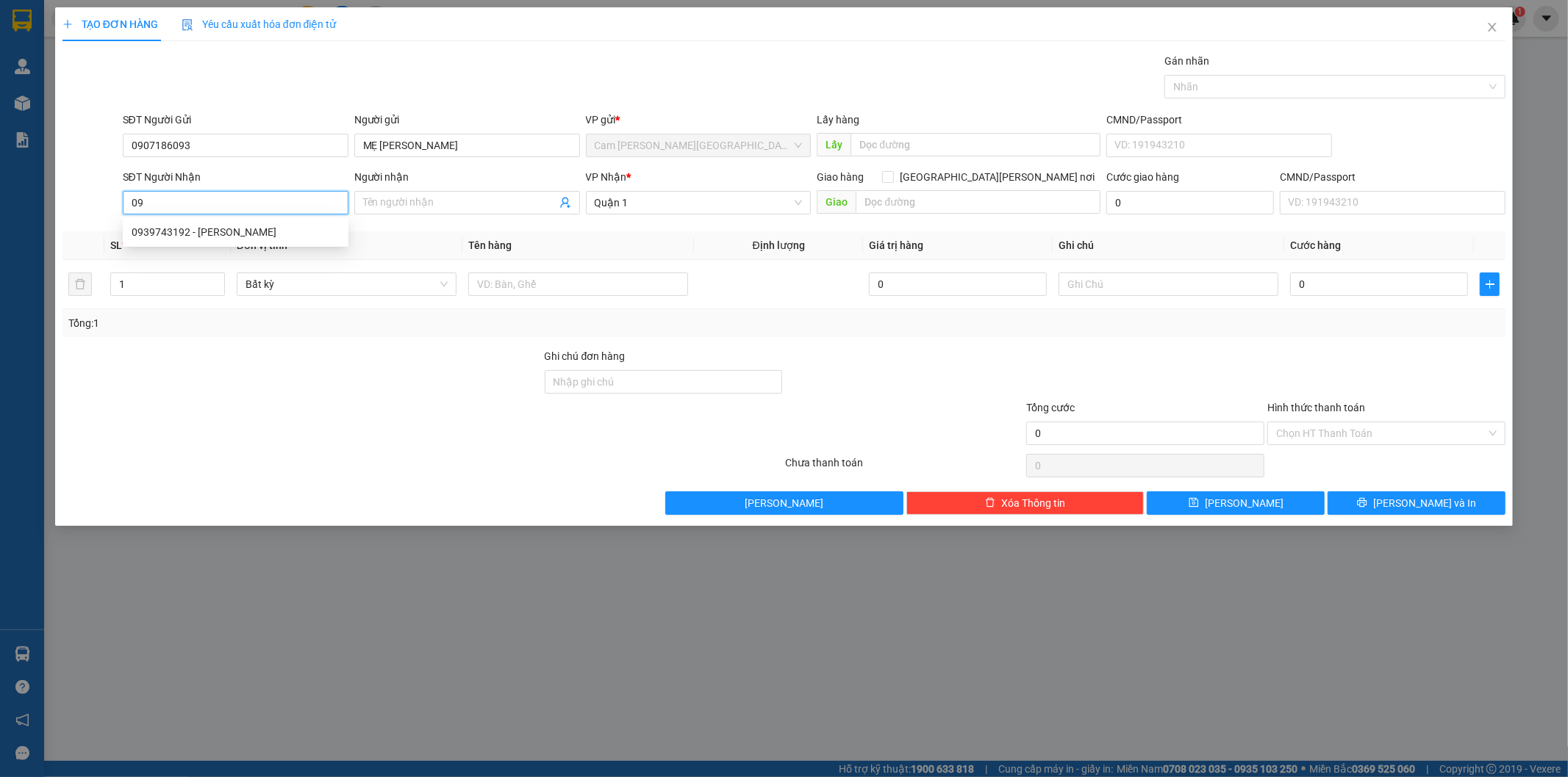
type input "0"
click at [232, 253] on div "0904272213 - TRÂM" at bounding box center [235, 255] width 208 height 16
type input "0904272213"
type input "TRÂM"
type input "0904272213"
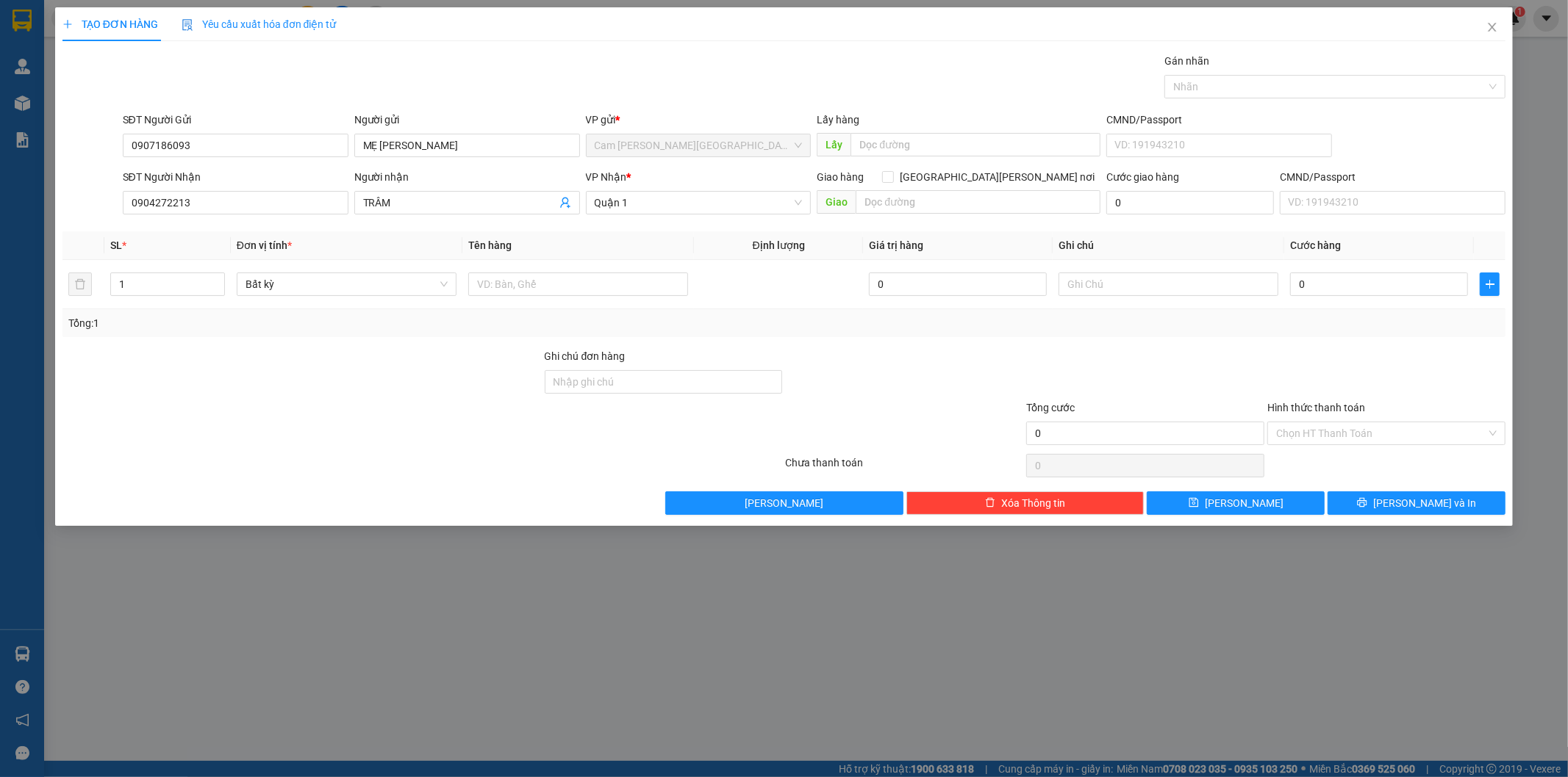
click at [394, 233] on th "Đơn vị tính *" at bounding box center [346, 246] width 232 height 28
click at [612, 277] on input "text" at bounding box center [578, 284] width 220 height 24
type input "1K THÙNG XỐP"
click at [1341, 283] on input "0" at bounding box center [1379, 284] width 178 height 24
type input "3"
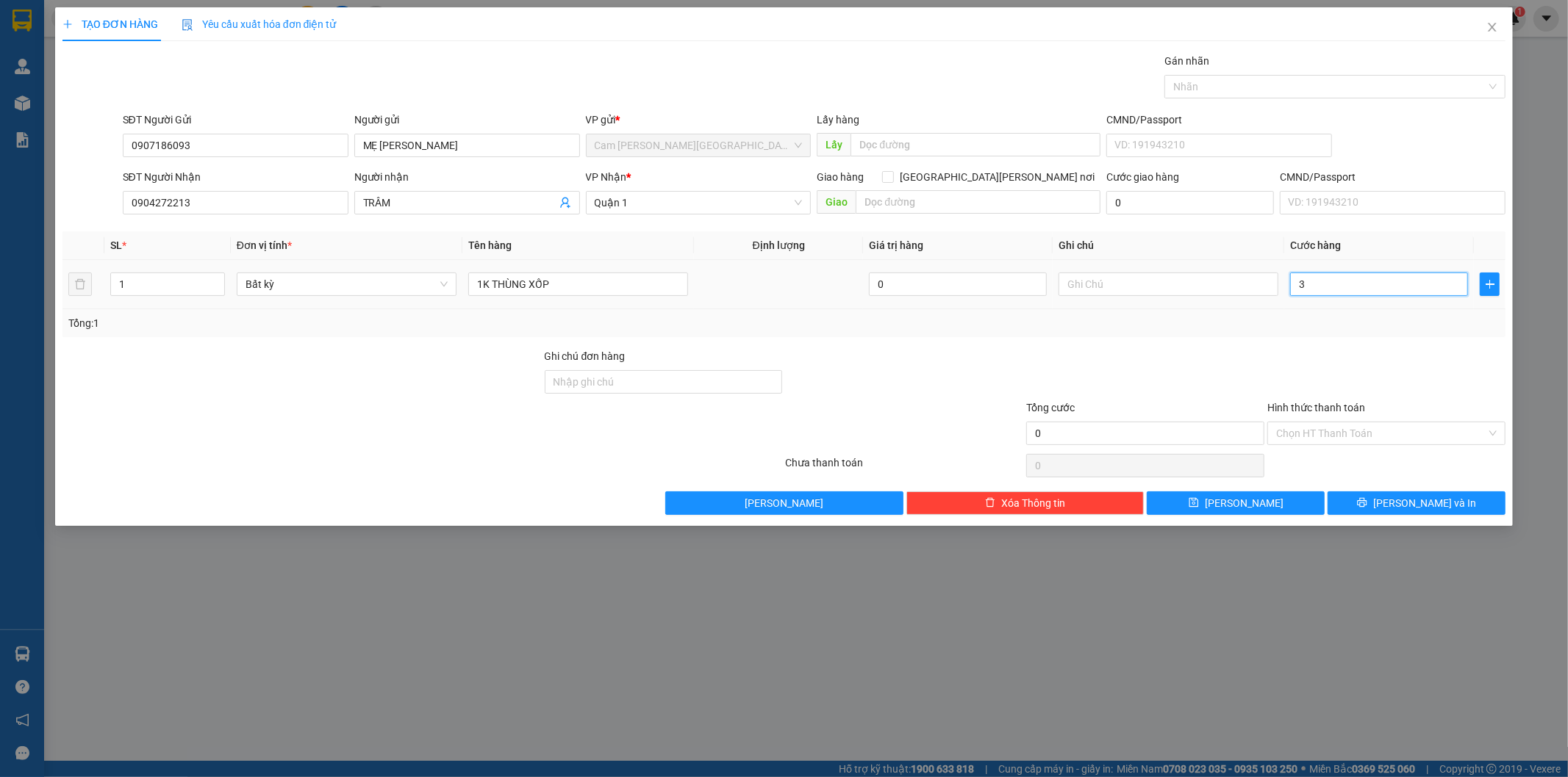
type input "3"
type input "30"
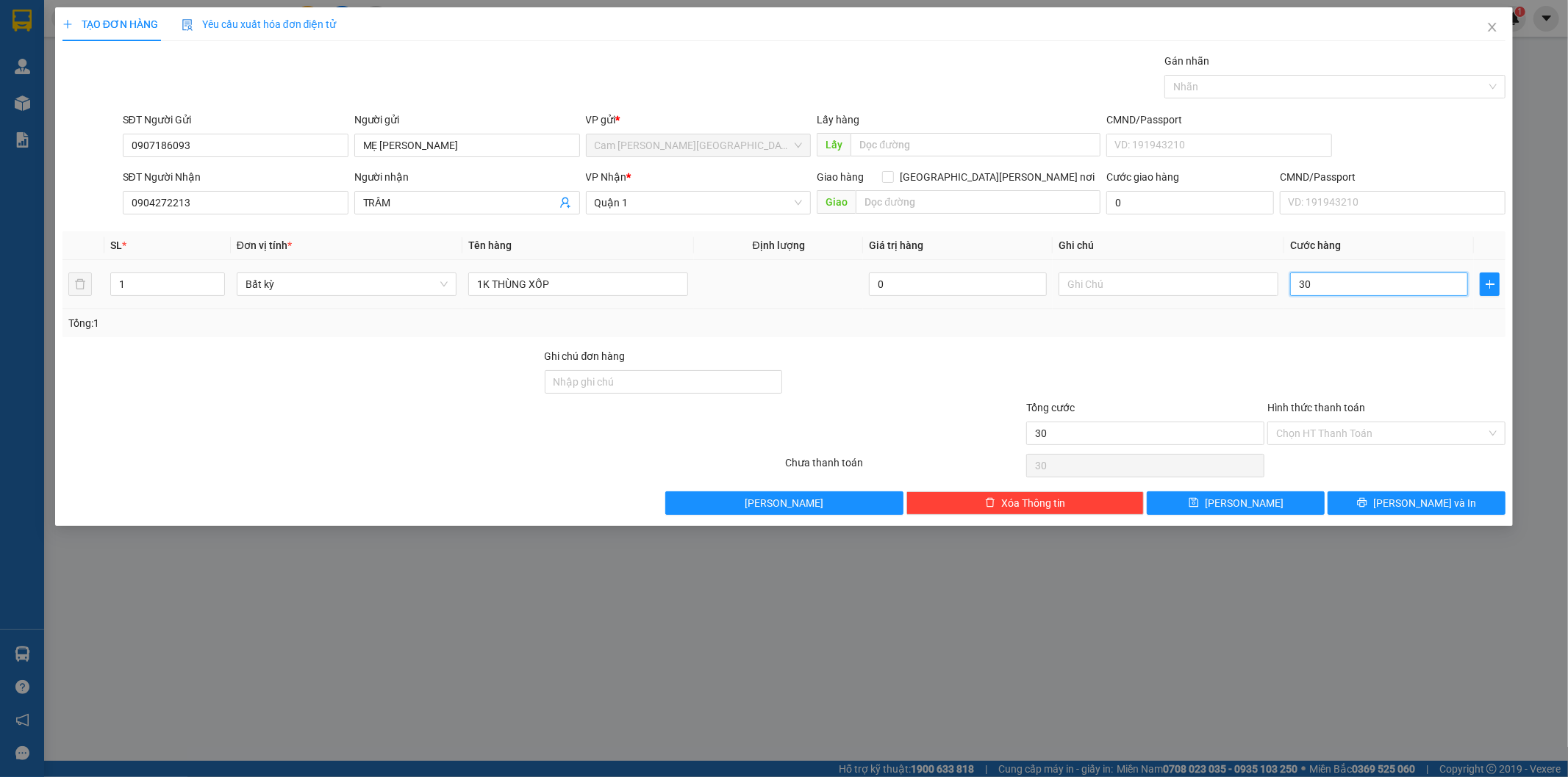
type input "300"
type input "3.000"
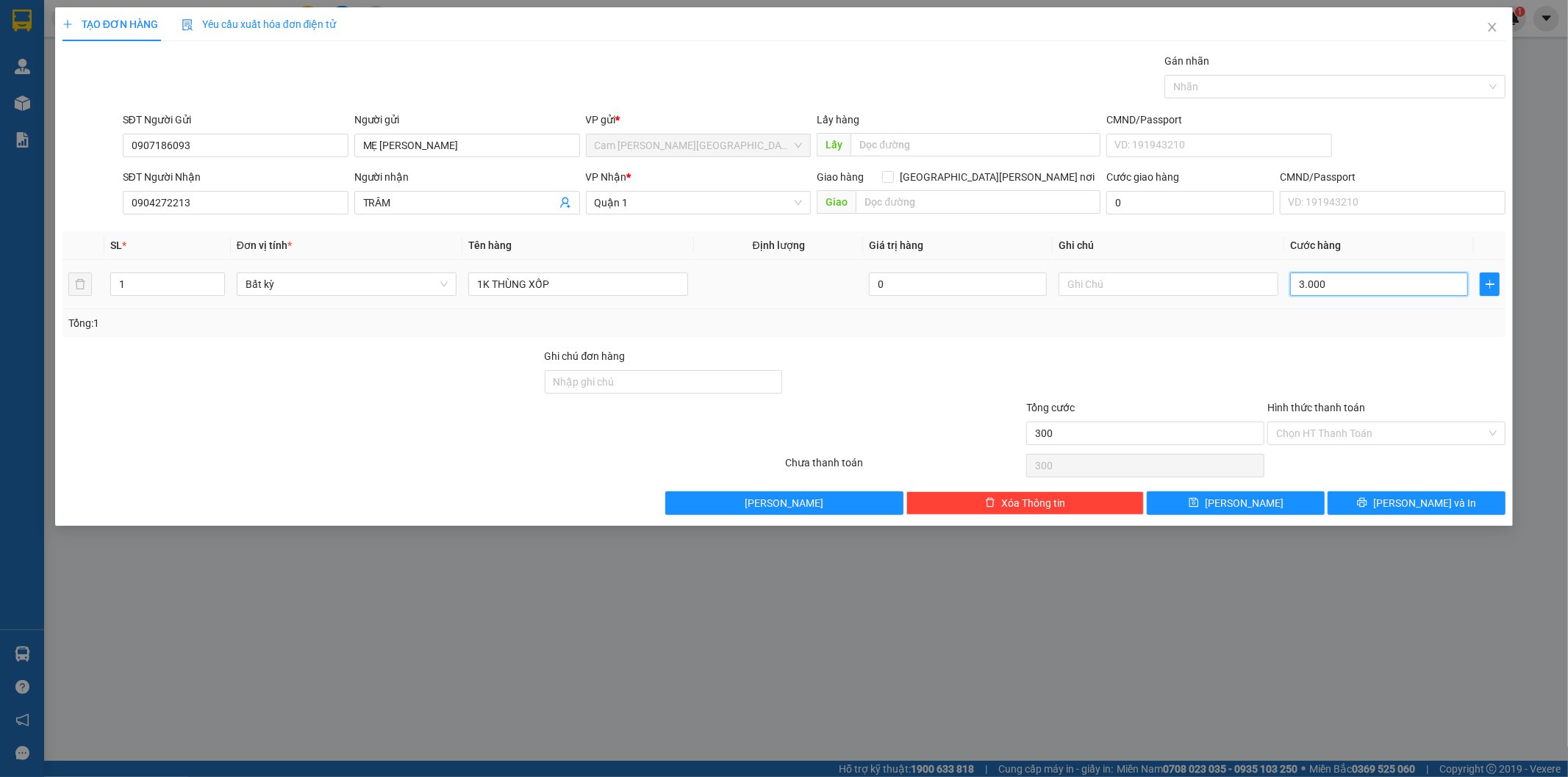
type input "3.000"
type input "30.000"
type input "3.000"
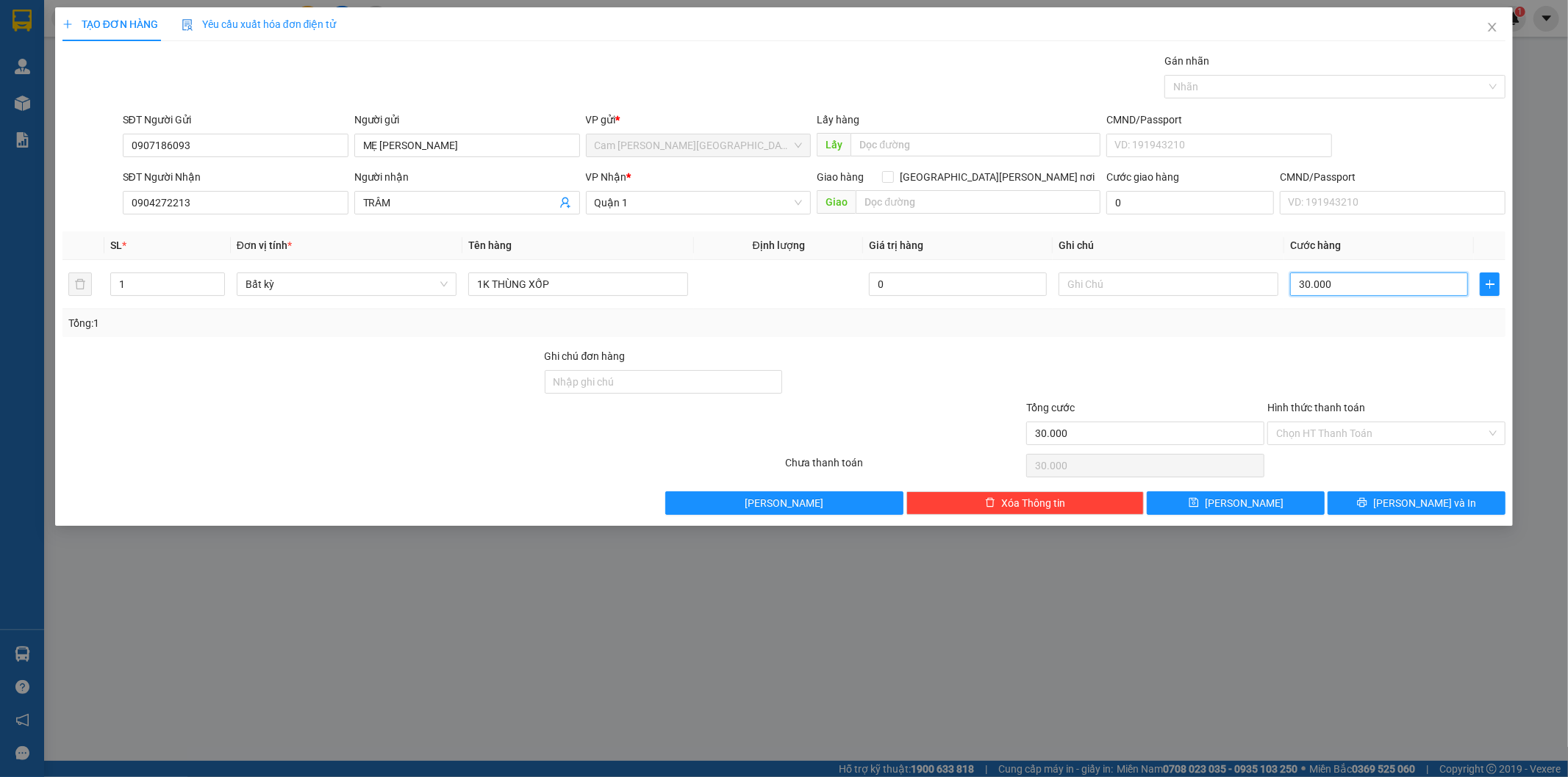
type input "3.000"
type input "300"
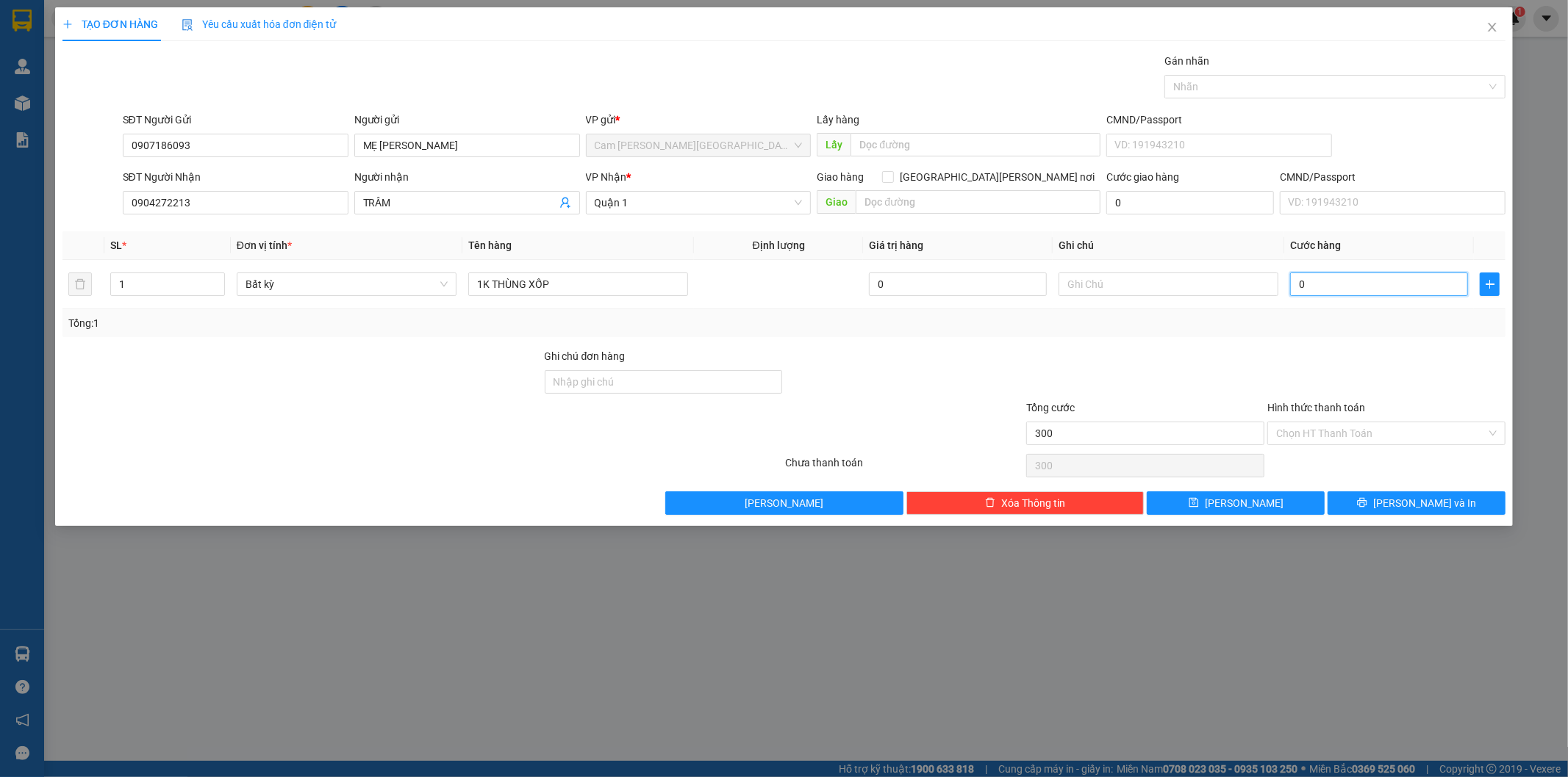
type input "0"
click at [1304, 288] on input "0" at bounding box center [1379, 284] width 178 height 24
click at [1300, 283] on input "0" at bounding box center [1379, 284] width 178 height 24
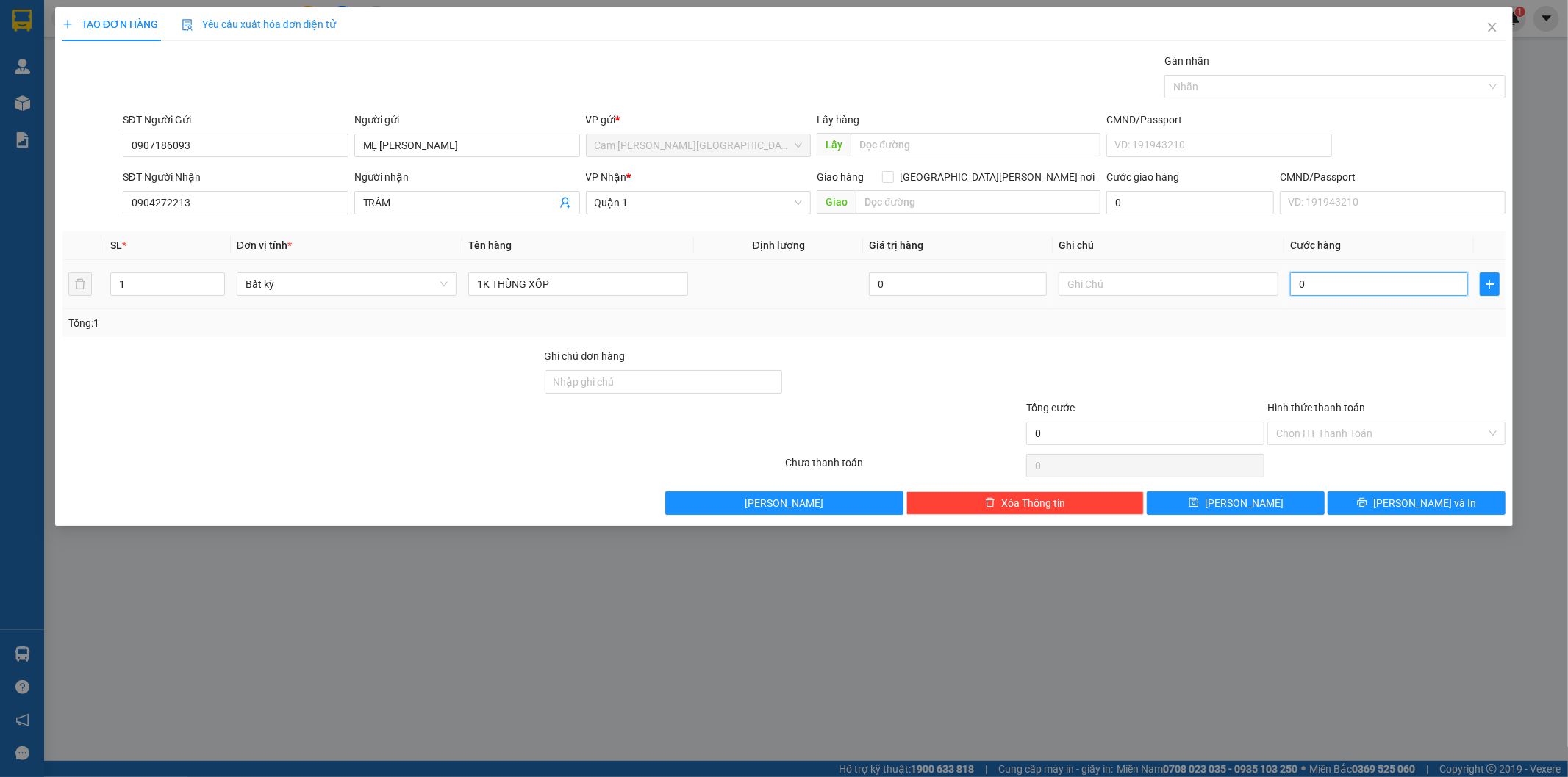
type input "40"
type input "400"
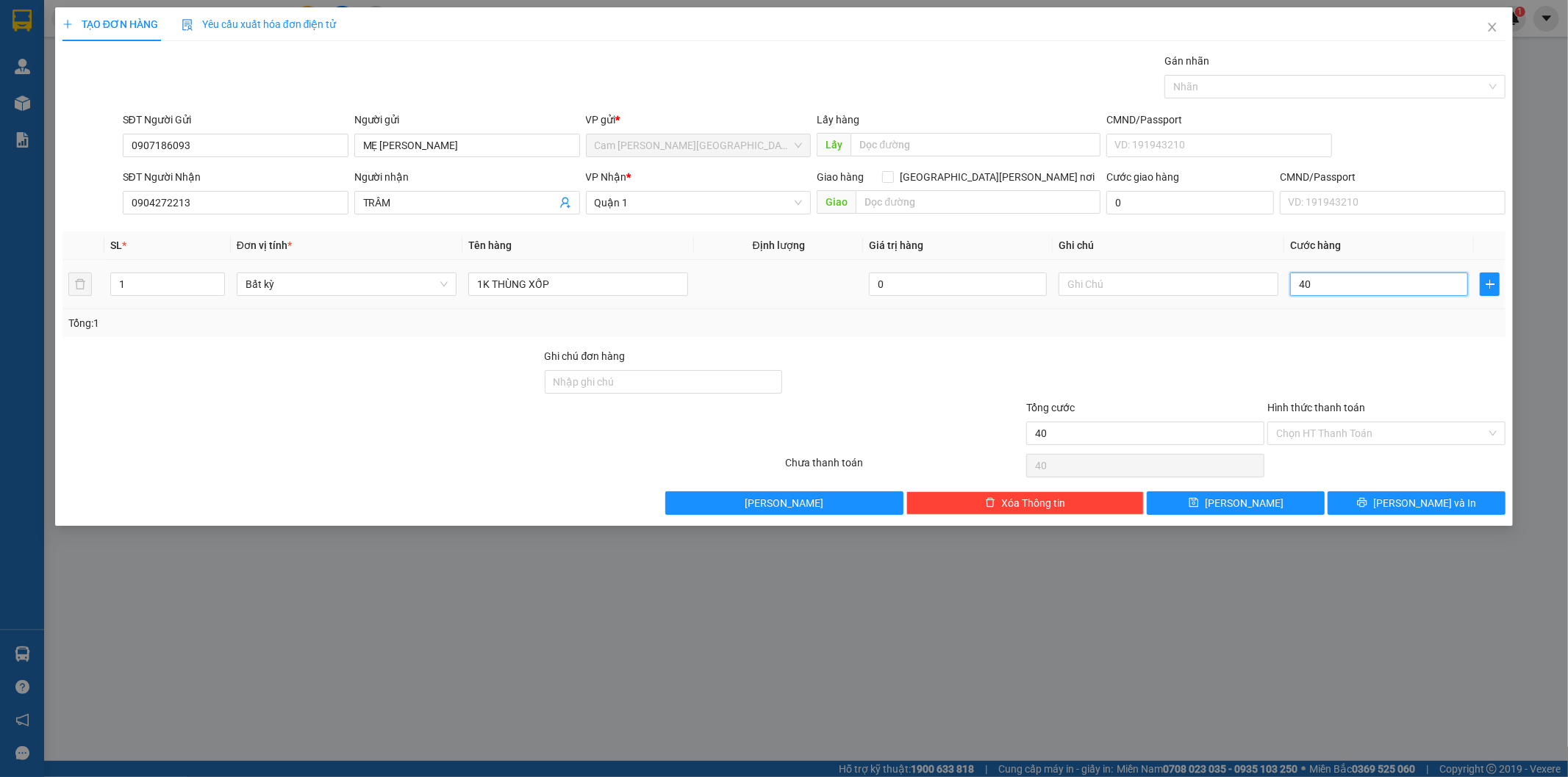
type input "400"
type input "4.000"
type input "40.000"
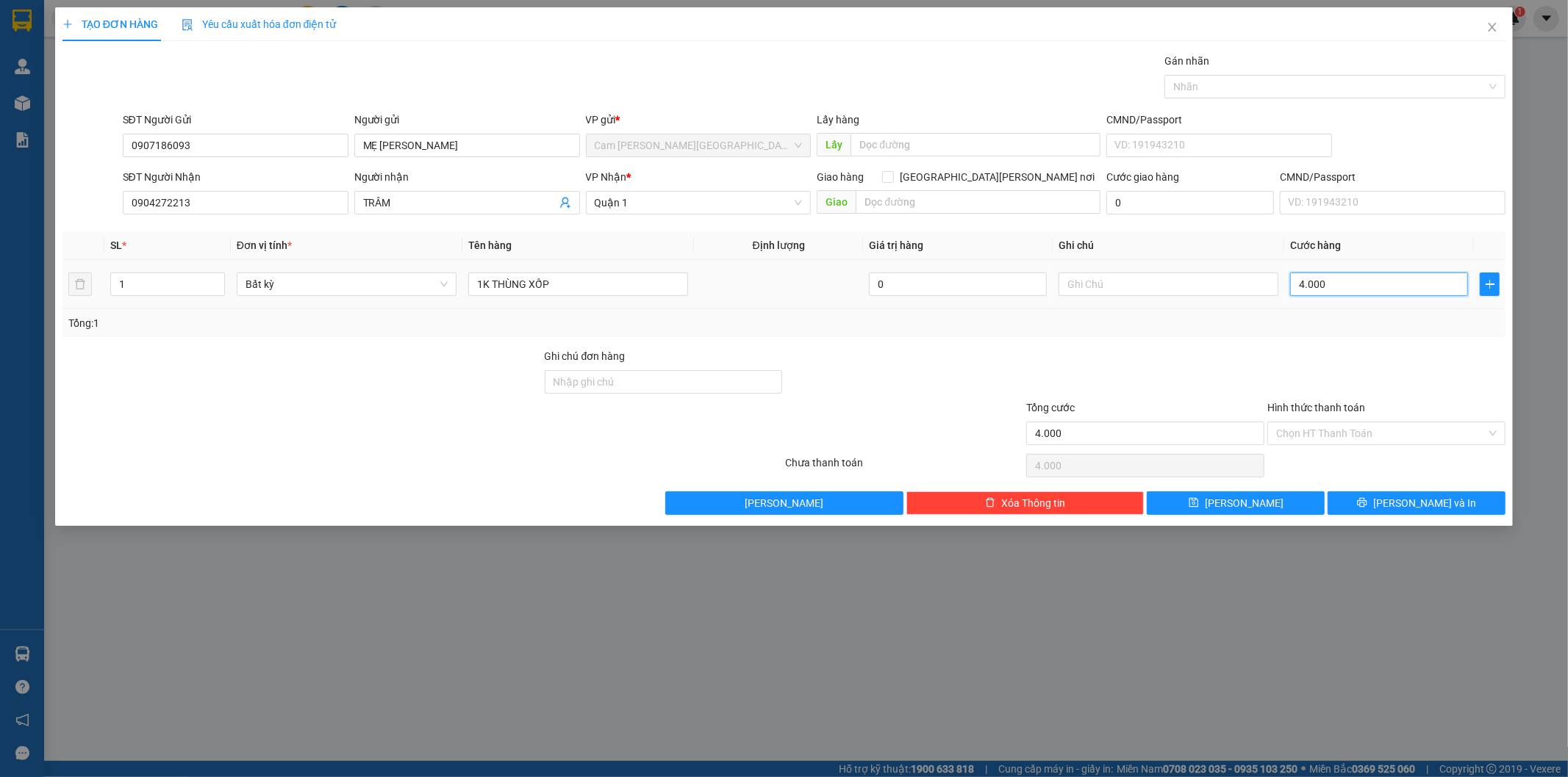
type input "40.000"
click at [1371, 432] on input "Hình thức thanh toán" at bounding box center [1381, 433] width 210 height 22
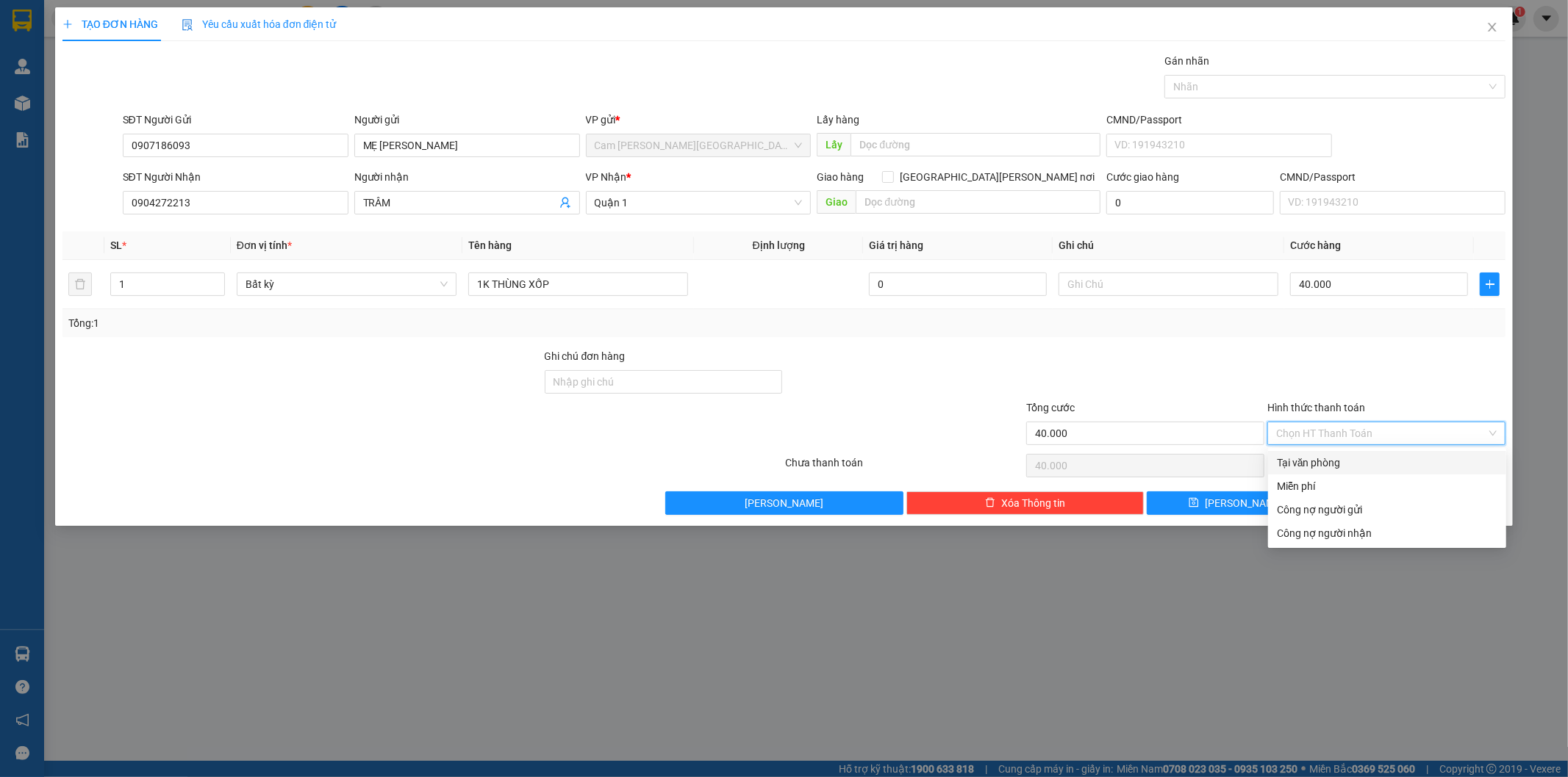
click at [1349, 460] on div "Tại văn phòng" at bounding box center [1387, 462] width 220 height 16
type input "0"
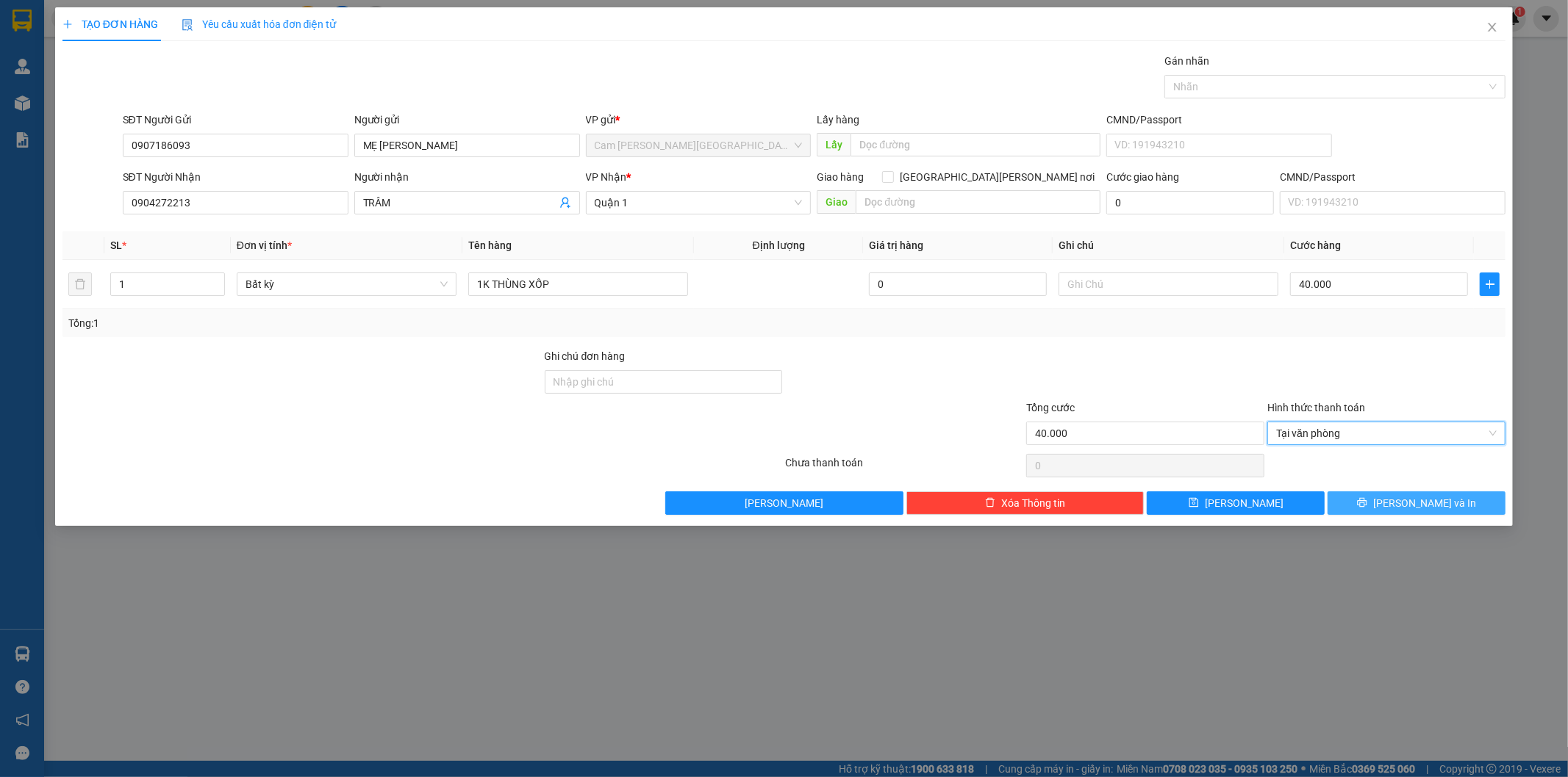
click at [1361, 500] on button "[PERSON_NAME] và In" at bounding box center [1416, 502] width 178 height 24
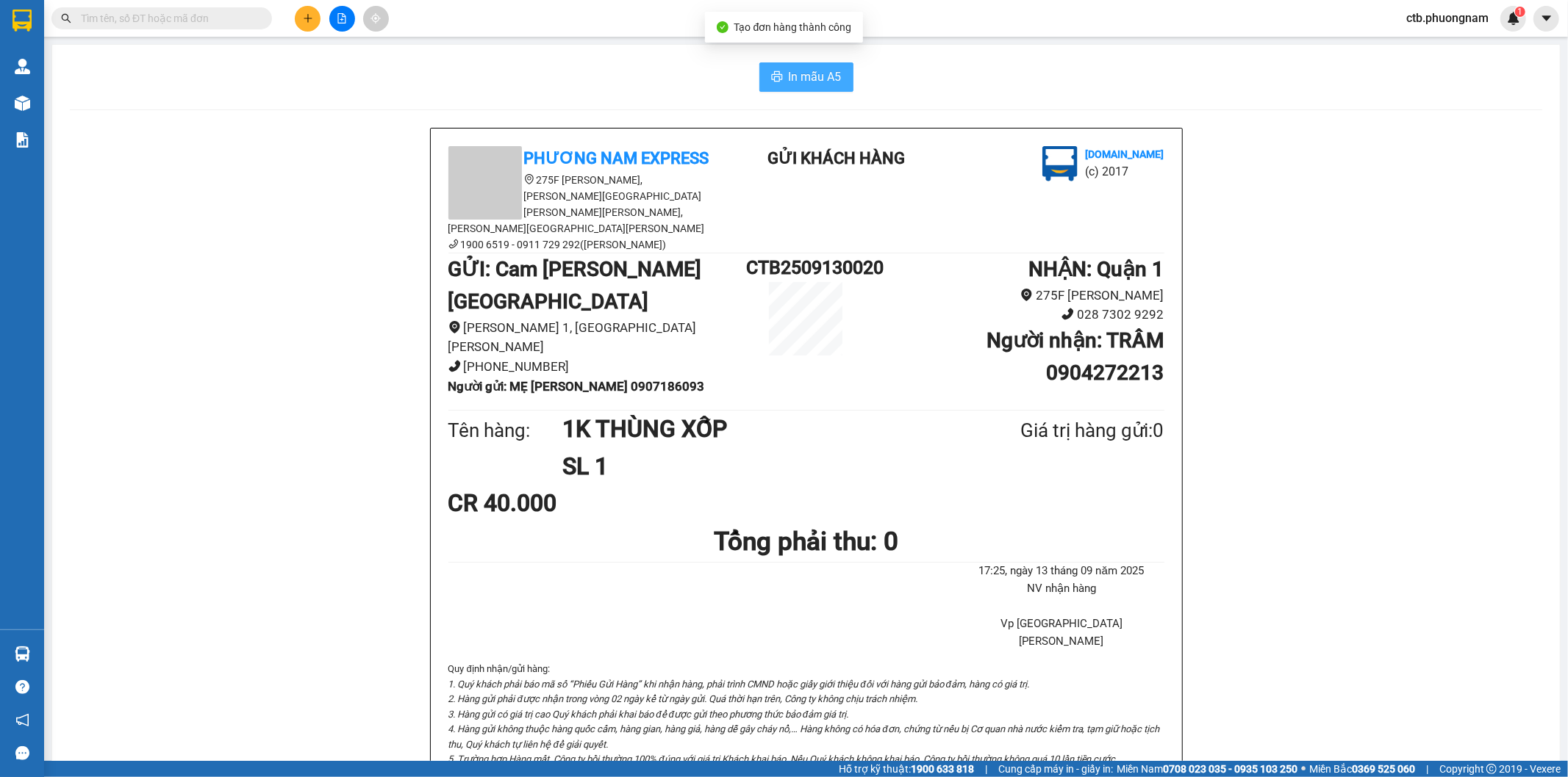
click at [789, 68] on span "In mẫu A5" at bounding box center [815, 77] width 53 height 19
